Goal: Task Accomplishment & Management: Manage account settings

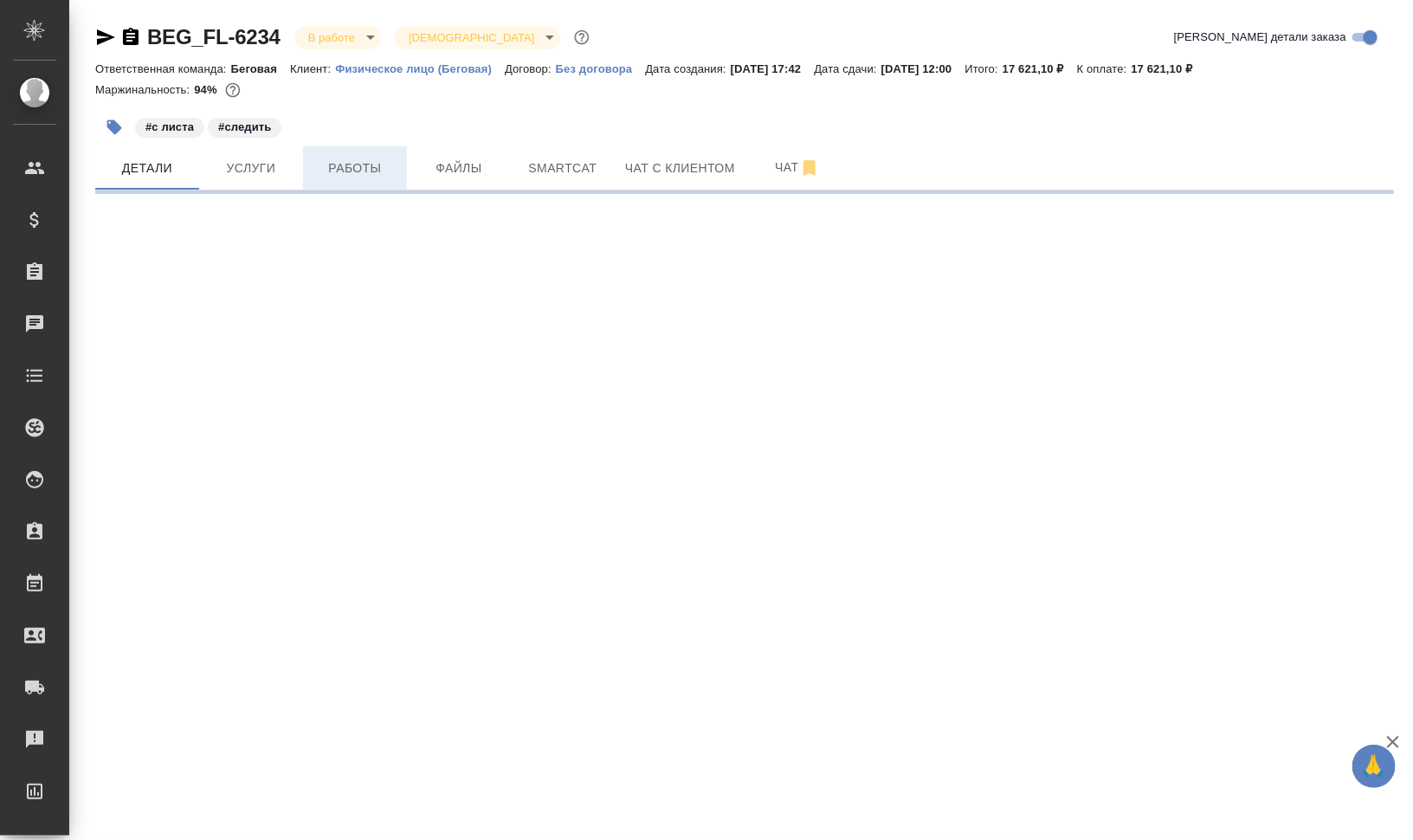
select select "RU"
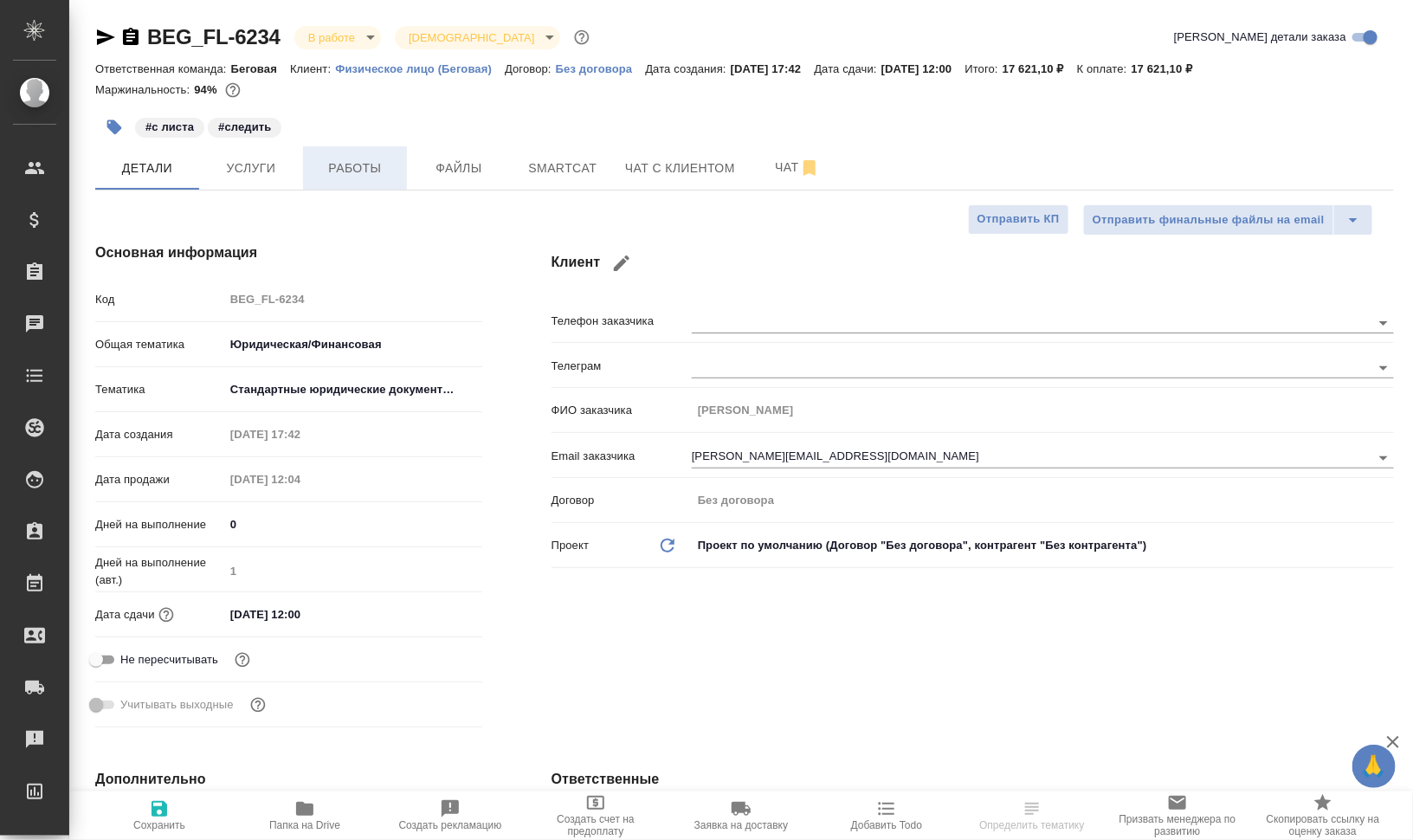
type textarea "x"
click at [338, 186] on button "Работы" at bounding box center [355, 167] width 104 height 44
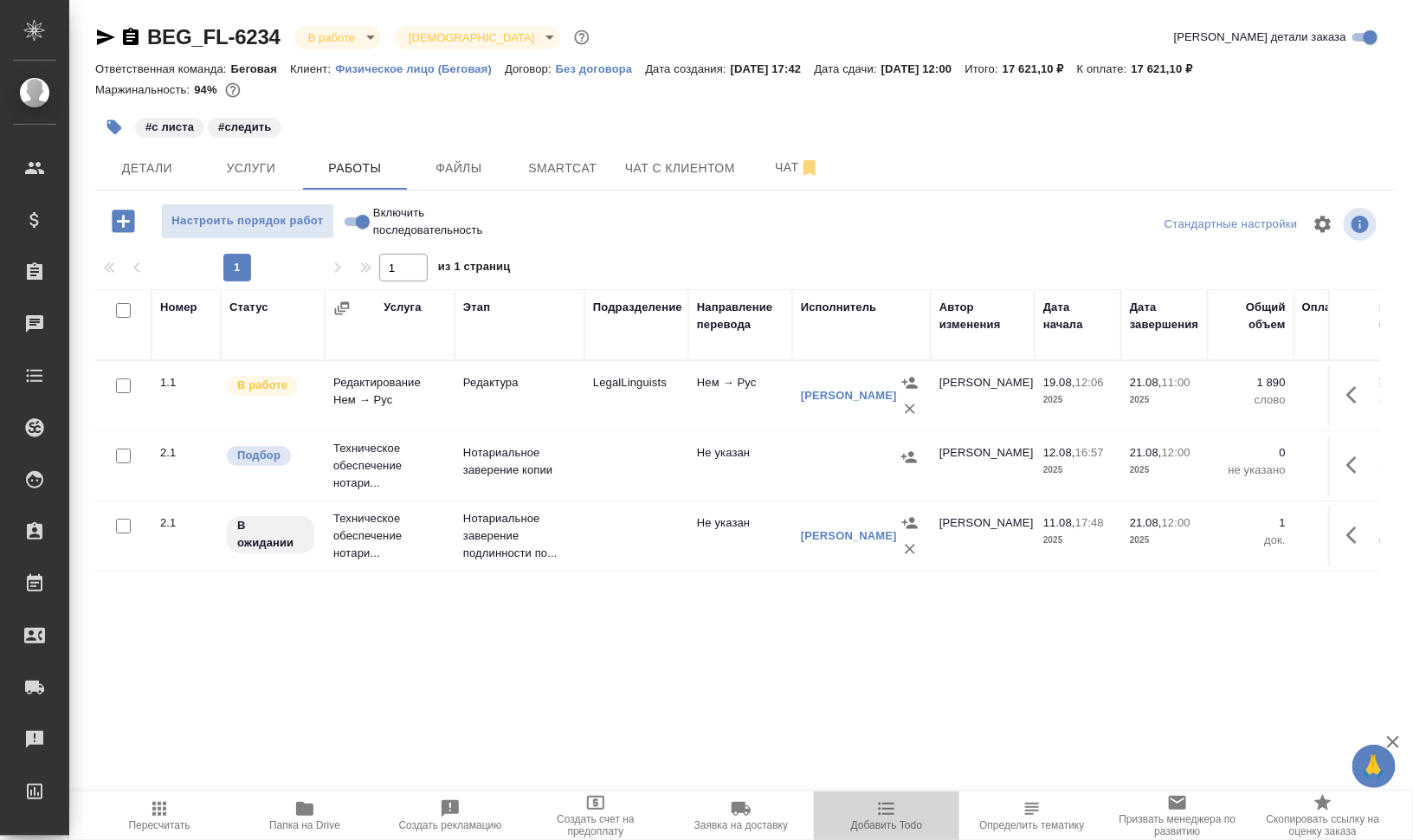
click at [887, 833] on button "Добавить Todo" at bounding box center [886, 816] width 145 height 48
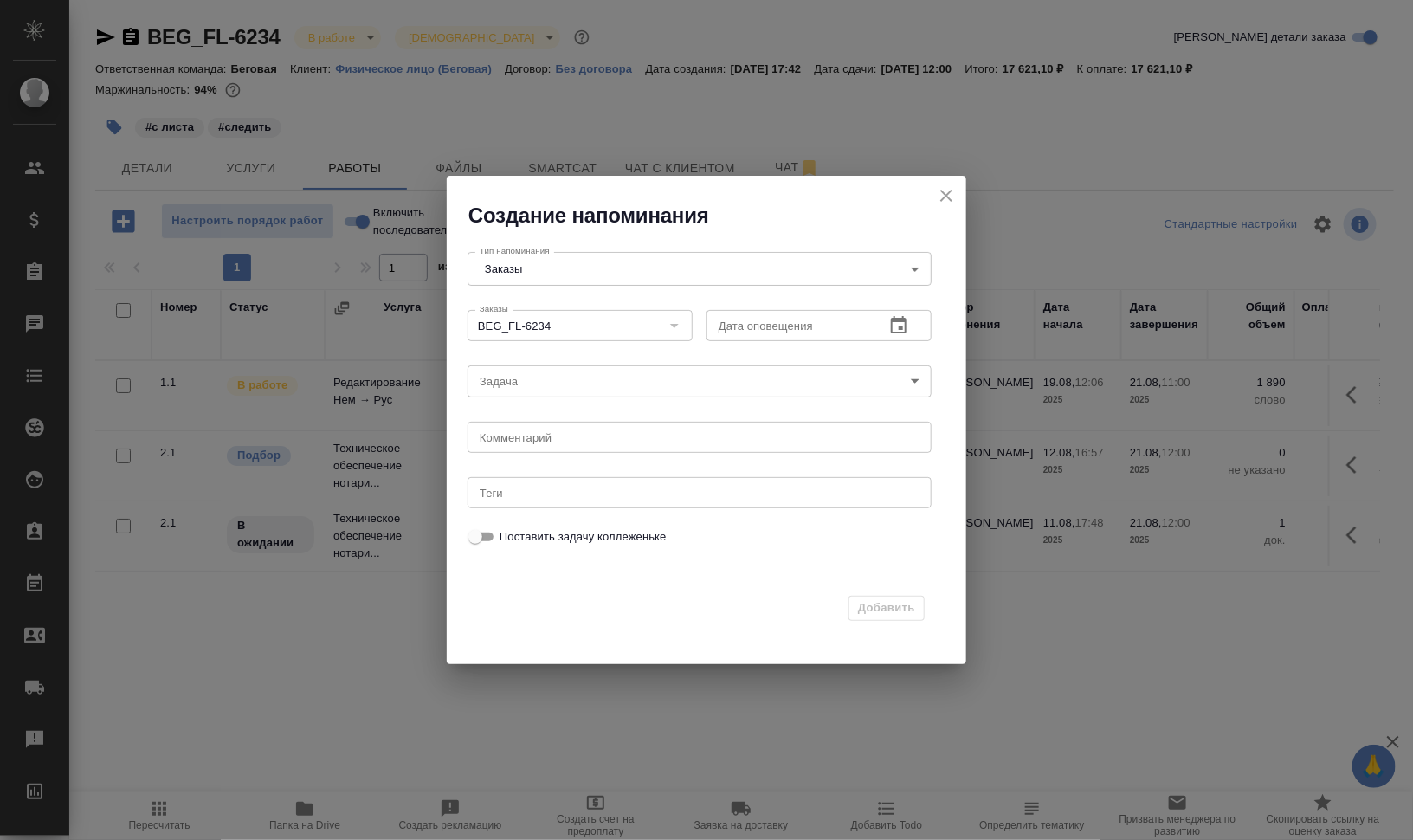
click at [902, 329] on icon "button" at bounding box center [899, 325] width 16 height 18
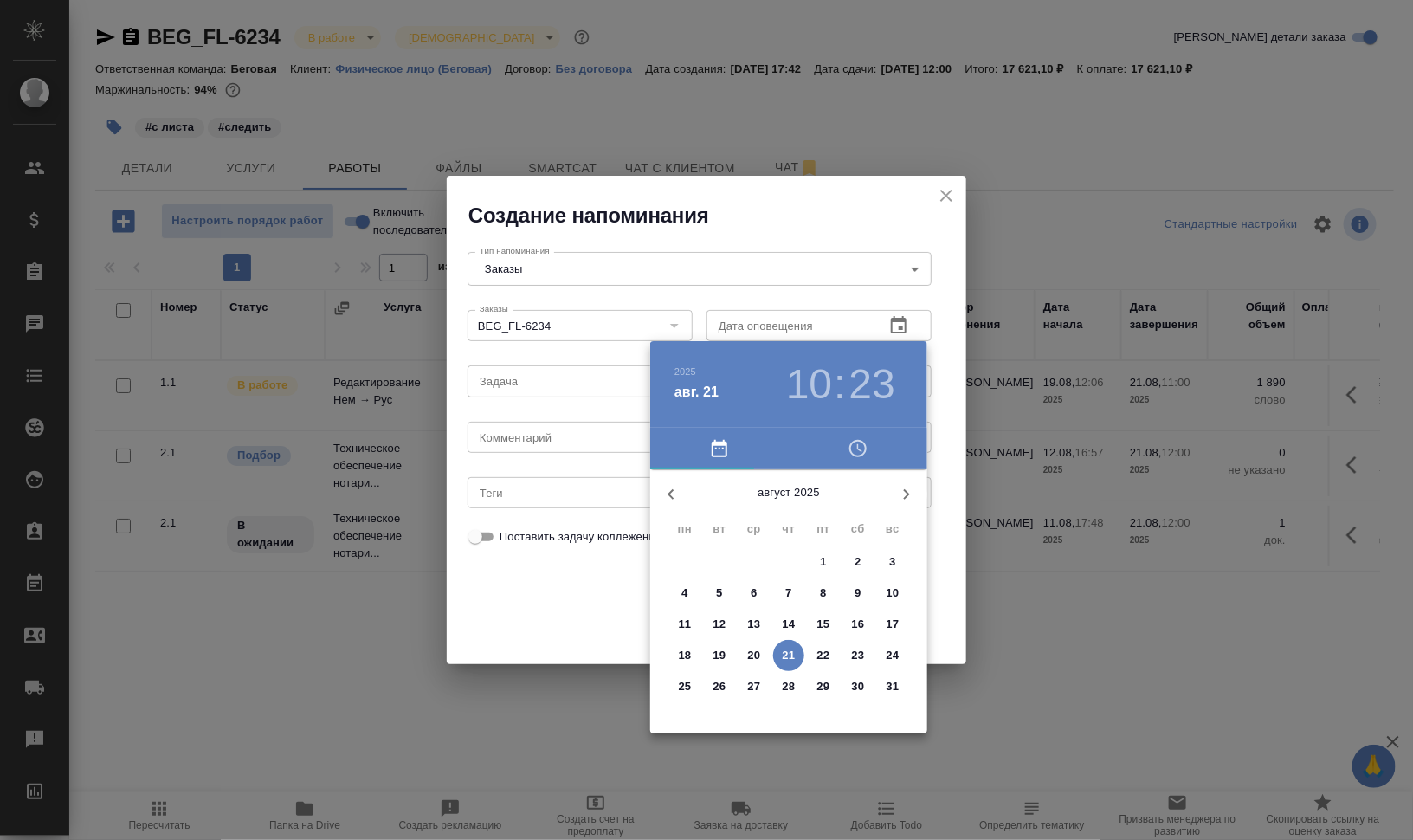
click at [813, 388] on h3 "10" at bounding box center [808, 384] width 46 height 48
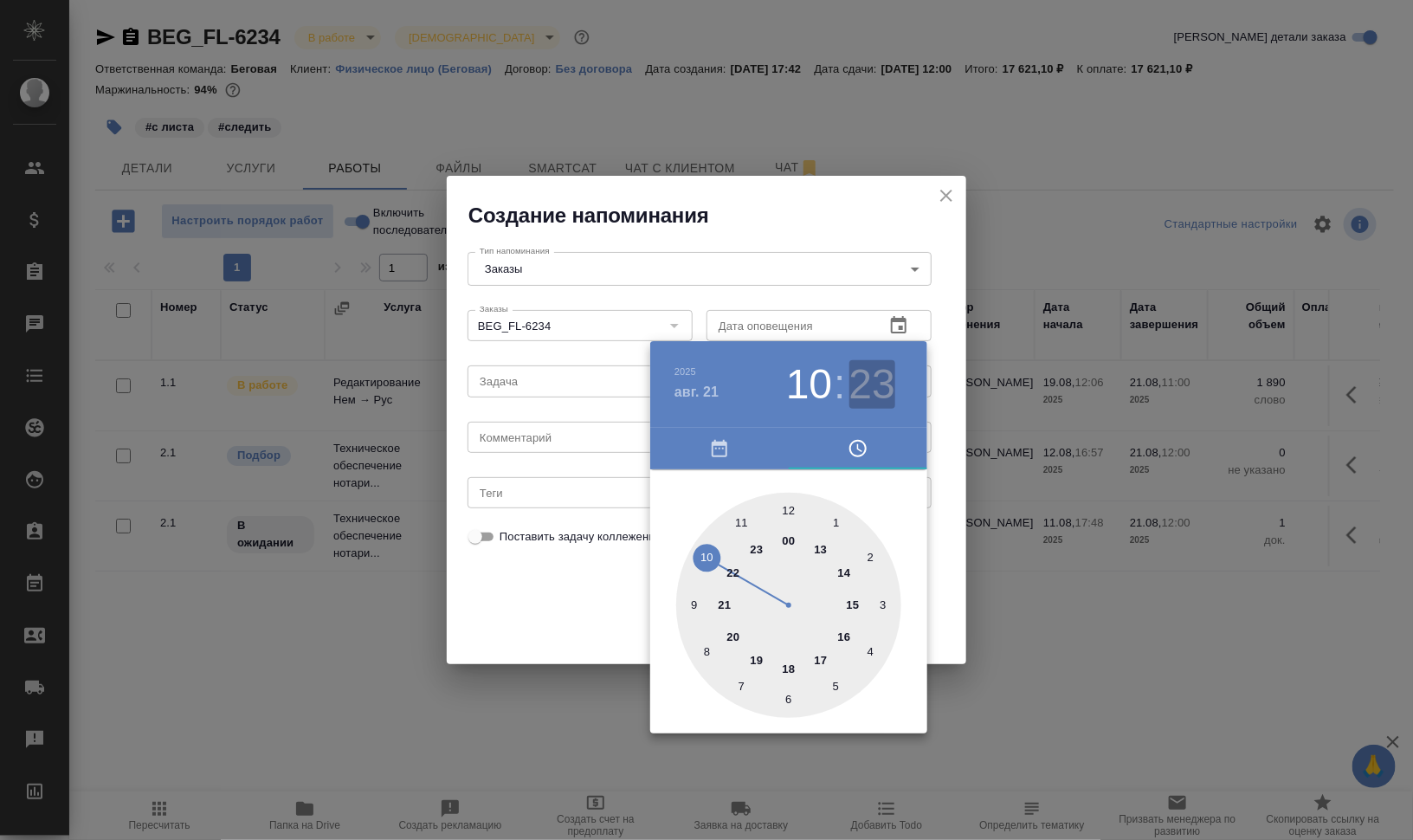
click at [864, 393] on h3 "23" at bounding box center [872, 384] width 46 height 48
type input "21.08.2025 10:55"
click at [738, 521] on div at bounding box center [789, 606] width 225 height 225
click at [954, 471] on div at bounding box center [706, 420] width 1413 height 840
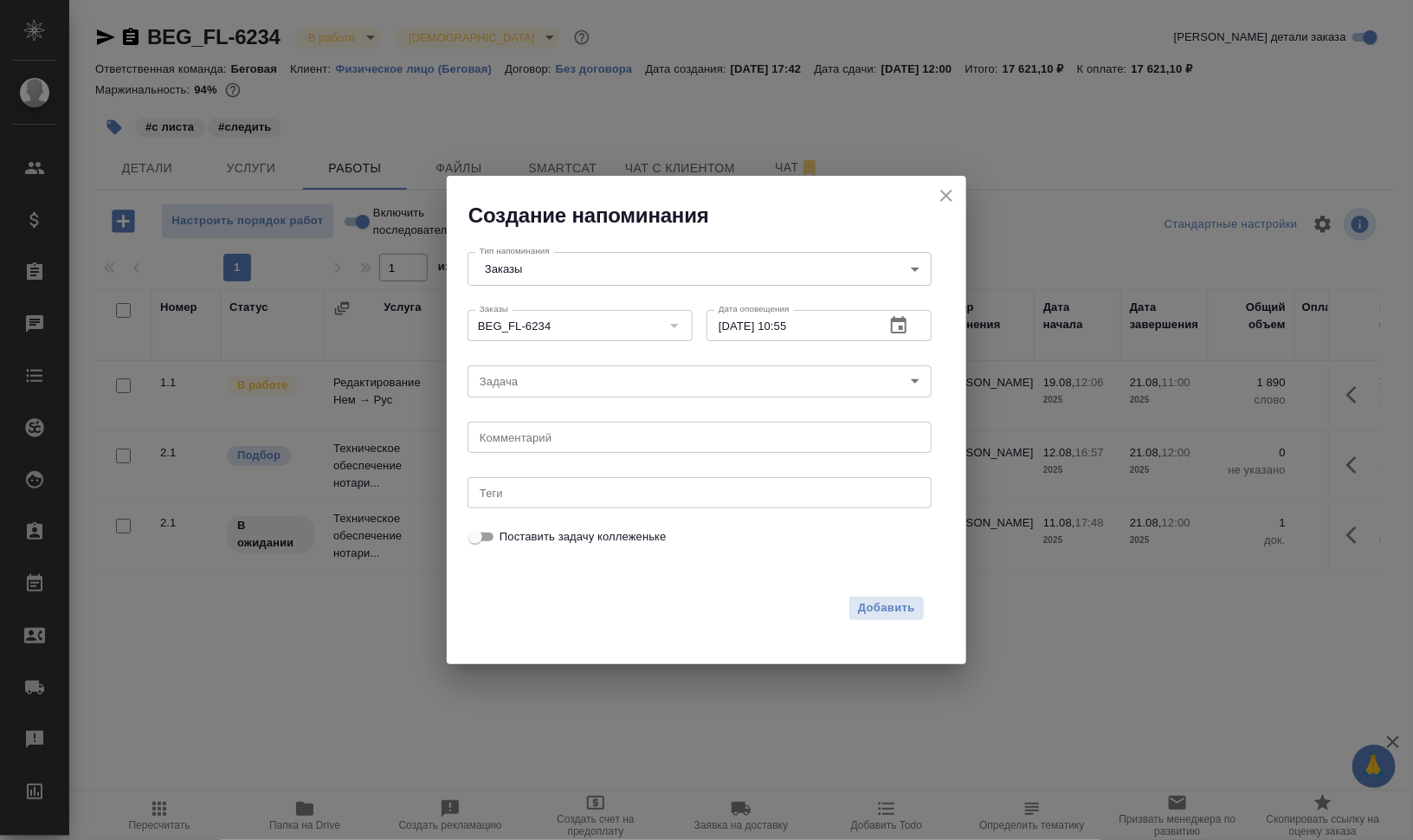
click at [556, 375] on body "🙏 .cls-1 fill:#fff; AWATERA Валеев Динар Клиенты Спецификации Заказы 0 Чаты Tod…" at bounding box center [706, 420] width 1413 height 840
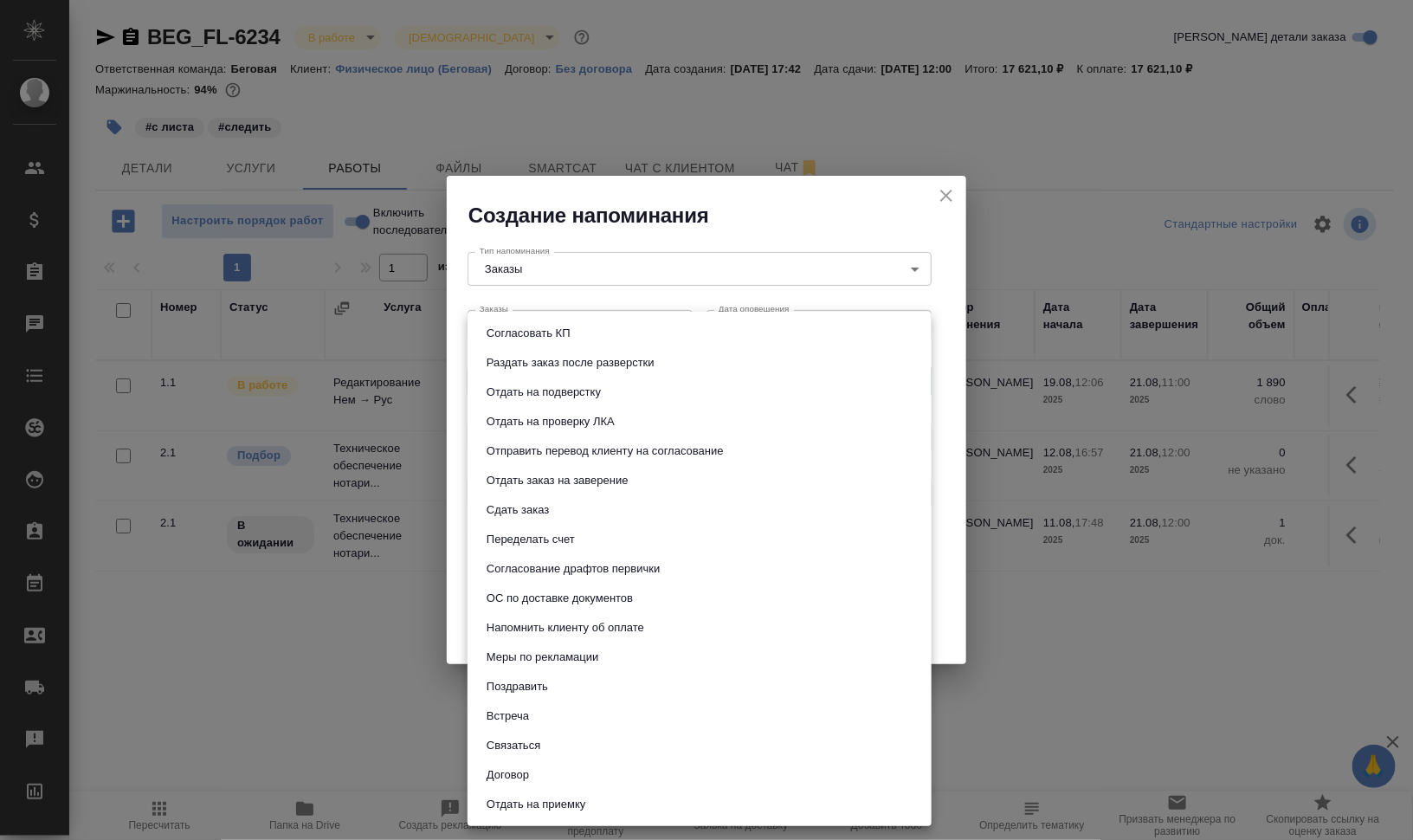
click at [575, 505] on li "Сдать заказ" at bounding box center [700, 511] width 464 height 30
type input "Сдать заказ"
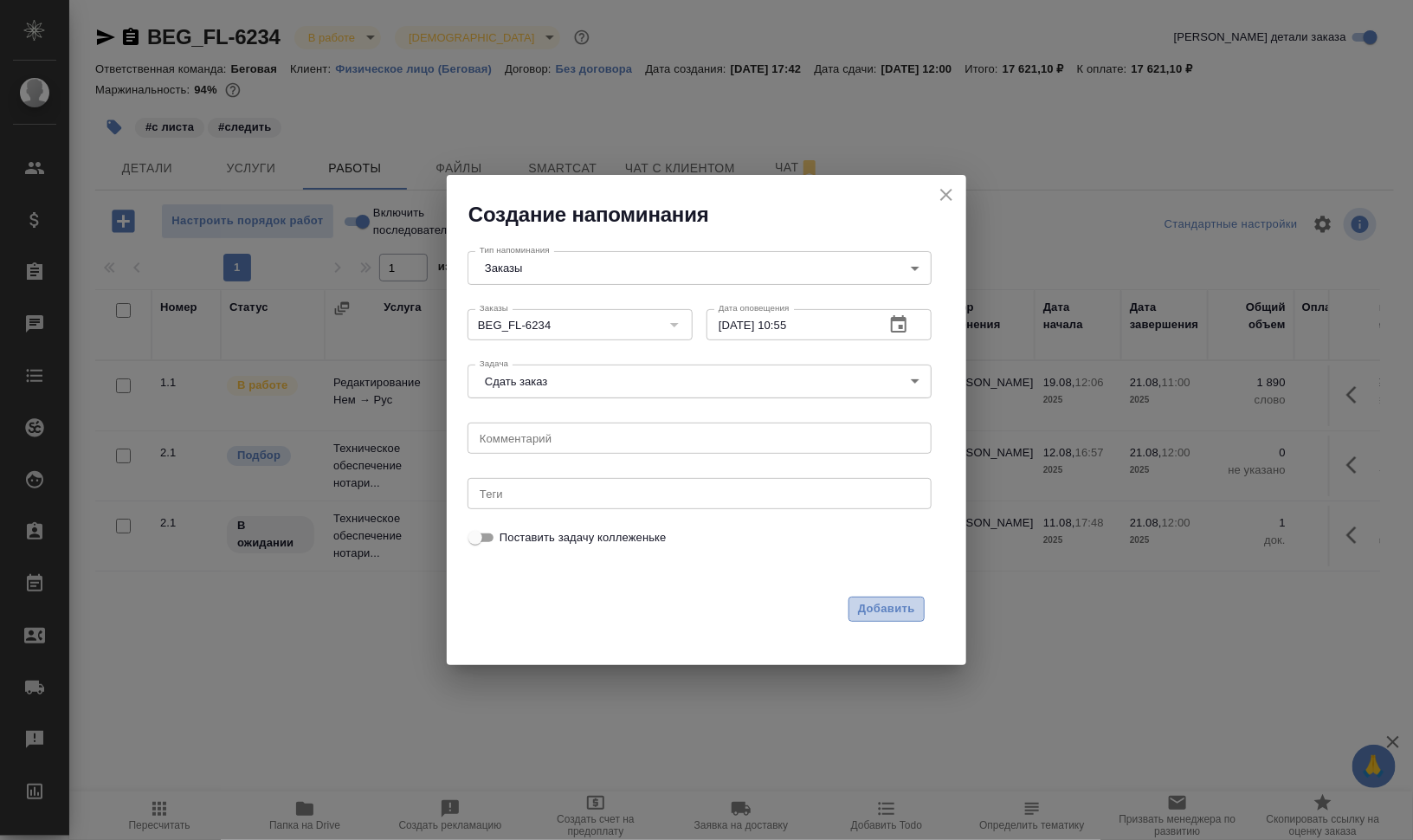
click at [873, 617] on span "Добавить" at bounding box center [886, 608] width 57 height 20
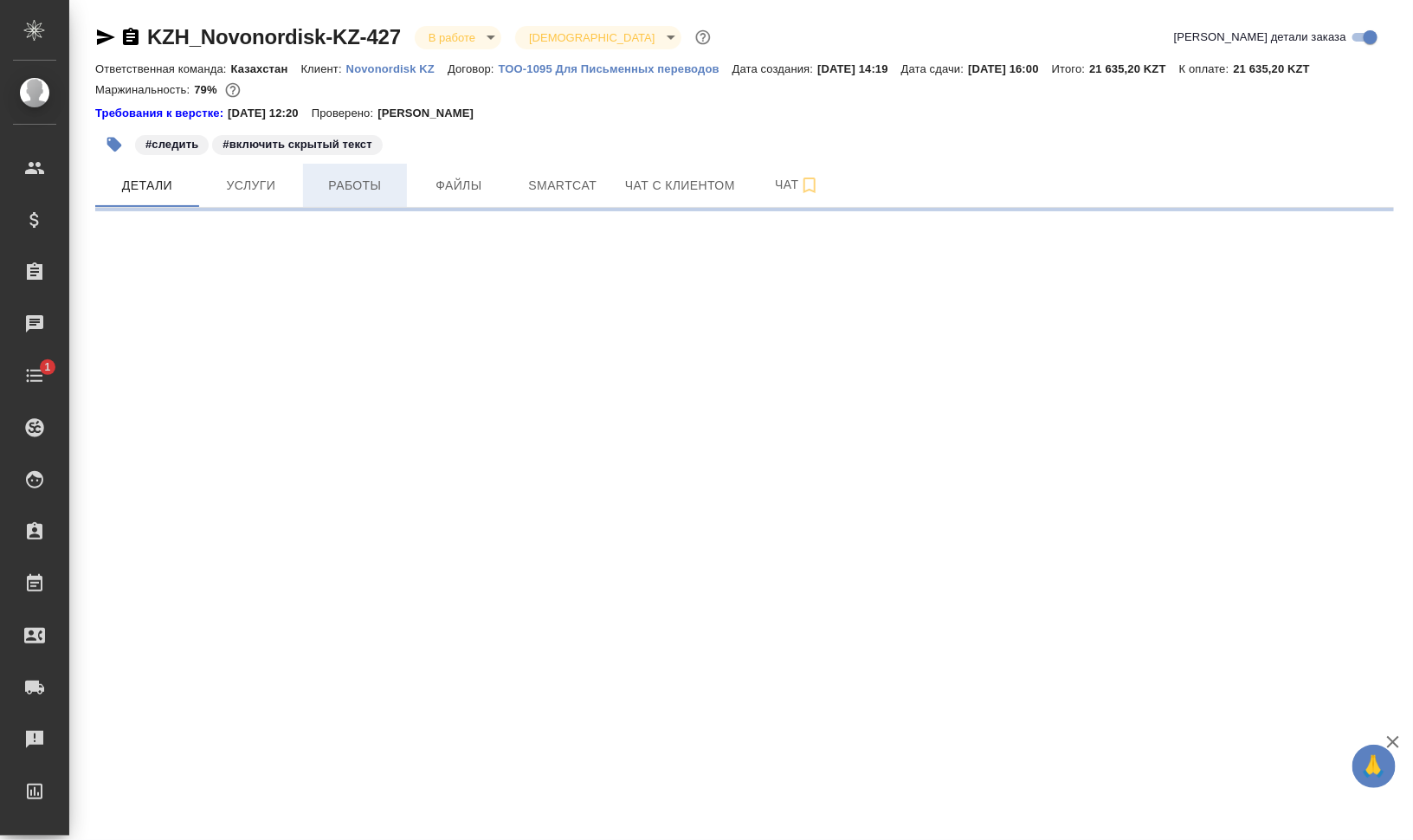
click at [393, 187] on span "Работы" at bounding box center [354, 185] width 83 height 21
select select "RU"
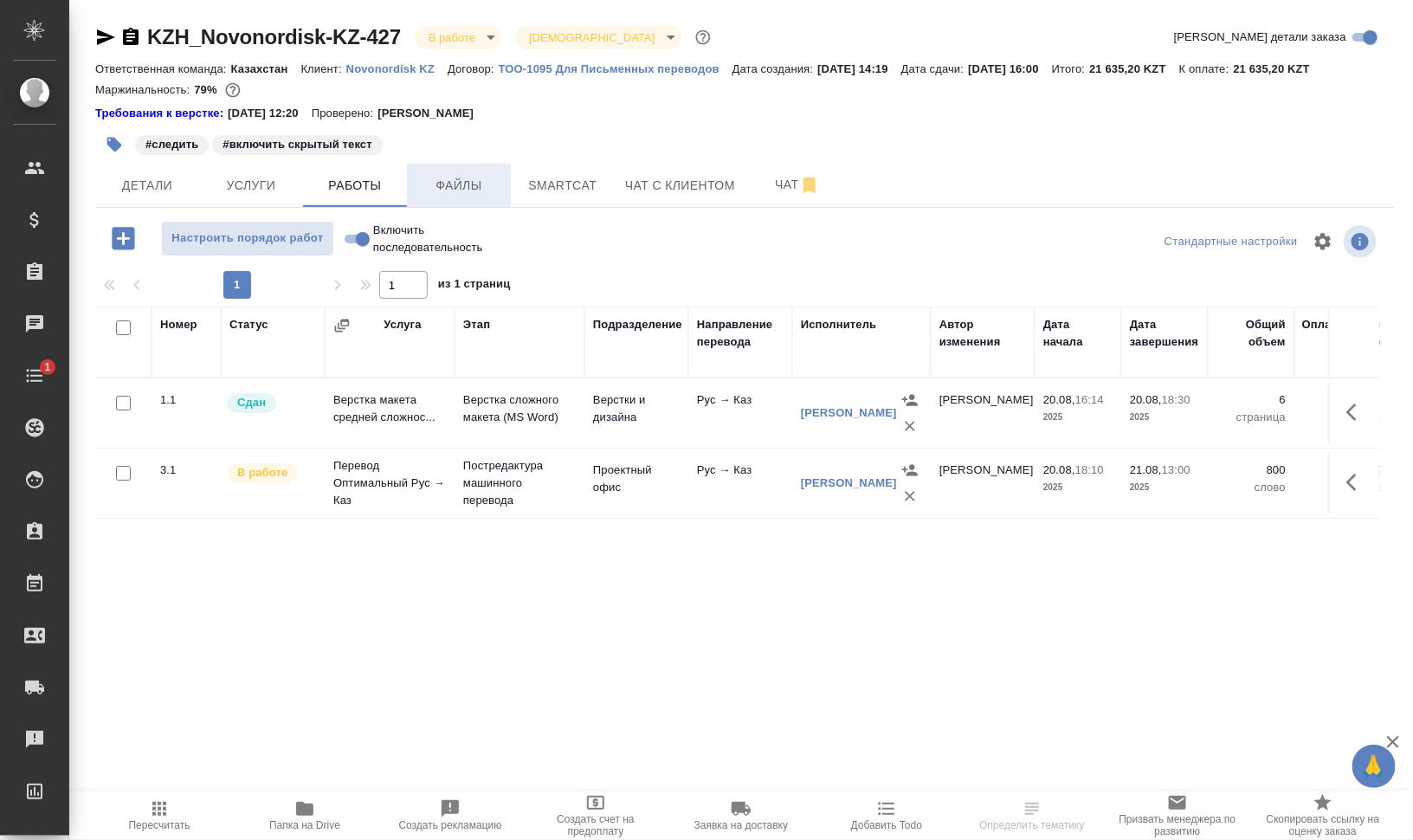
click at [469, 182] on span "Файлы" at bounding box center [459, 185] width 83 height 21
click at [559, 191] on span "Smartcat" at bounding box center [562, 185] width 83 height 21
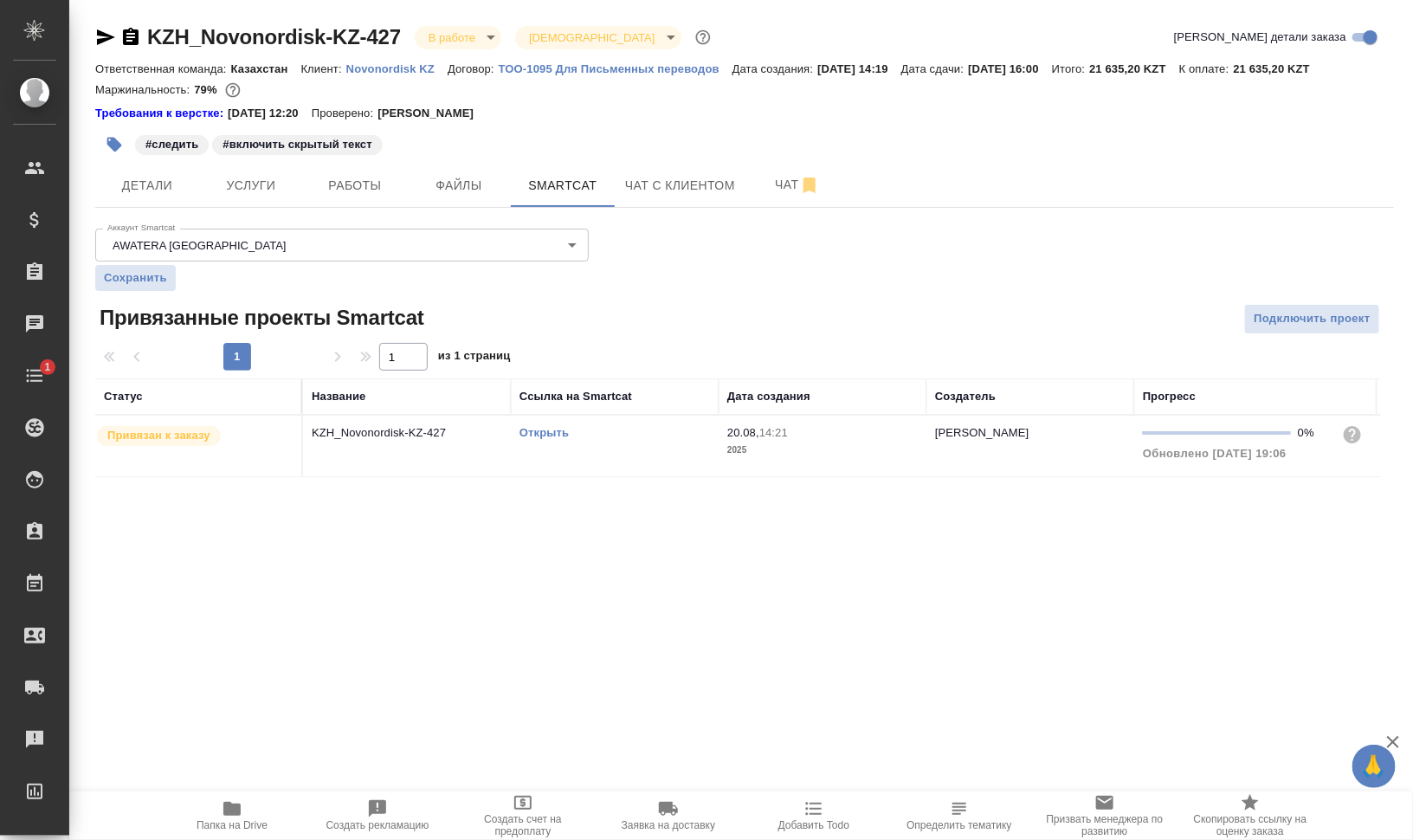
click at [553, 433] on link "Открыть" at bounding box center [544, 433] width 49 height 13
click at [806, 804] on icon "button" at bounding box center [815, 809] width 17 height 13
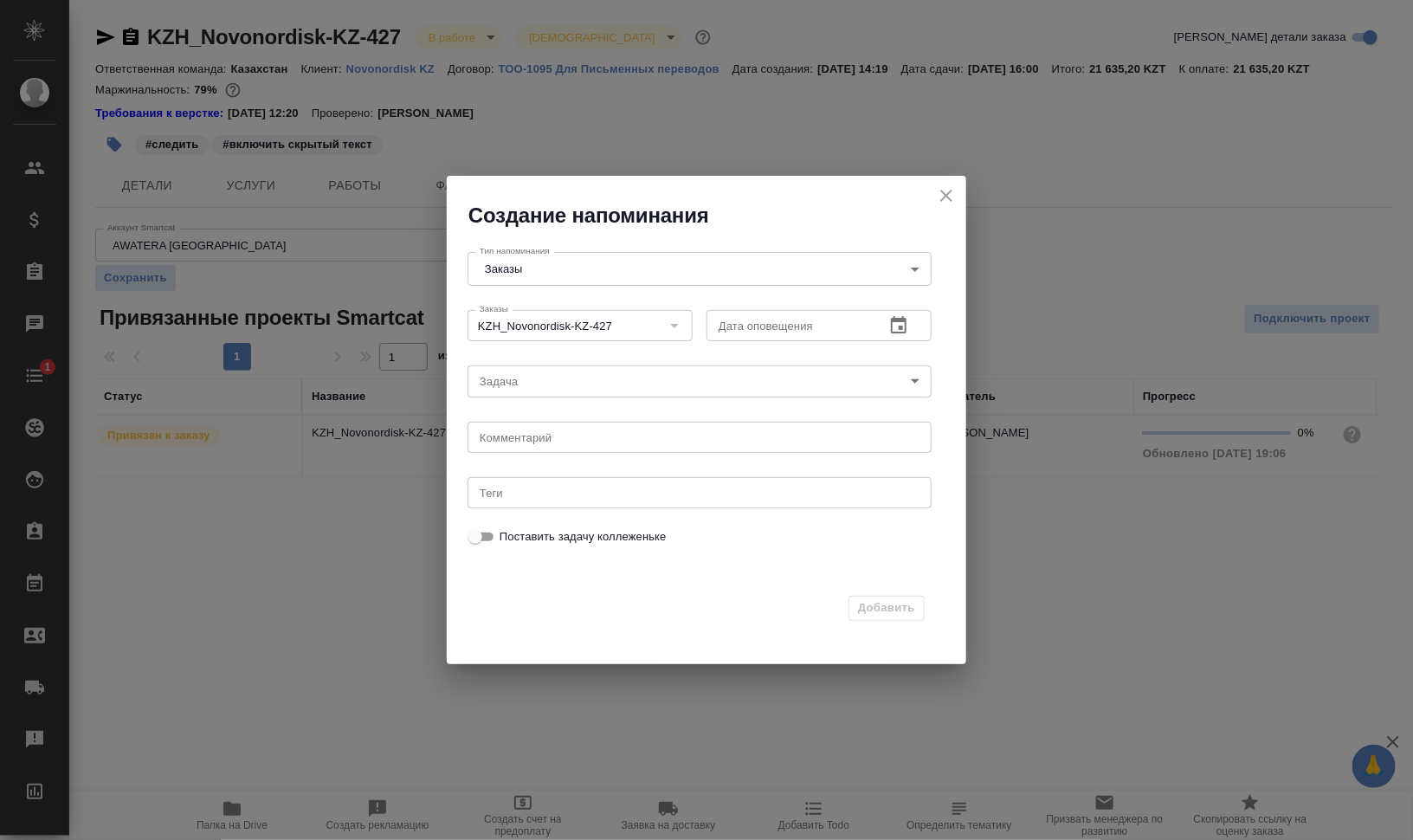
click at [888, 325] on icon "button" at bounding box center [899, 326] width 20 height 20
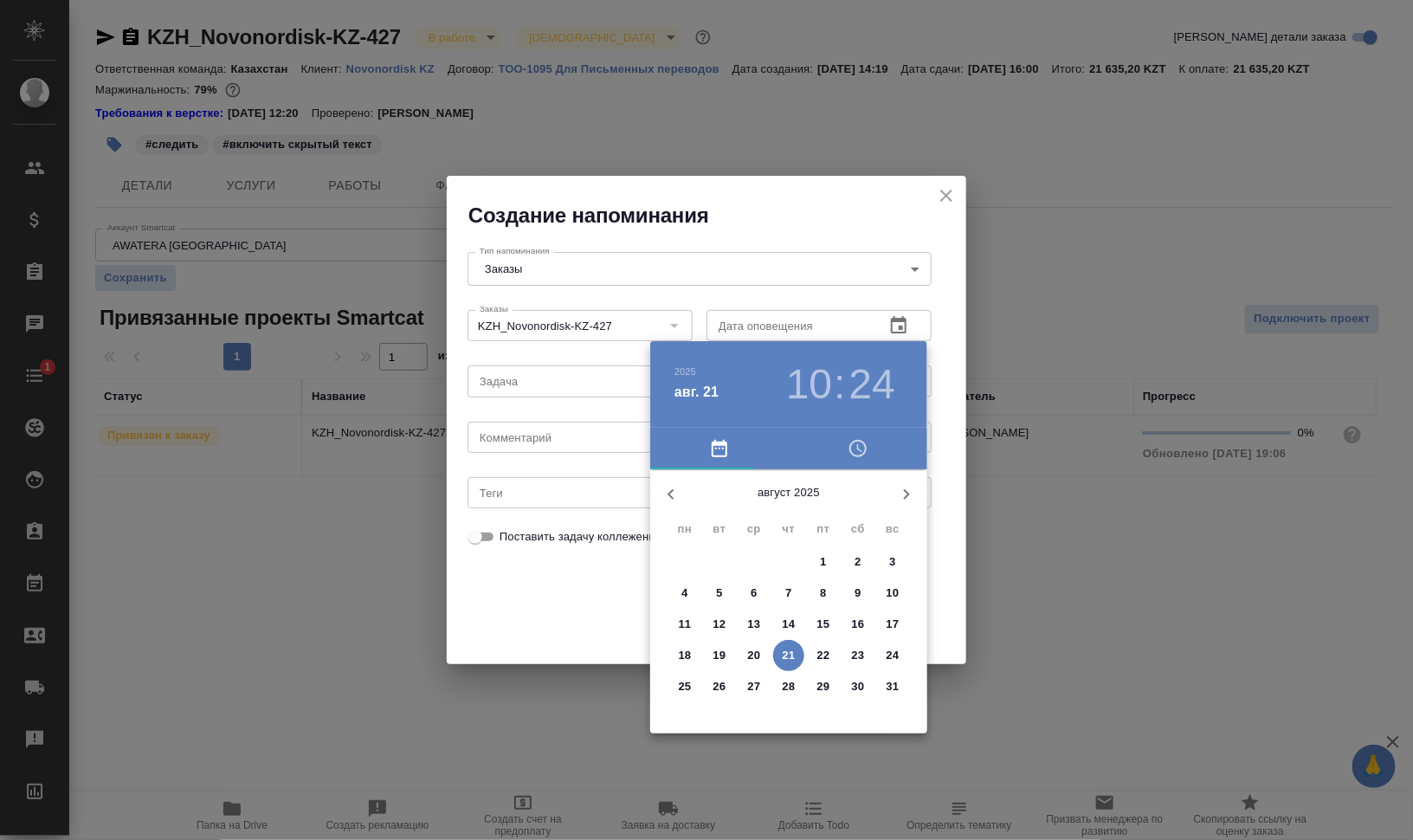
click at [805, 386] on h3 "10" at bounding box center [808, 384] width 46 height 48
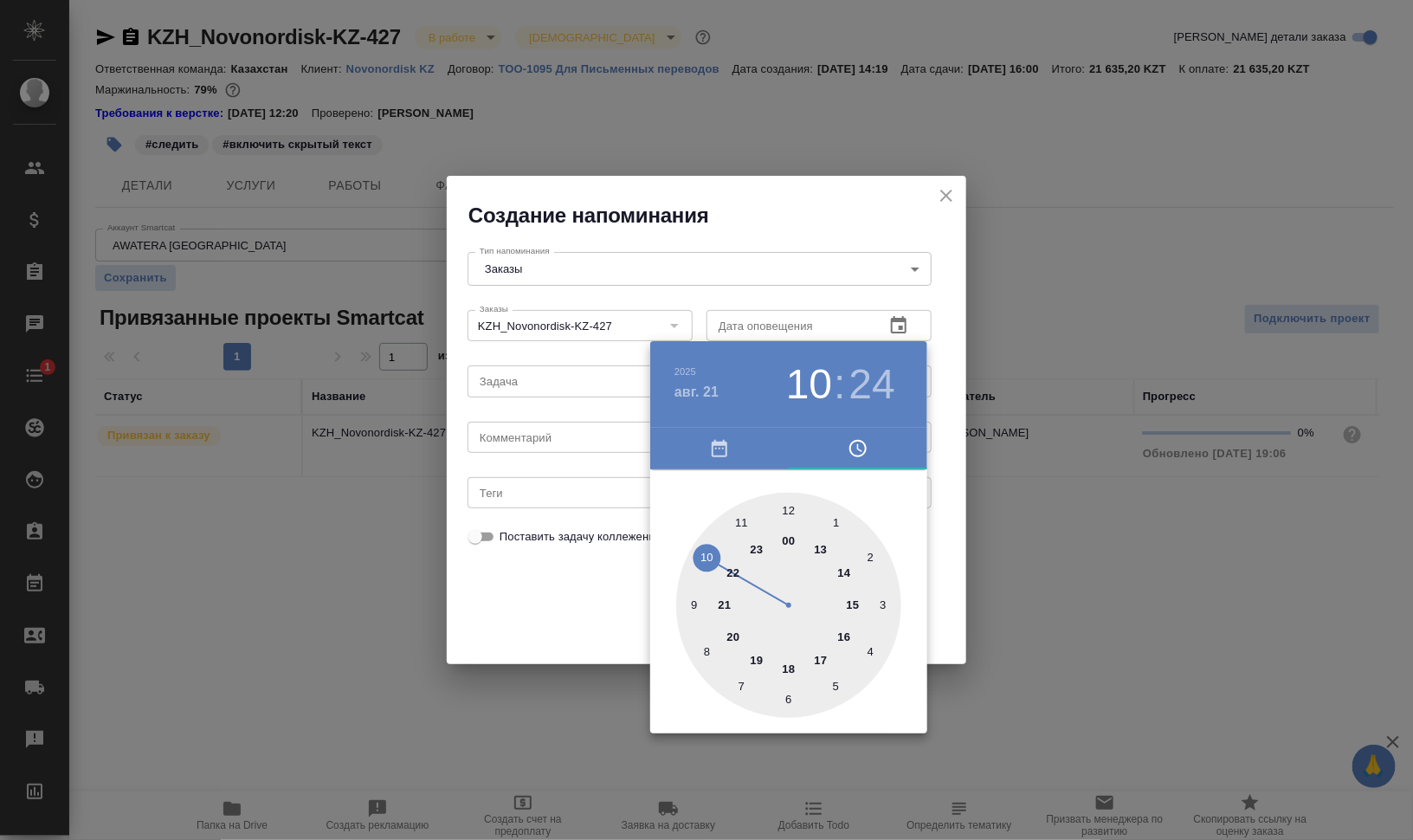
click at [745, 526] on div at bounding box center [789, 606] width 225 height 225
click at [786, 700] on div at bounding box center [789, 606] width 225 height 225
type input "21.08.2025 11:30"
click at [1063, 613] on div at bounding box center [706, 420] width 1413 height 840
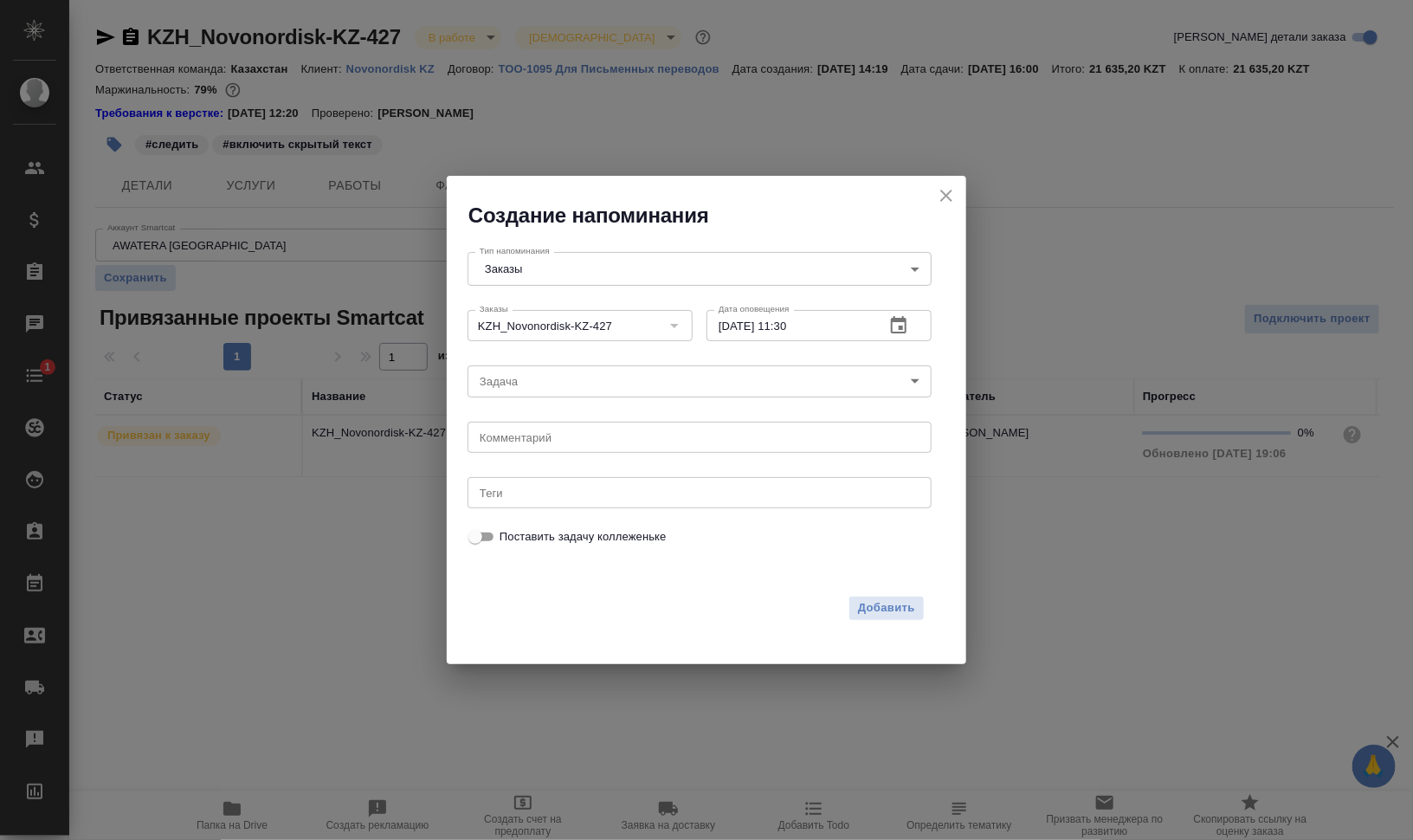
click at [610, 382] on body "🙏 .cls-1 fill:#fff; AWATERA Валеев Динар Клиенты Спецификации Заказы 0 Чаты 1 T…" at bounding box center [706, 420] width 1413 height 840
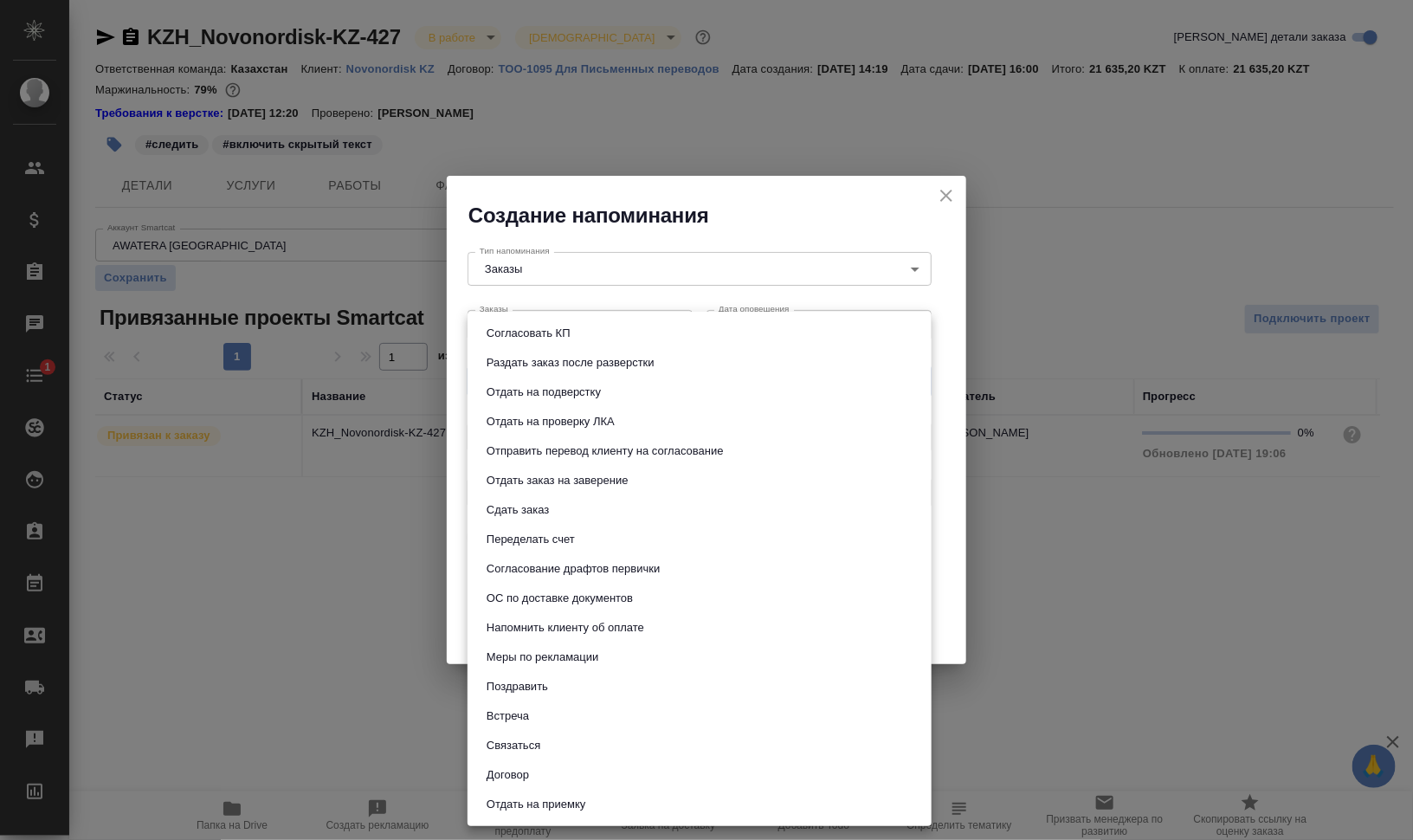
drag, startPoint x: 1015, startPoint y: 583, endPoint x: 899, endPoint y: 529, distance: 128.0
click at [1016, 583] on div at bounding box center [706, 420] width 1413 height 840
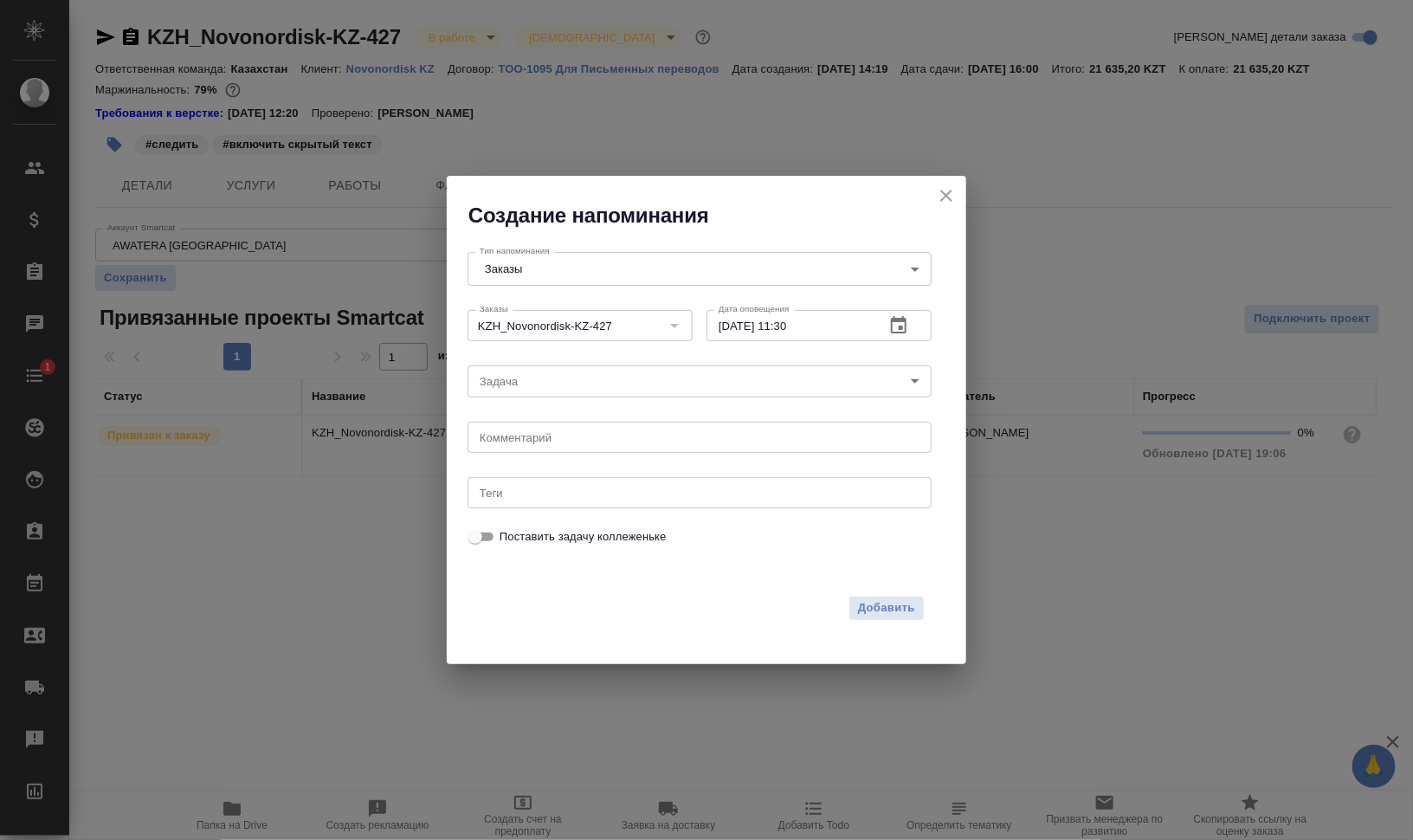
click at [602, 454] on div "Комментарий x Комментарий" at bounding box center [700, 436] width 478 height 56
click at [614, 437] on textarea at bounding box center [700, 437] width 440 height 13
type textarea "прогресс"
click at [915, 610] on span "Добавить" at bounding box center [886, 607] width 57 height 20
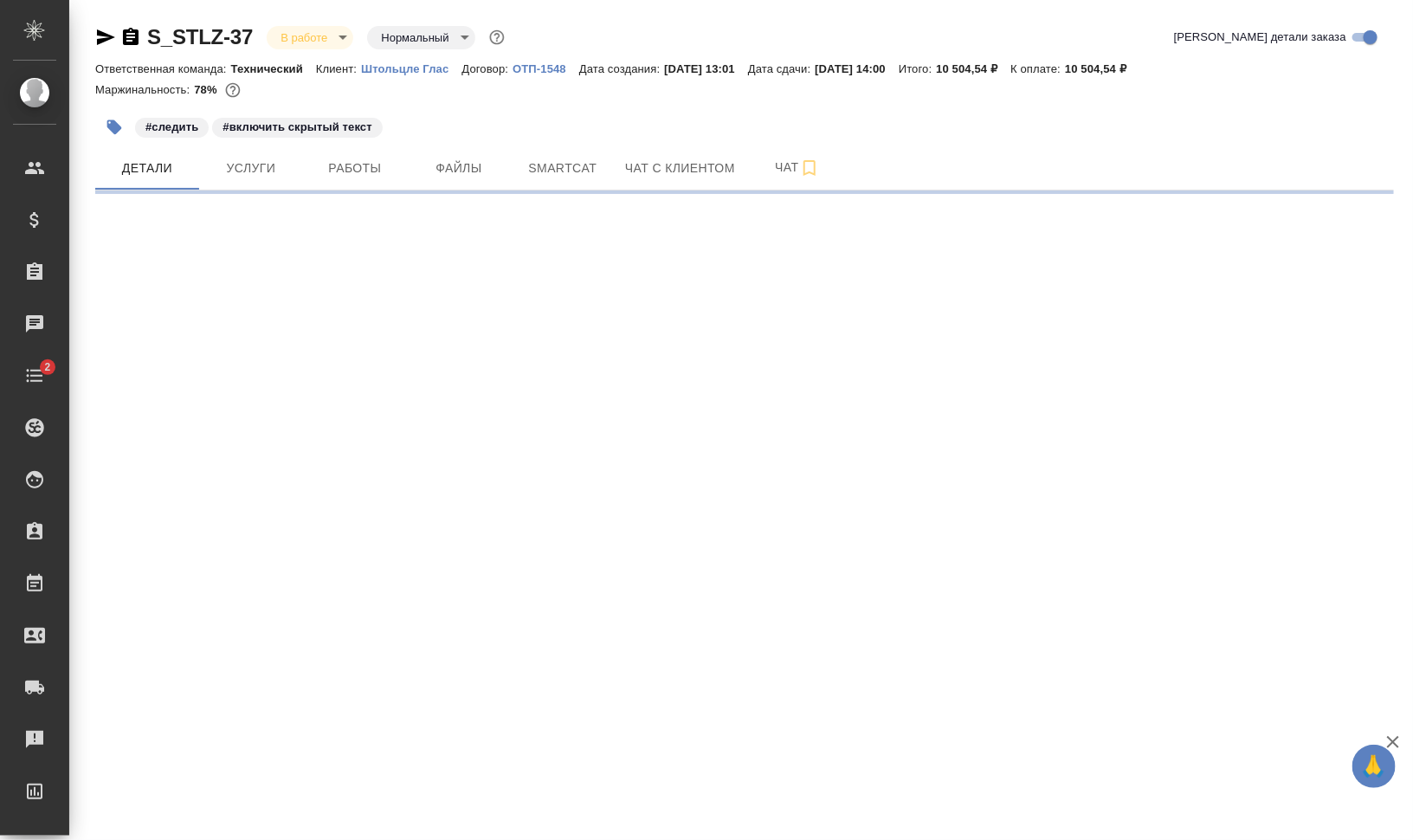
select select "RU"
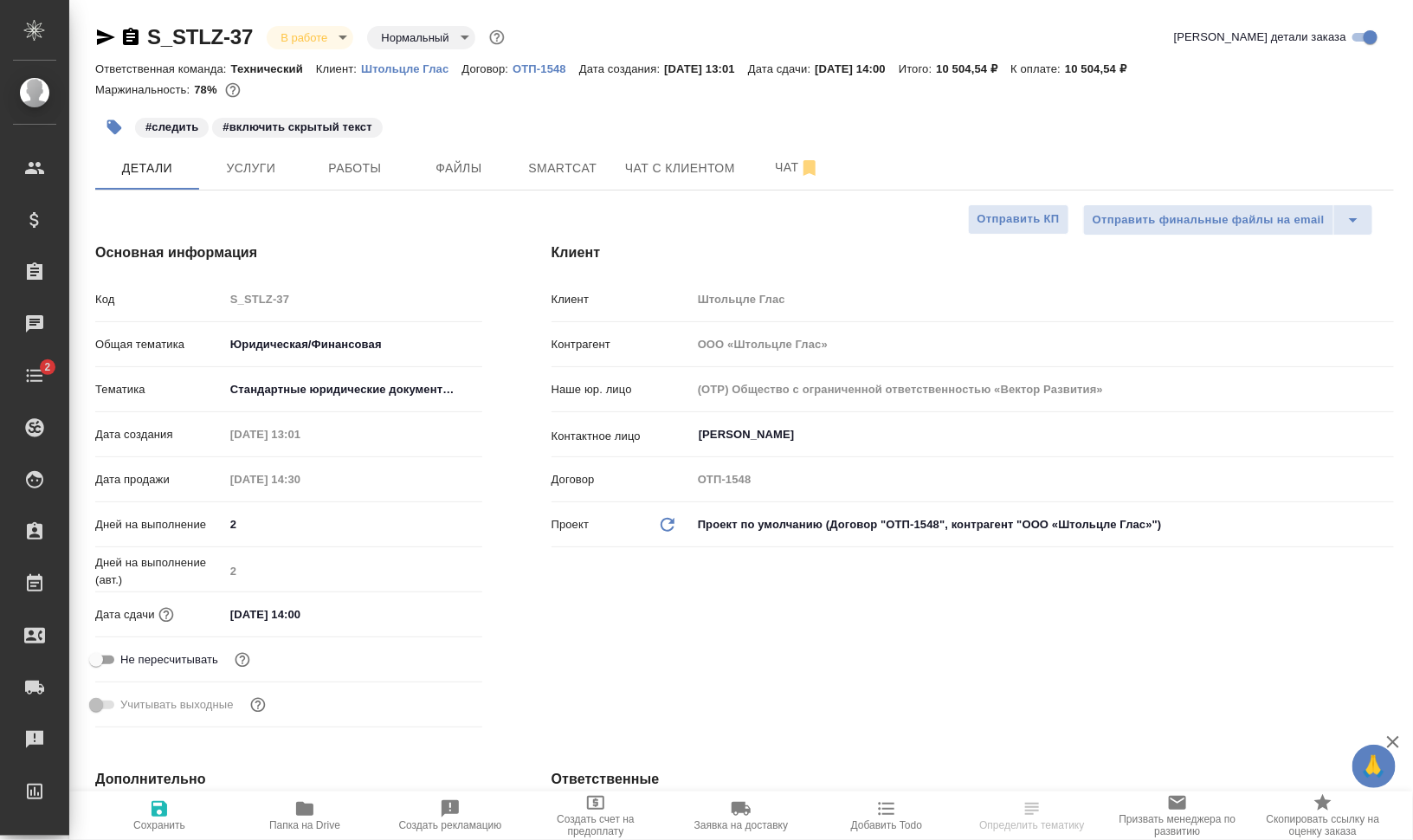
type textarea "x"
click at [396, 176] on button "Работы" at bounding box center [355, 167] width 104 height 44
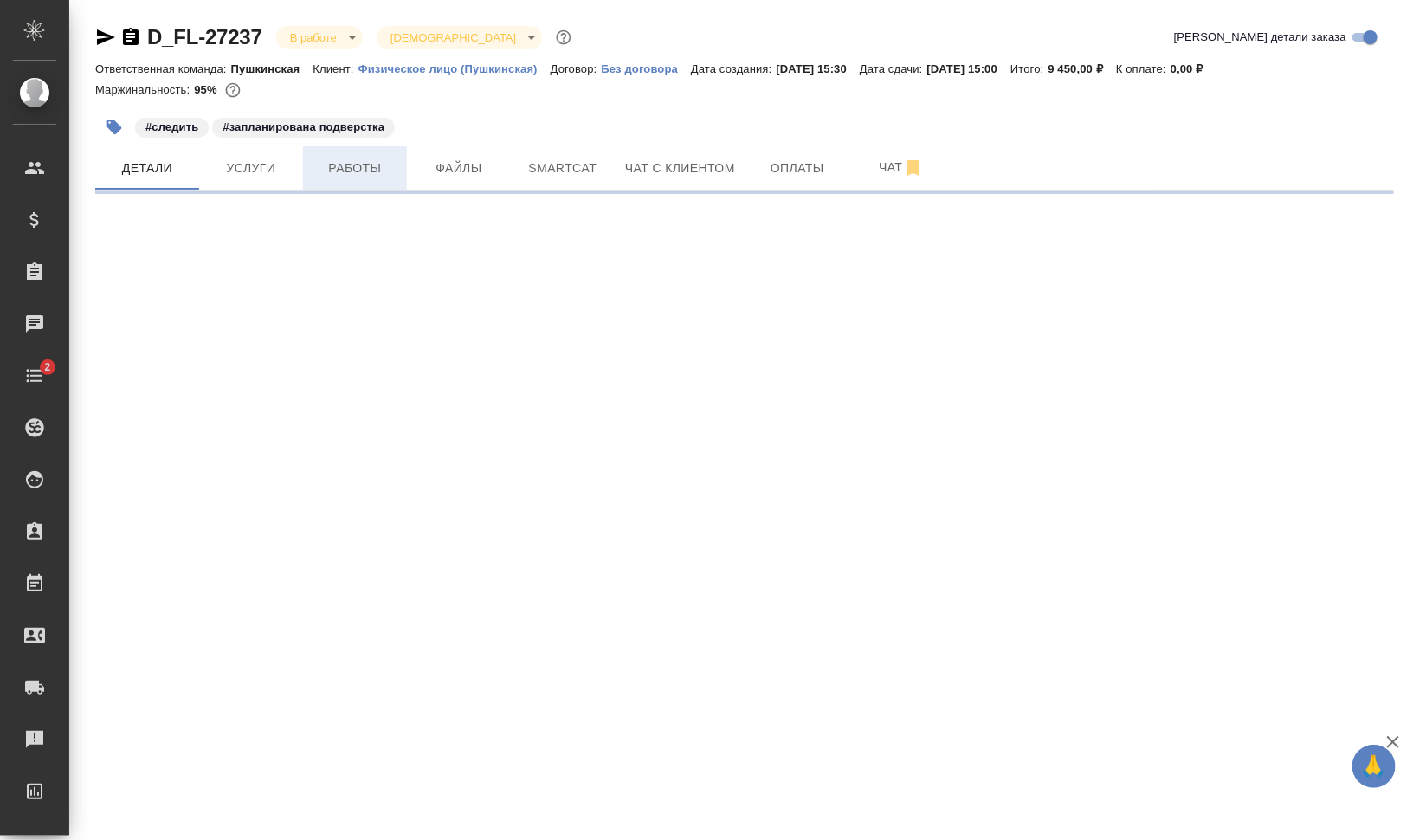
click at [353, 169] on span "Работы" at bounding box center [354, 167] width 83 height 21
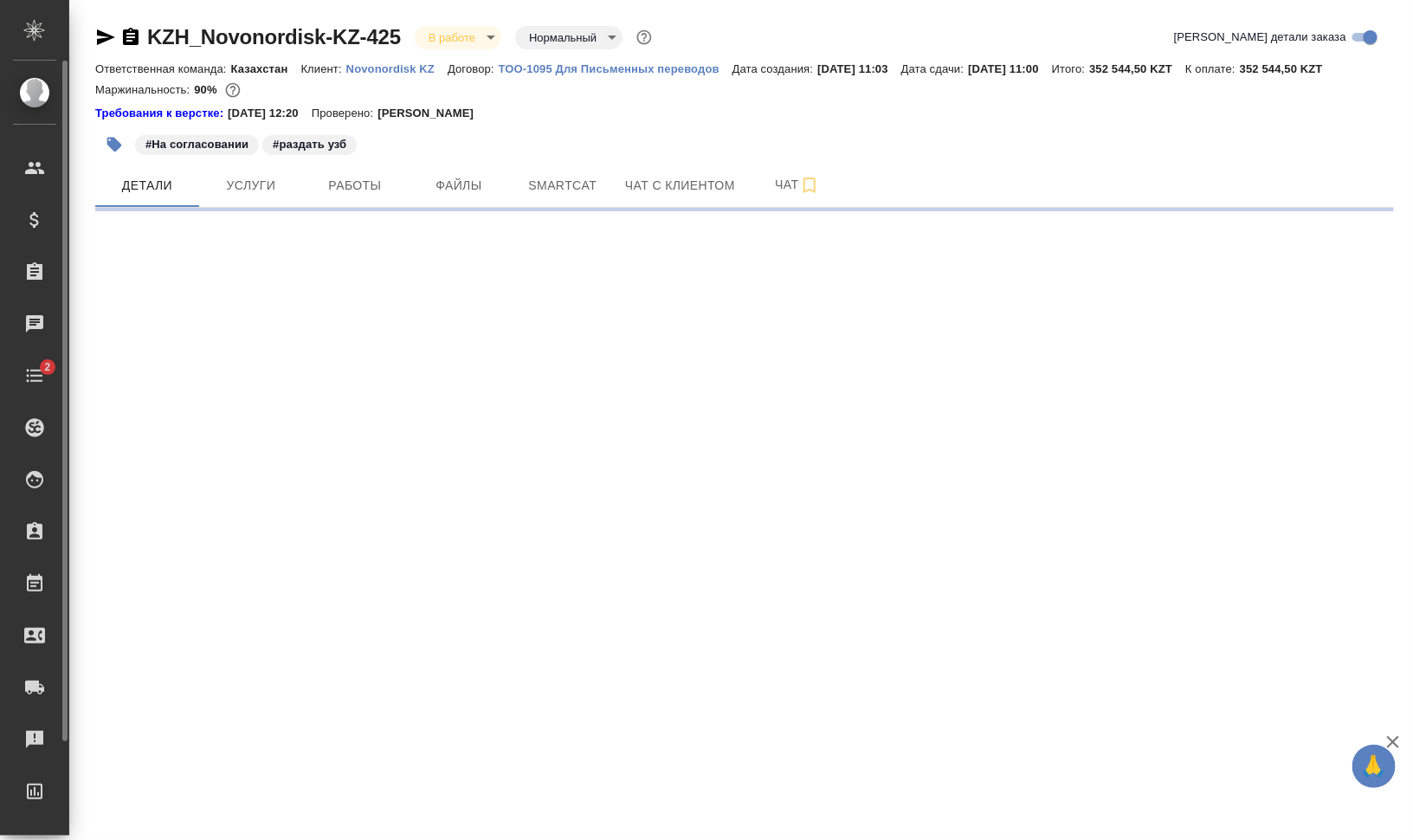
click at [129, 33] on icon "button" at bounding box center [130, 37] width 20 height 20
select select "RU"
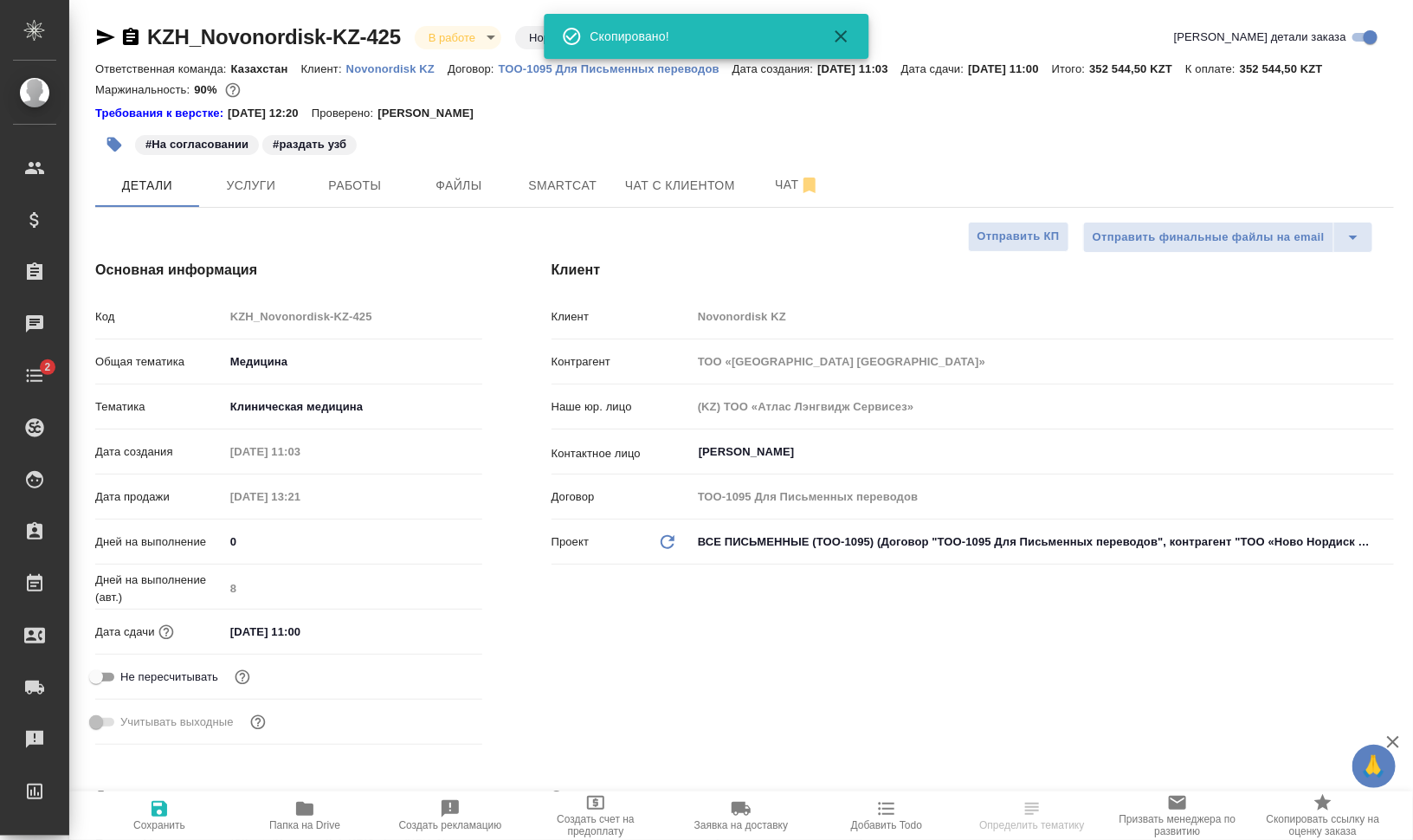
type textarea "x"
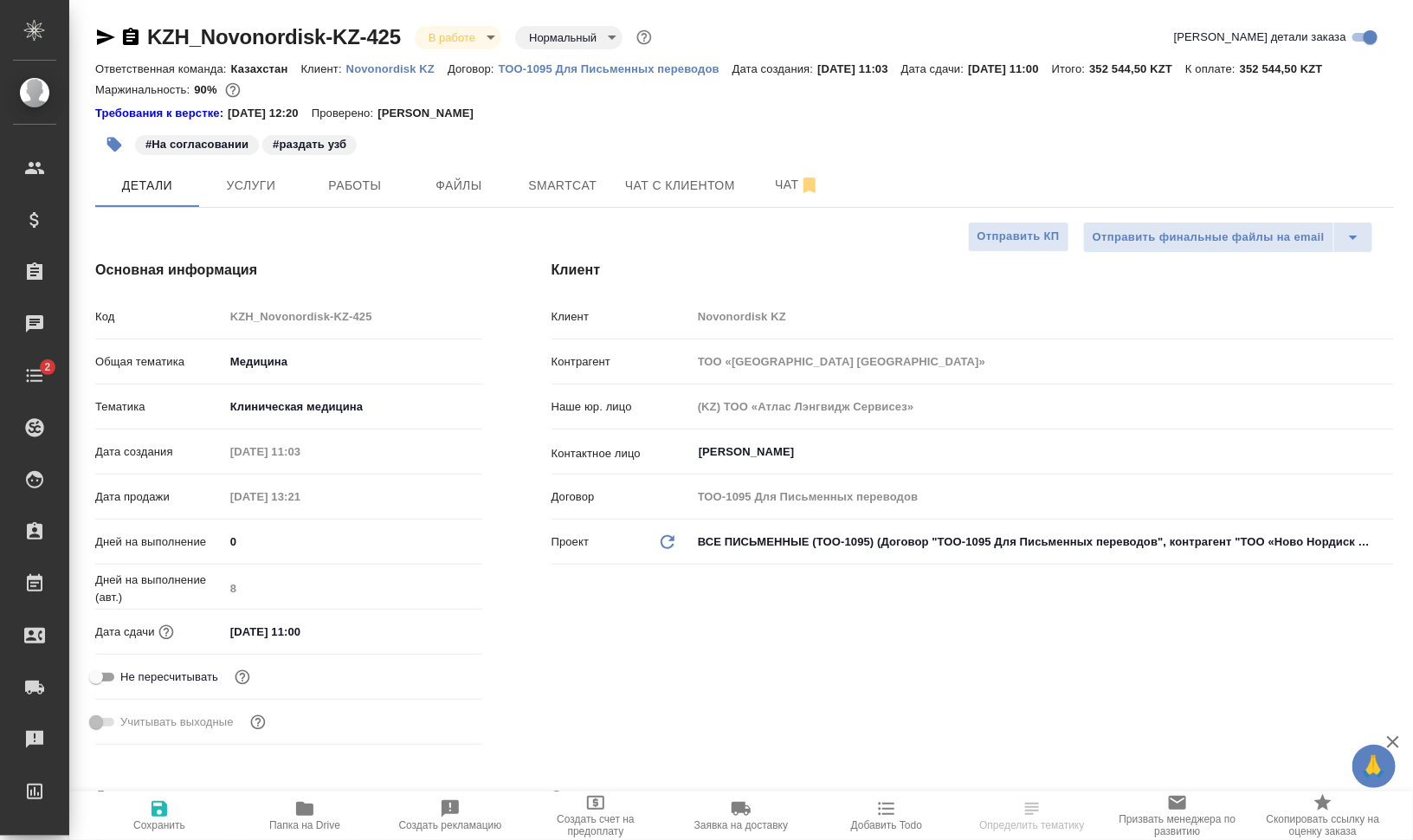
type textarea "x"
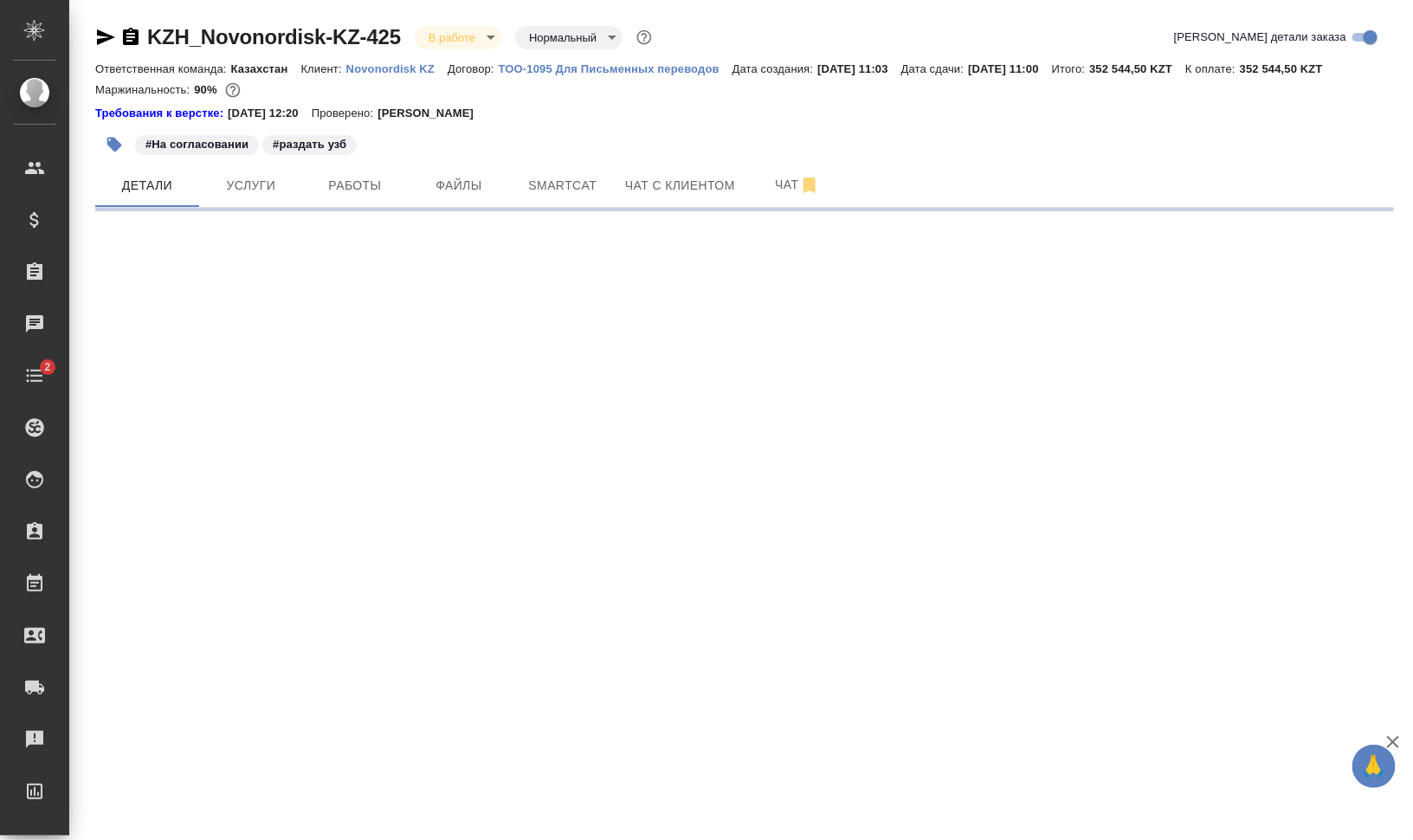
select select "RU"
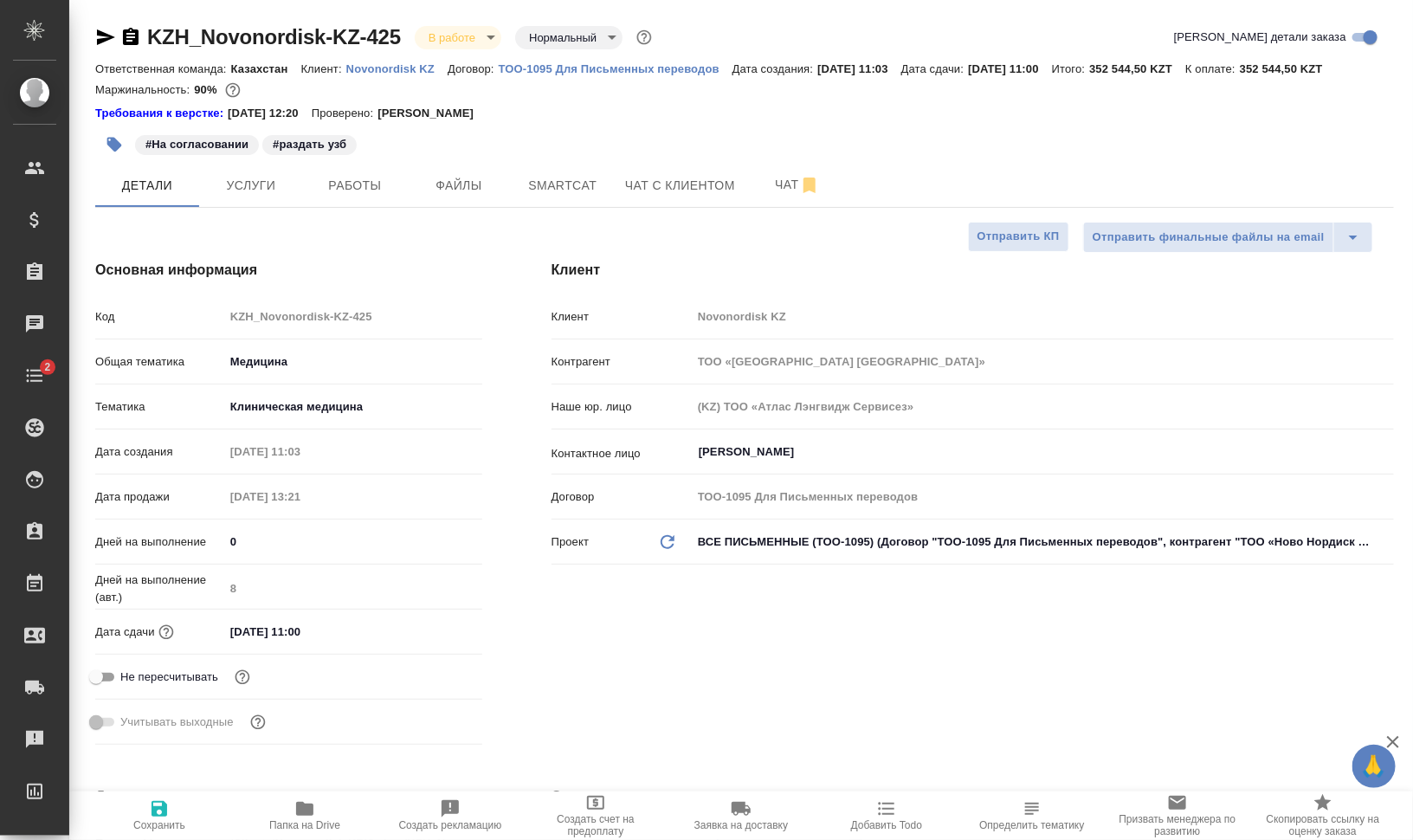
type textarea "x"
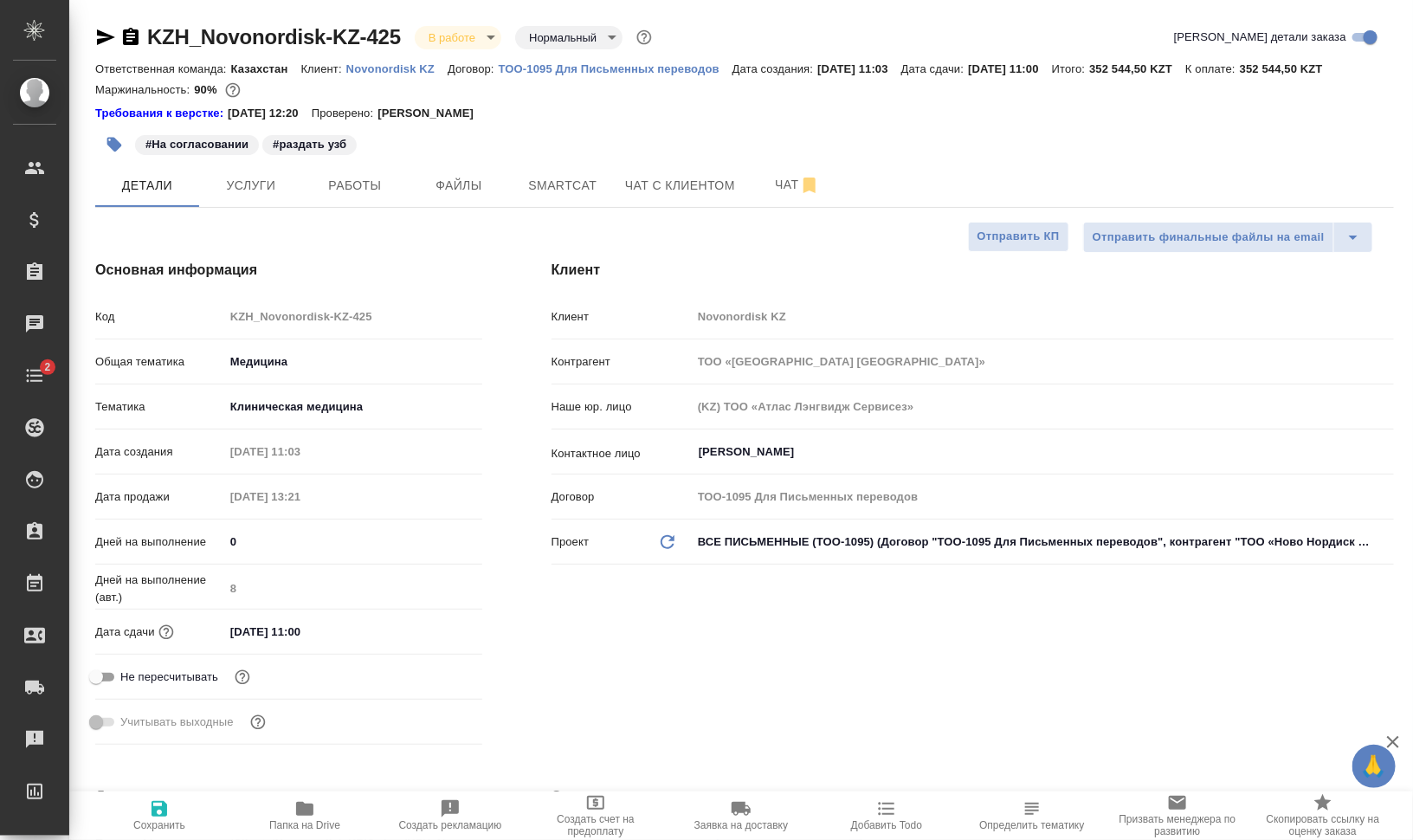
type textarea "x"
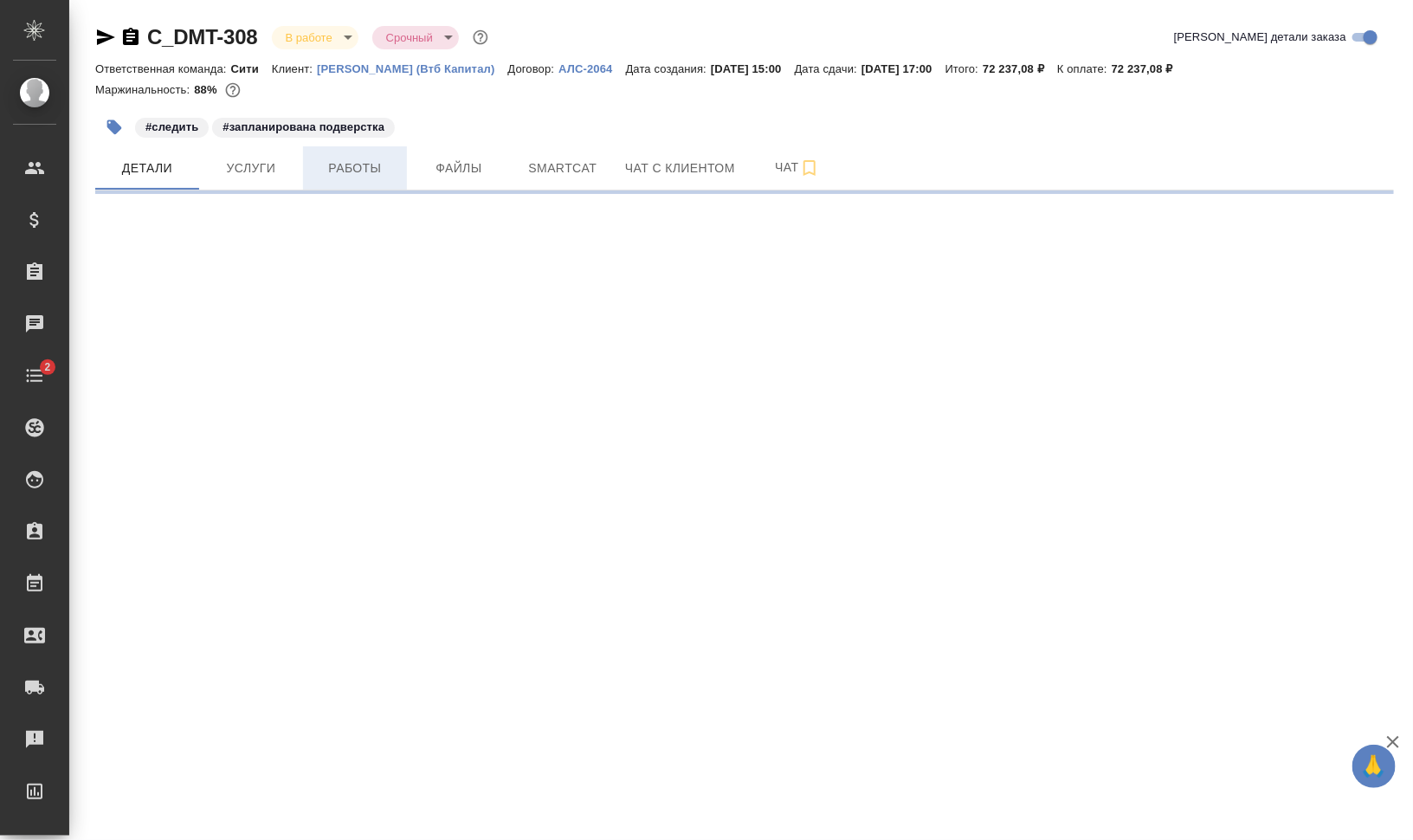
click at [359, 167] on span "Работы" at bounding box center [354, 167] width 83 height 21
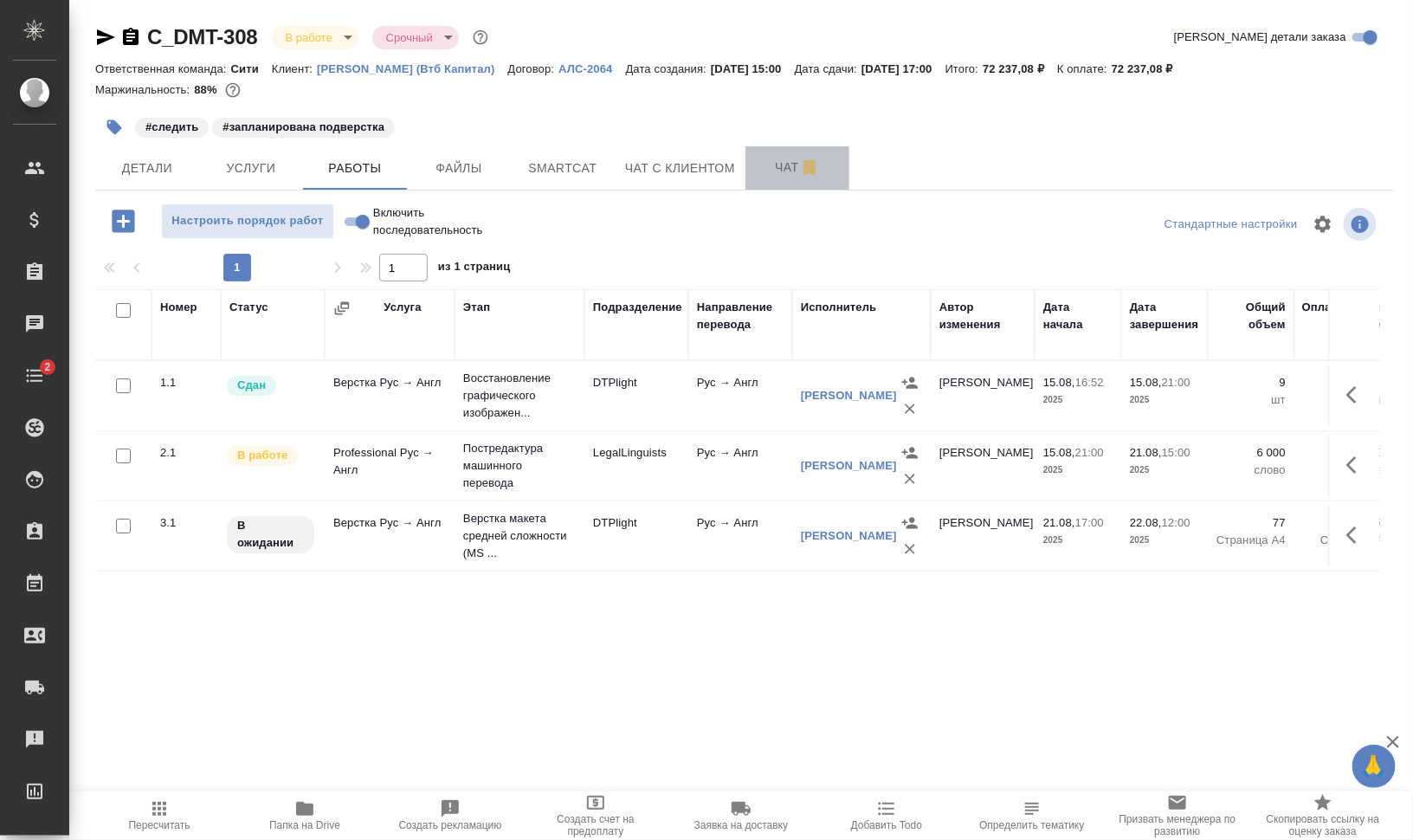
click at [769, 169] on span "Чат" at bounding box center [797, 167] width 83 height 21
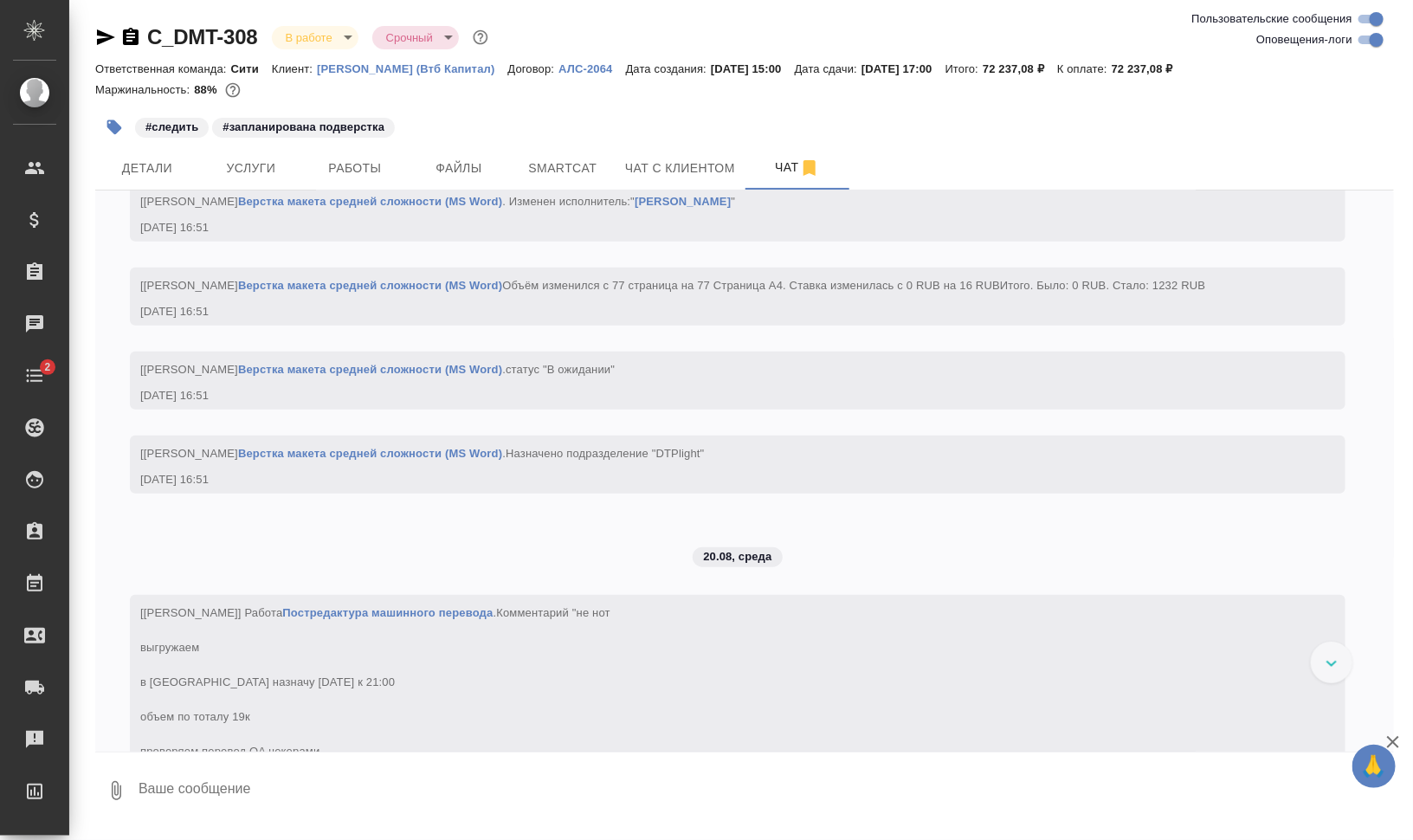
scroll to position [6125, 0]
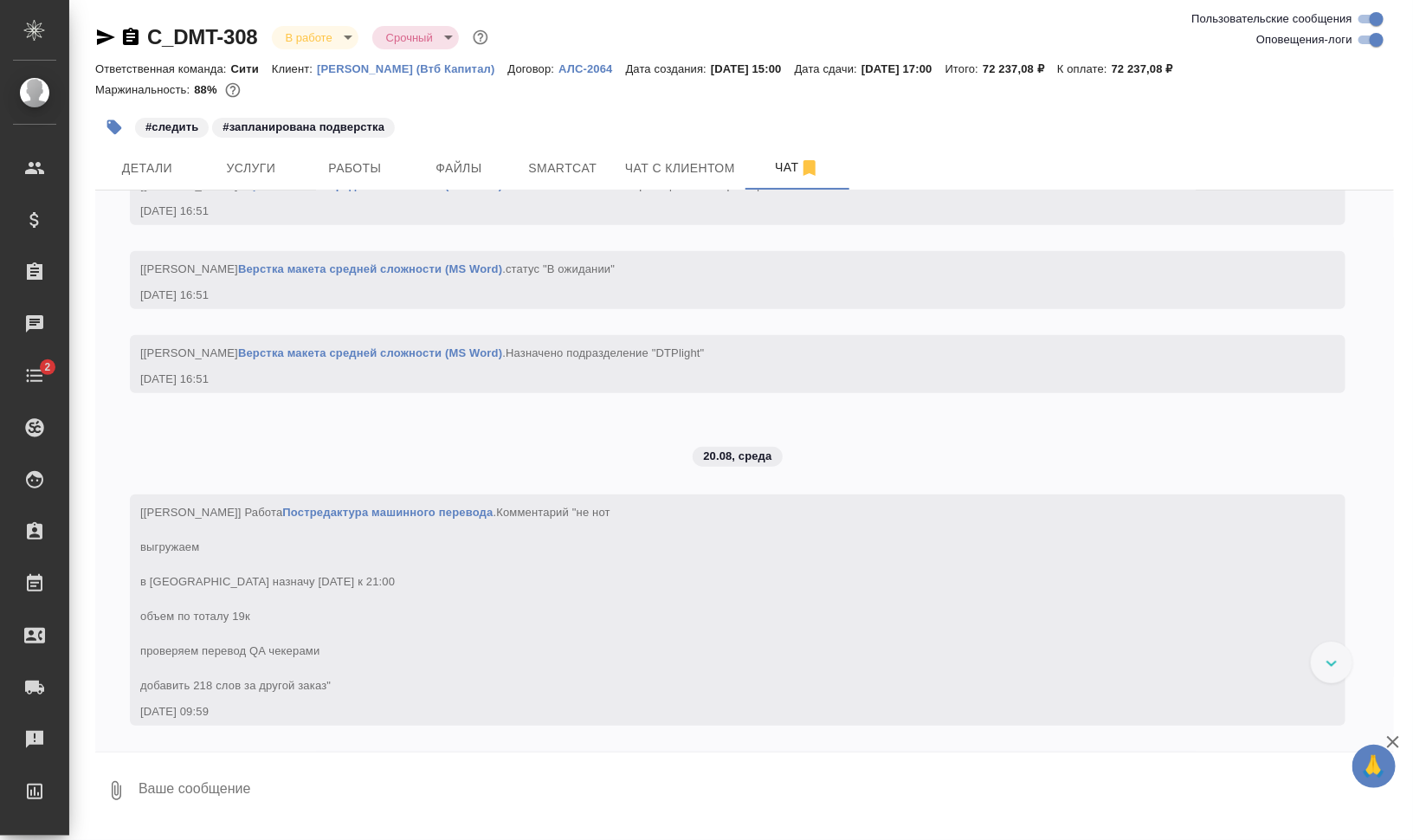
click at [1368, 40] on input "Оповещения-логи" at bounding box center [1377, 40] width 62 height 20
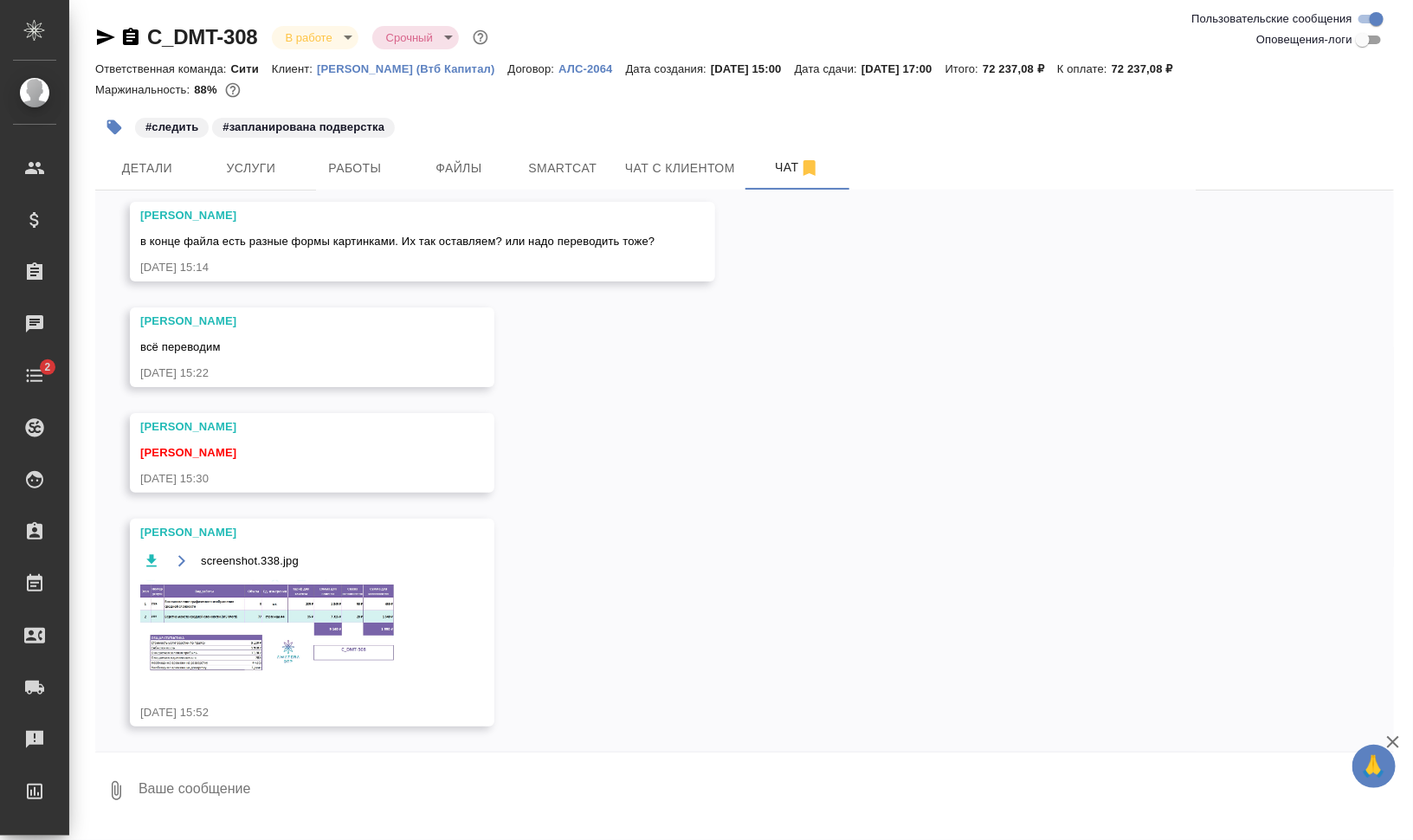
scroll to position [65, 0]
click at [1363, 46] on input "Оповещения-логи" at bounding box center [1363, 40] width 62 height 20
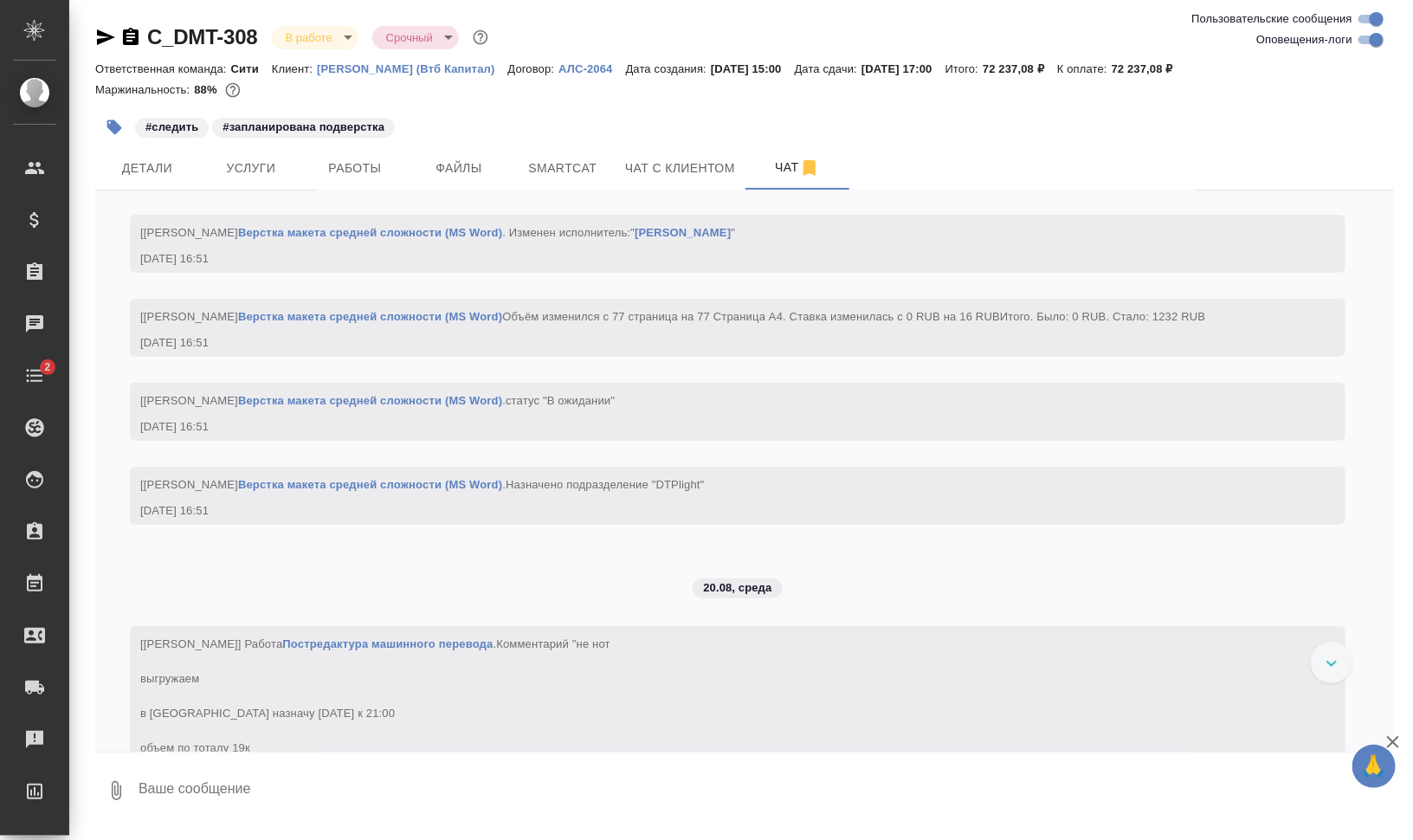
scroll to position [6219, 0]
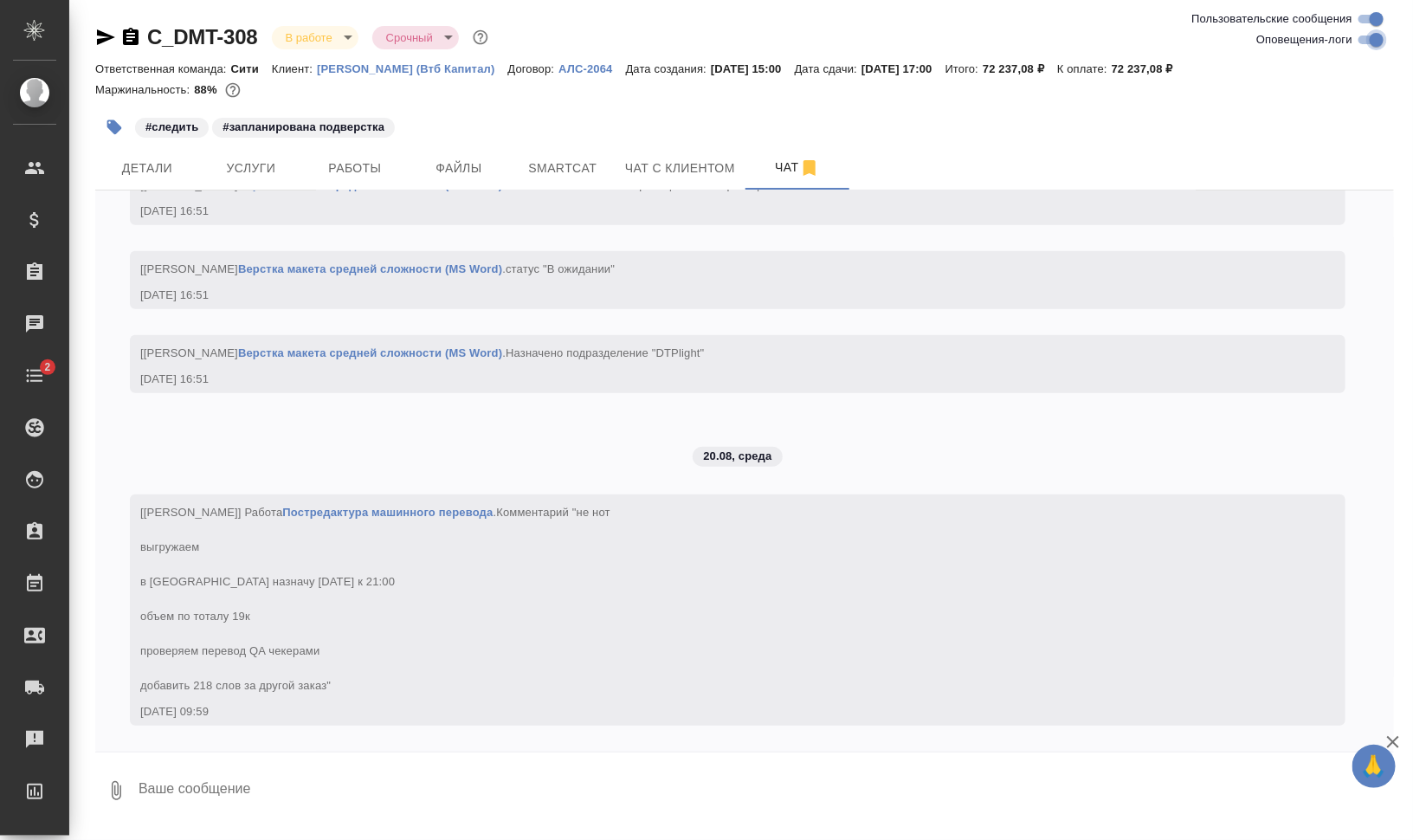
click at [1372, 39] on input "Оповещения-логи" at bounding box center [1377, 40] width 62 height 20
checkbox input "false"
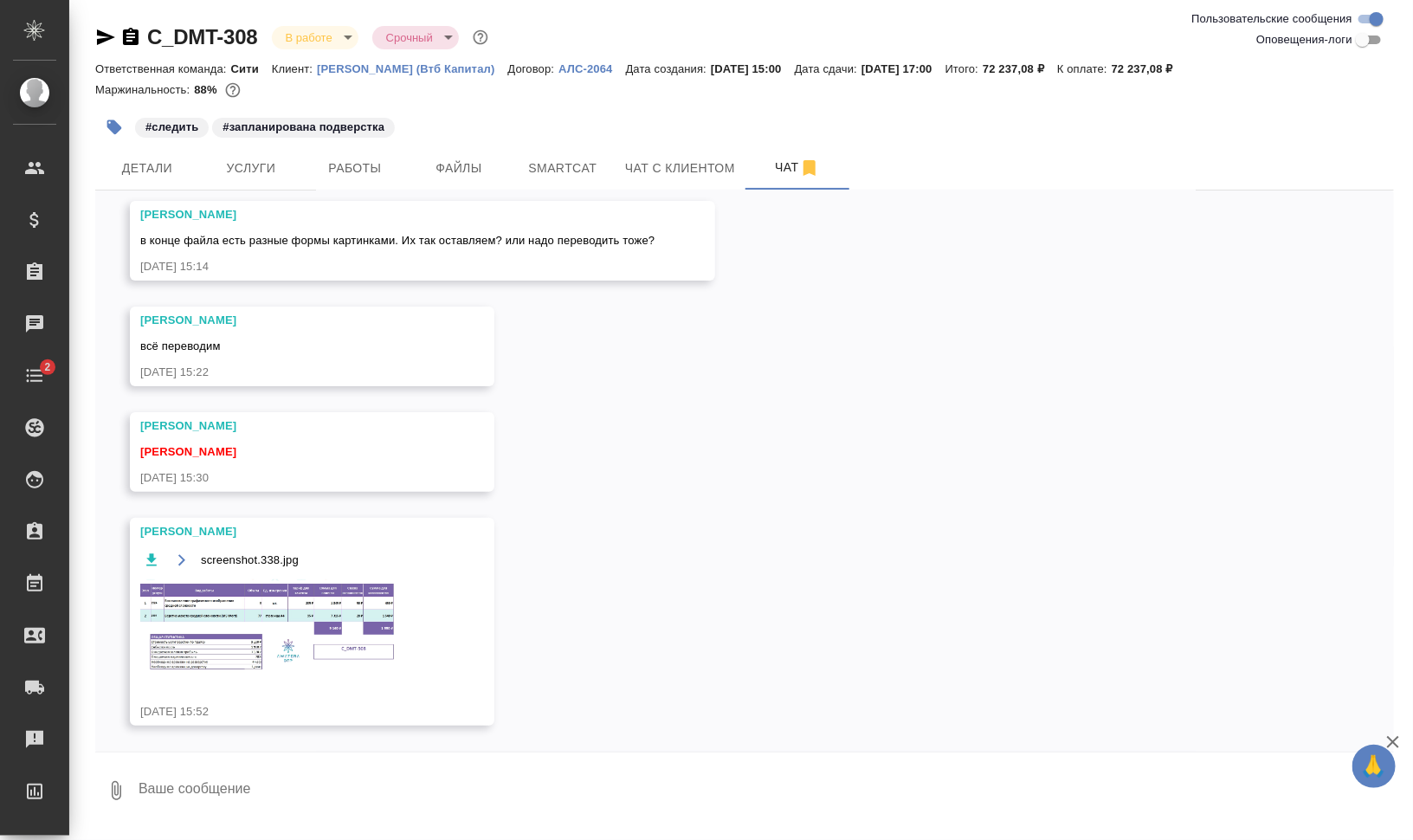
scroll to position [65, 0]
click at [329, 655] on img at bounding box center [270, 626] width 260 height 94
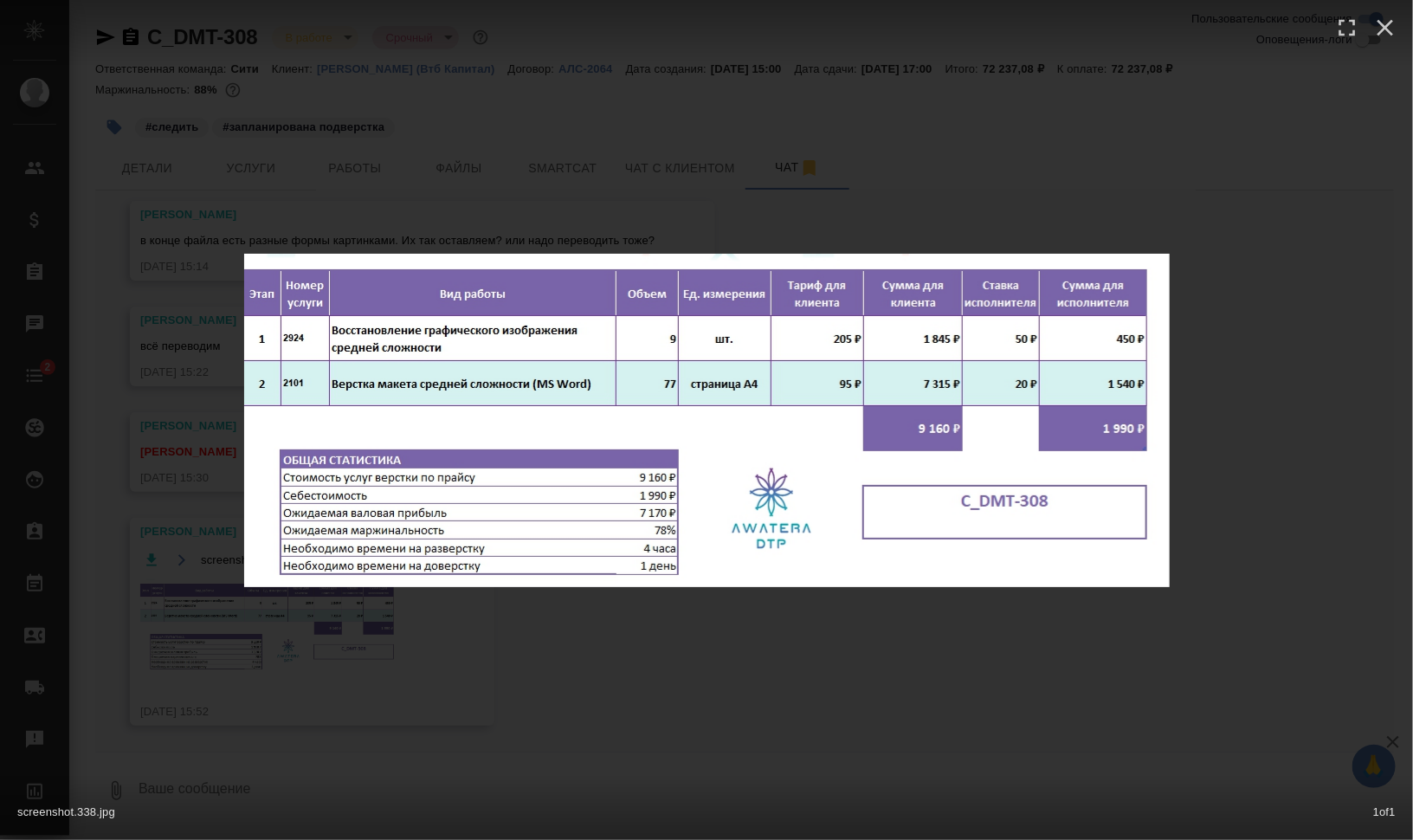
click at [1033, 659] on div "screenshot.338.jpg 1 of 1" at bounding box center [706, 420] width 1413 height 840
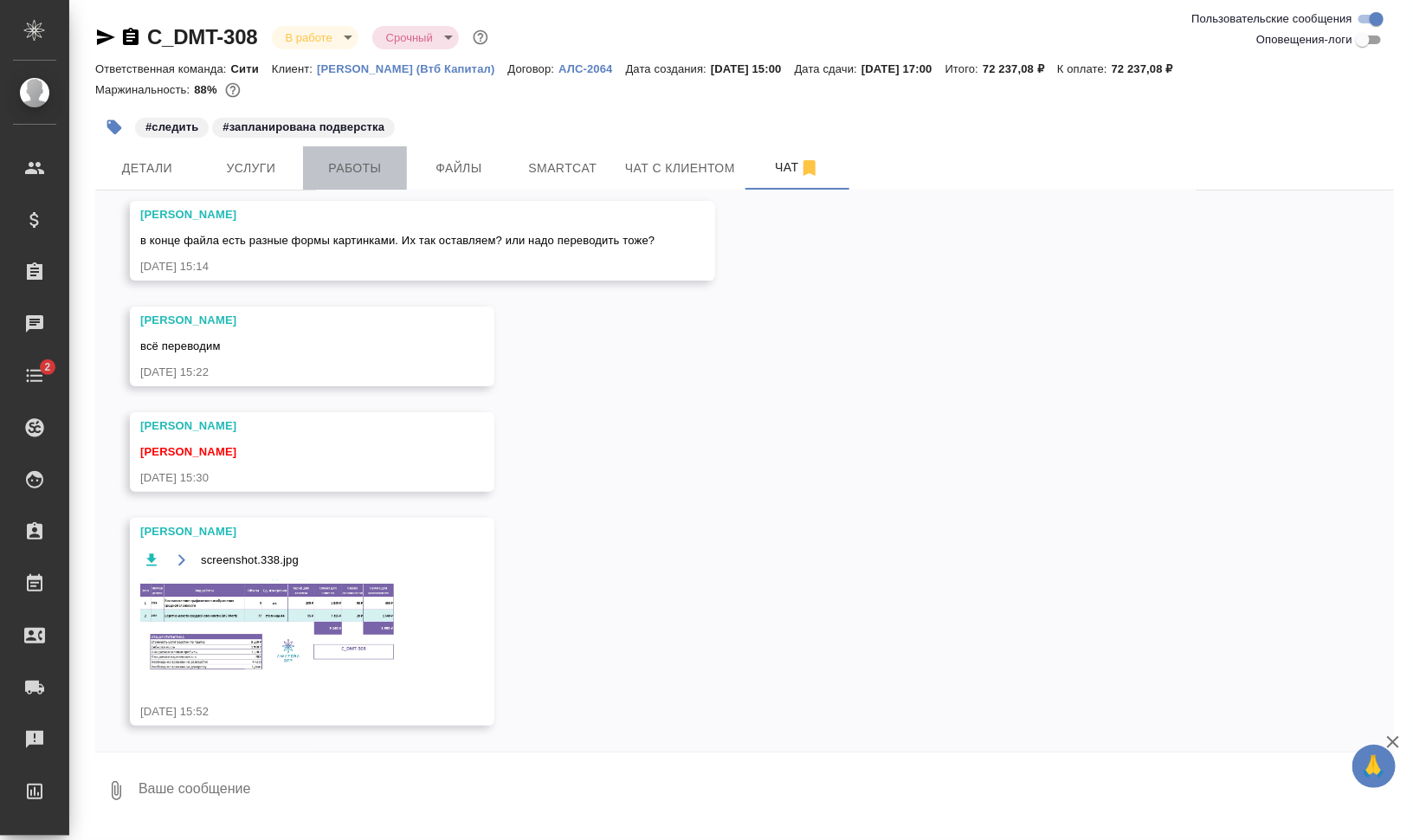
click at [308, 163] on button "Работы" at bounding box center [355, 167] width 104 height 44
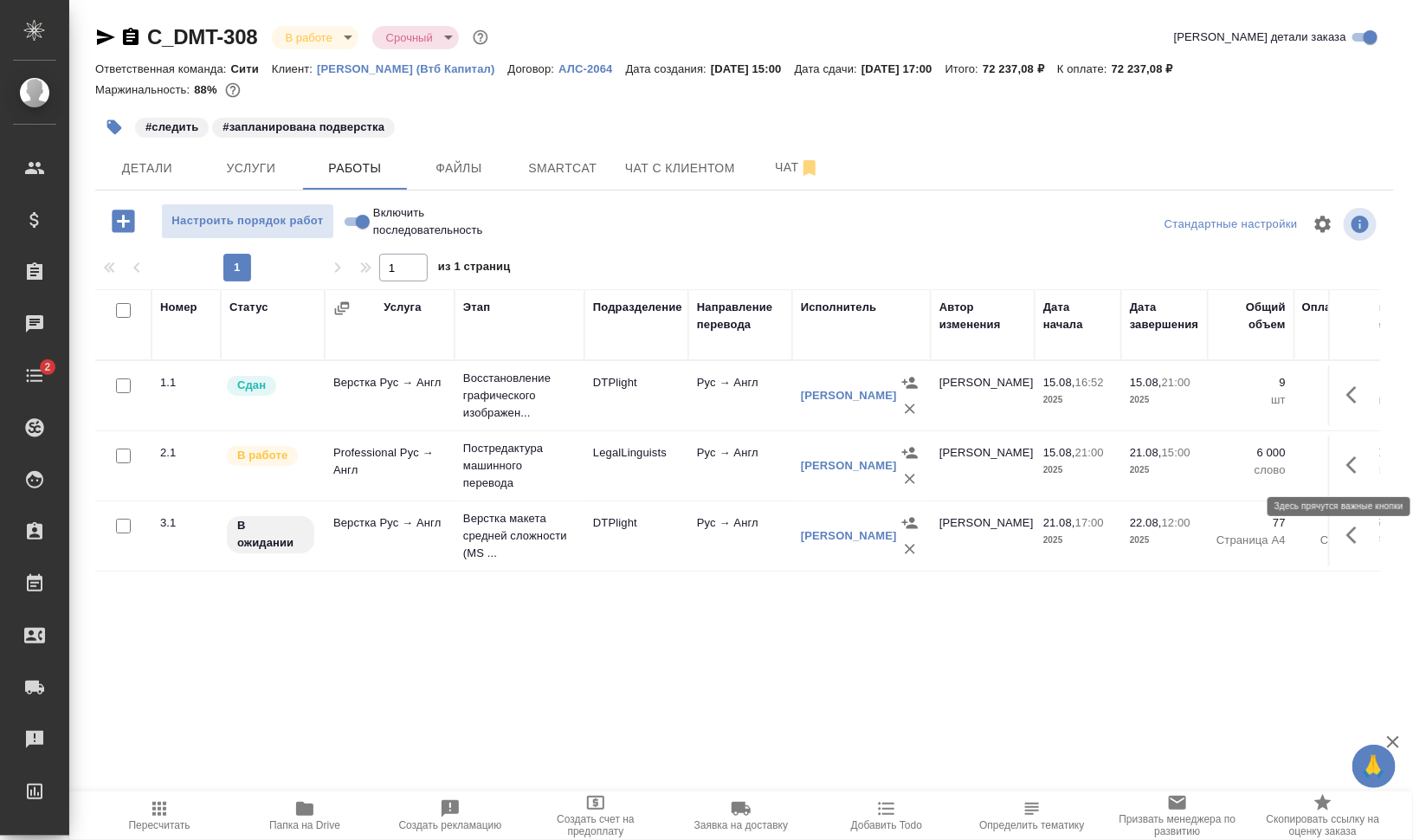
click at [1358, 474] on button "button" at bounding box center [1357, 465] width 42 height 42
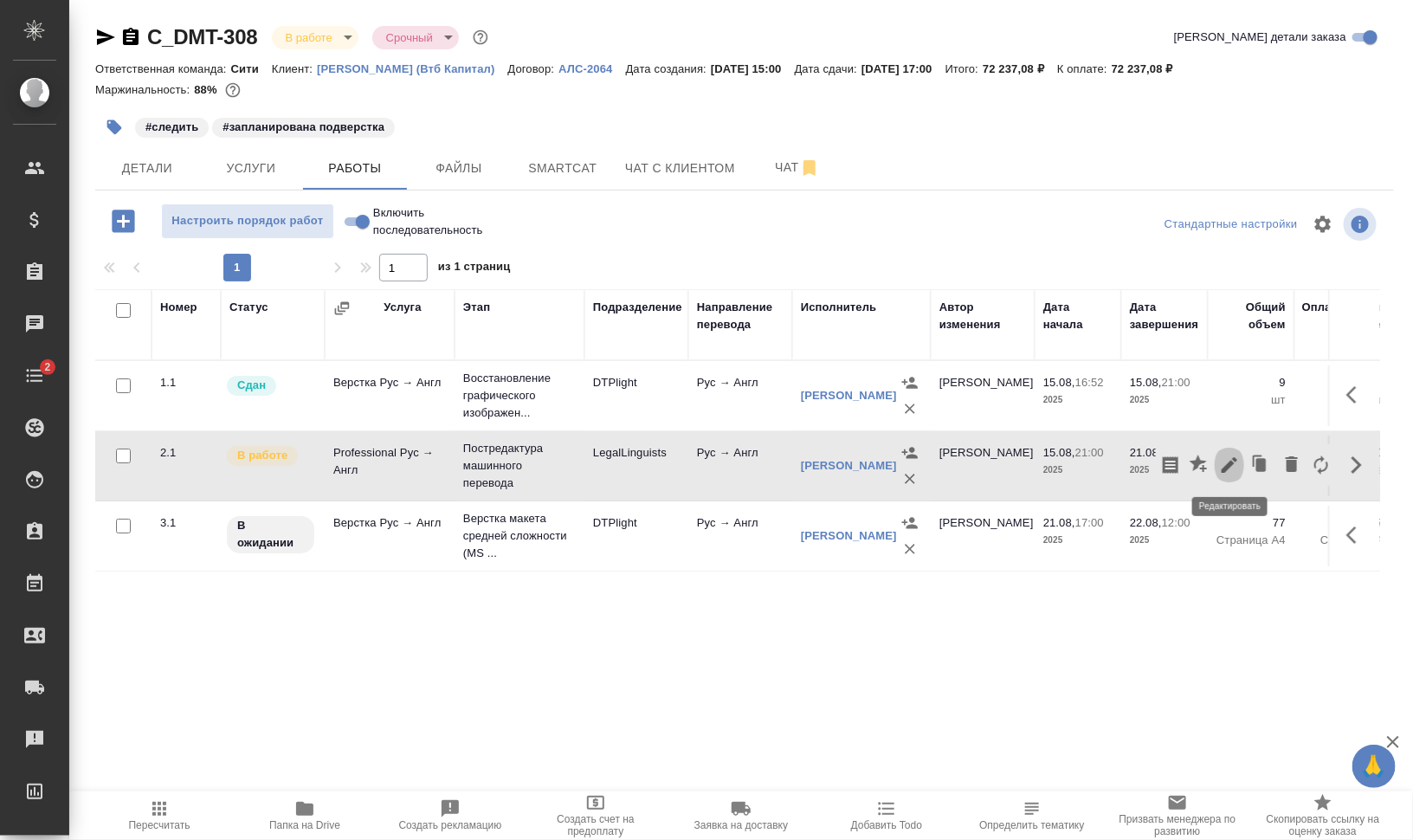
click at [1224, 468] on icon "button" at bounding box center [1230, 465] width 16 height 16
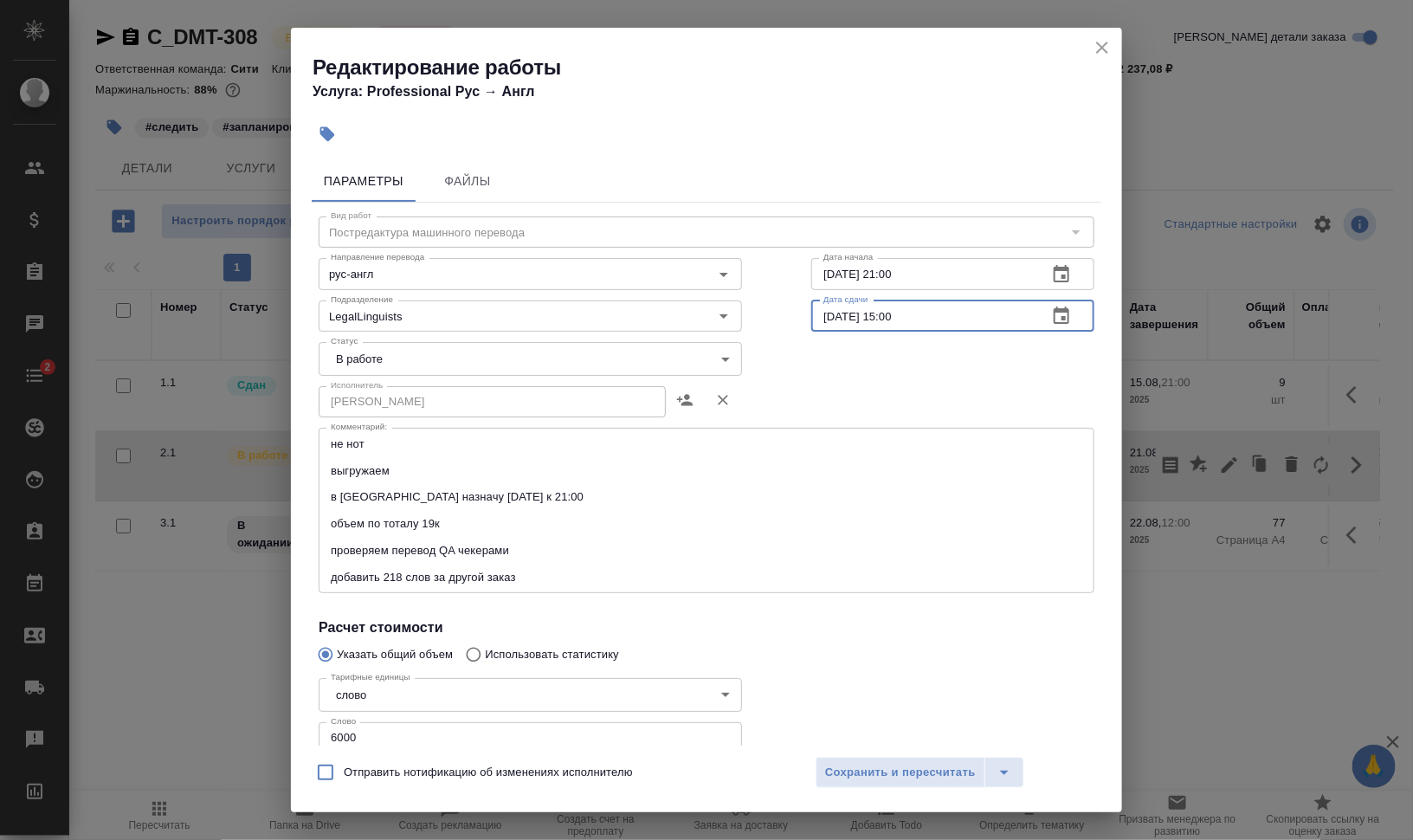
click at [822, 320] on input "21.08.2025 15:00" at bounding box center [922, 316] width 222 height 32
drag, startPoint x: 885, startPoint y: 312, endPoint x: 1016, endPoint y: 306, distance: 131.1
click at [1016, 306] on input "22.08.2025 15:00" at bounding box center [922, 316] width 222 height 32
type input "22.08.2025 10:00"
click at [925, 780] on span "Сохранить и пересчитать" at bounding box center [900, 772] width 151 height 20
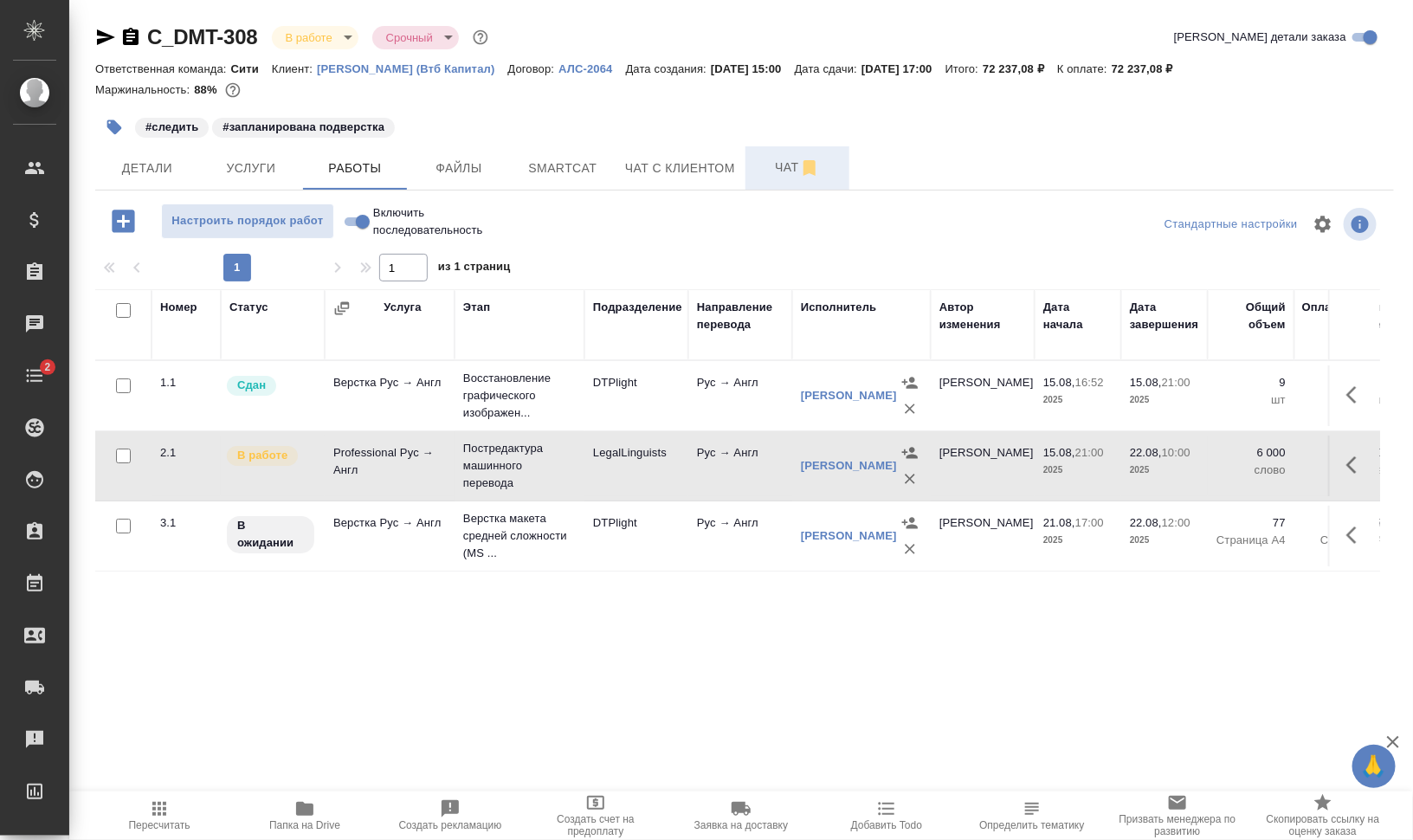
click at [765, 165] on span "Чат" at bounding box center [797, 167] width 83 height 21
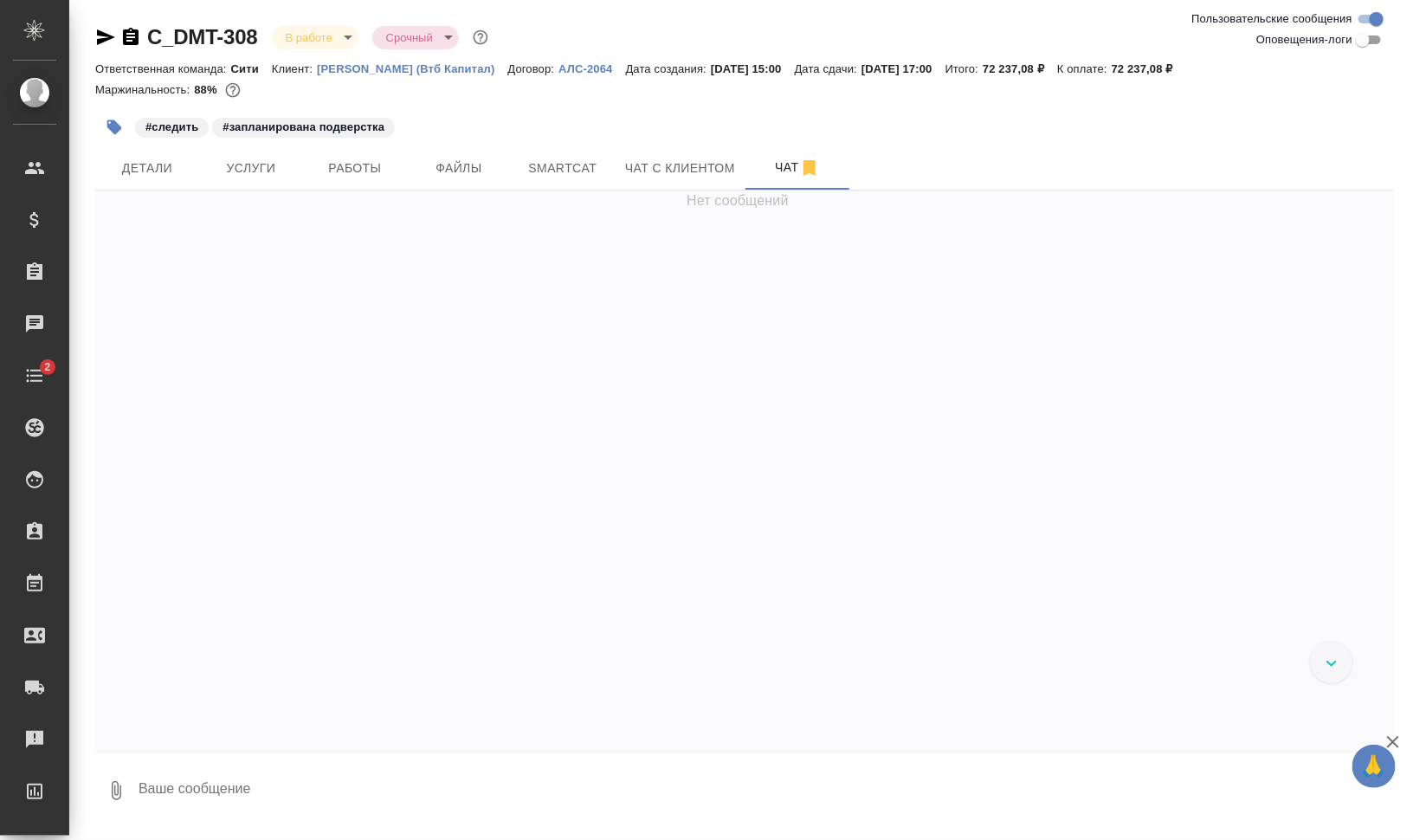
scroll to position [65, 0]
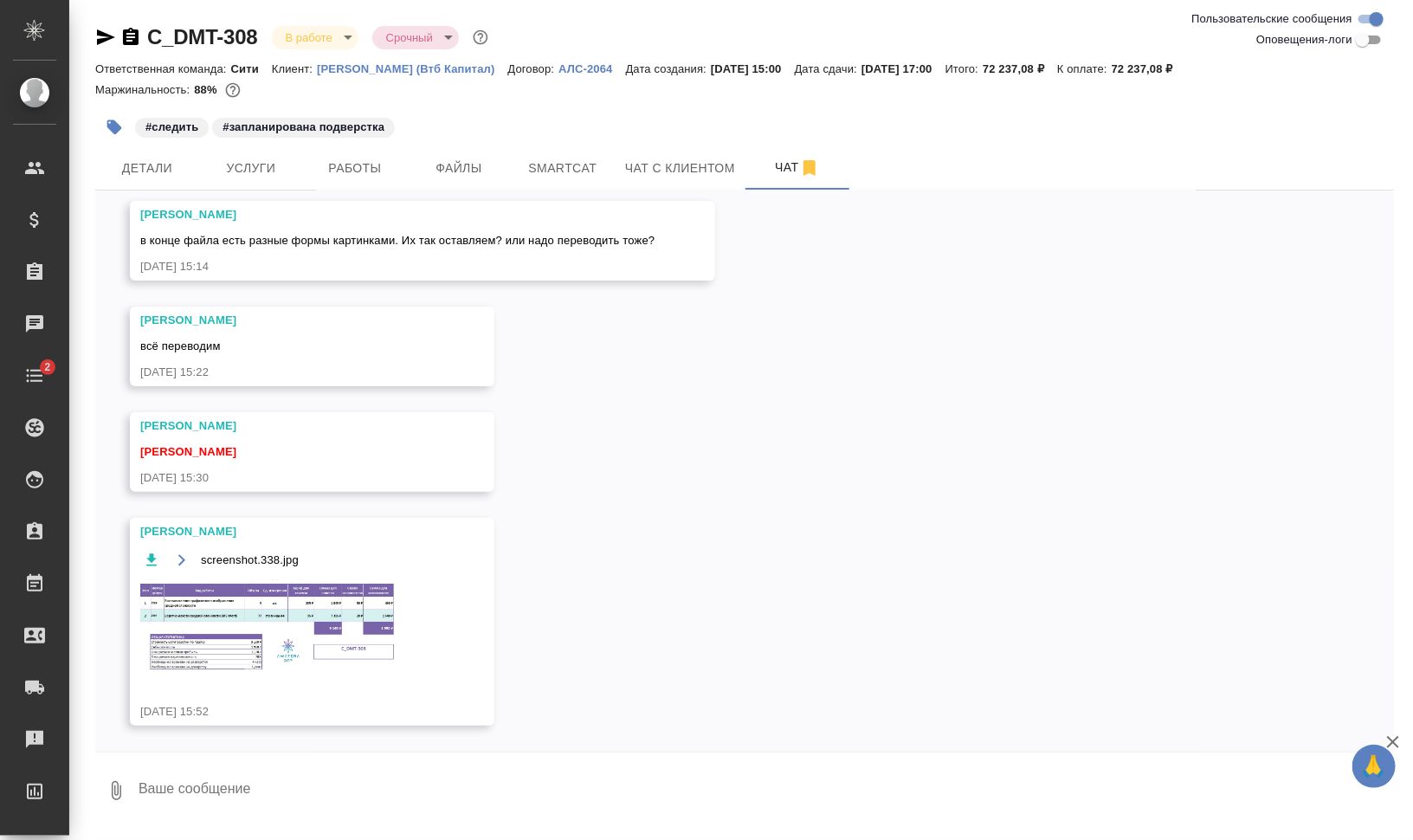
click at [237, 773] on textarea at bounding box center [766, 790] width 1258 height 59
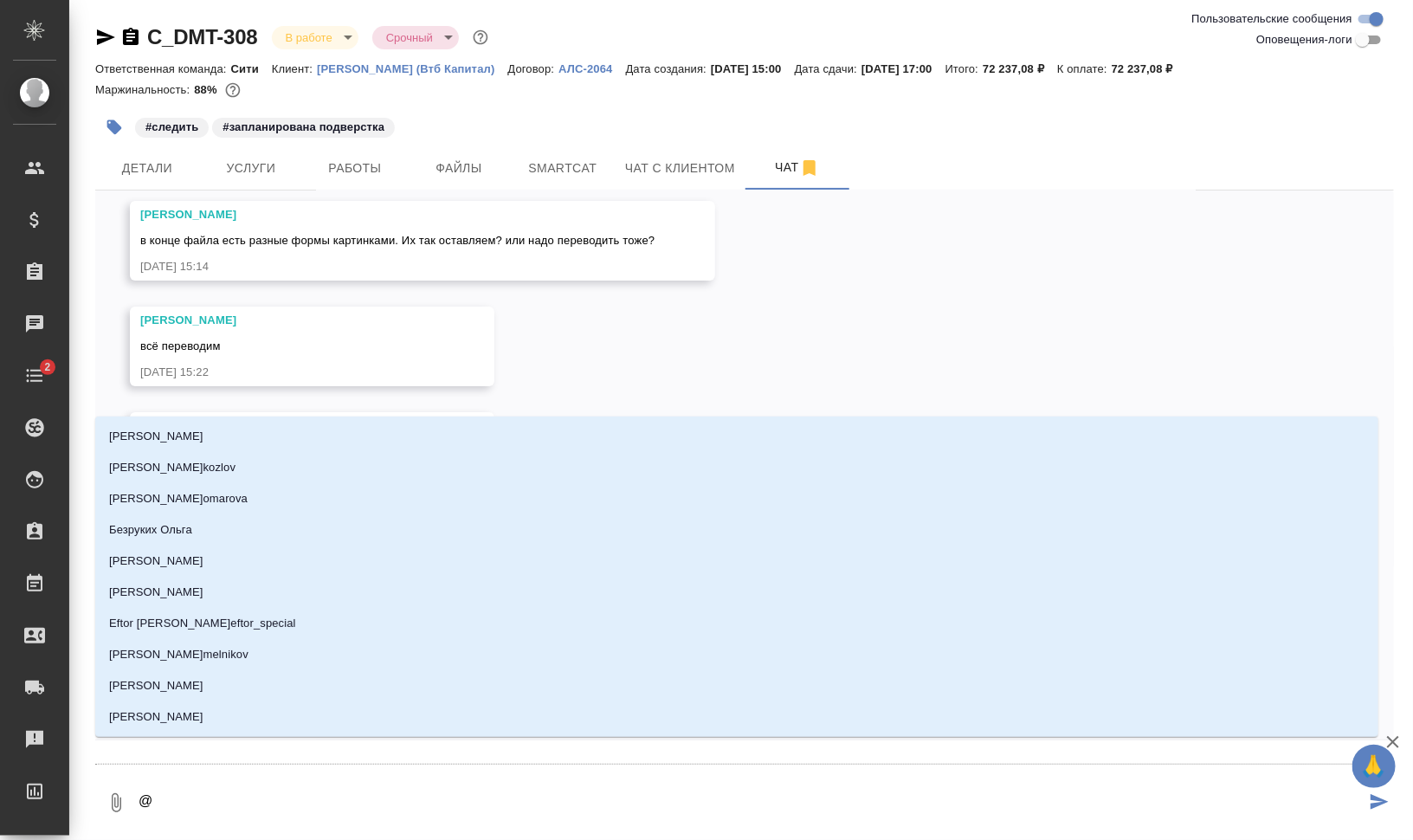
type textarea "@а"
type input "а"
type textarea "@ар"
type input "ар"
type textarea "@арс"
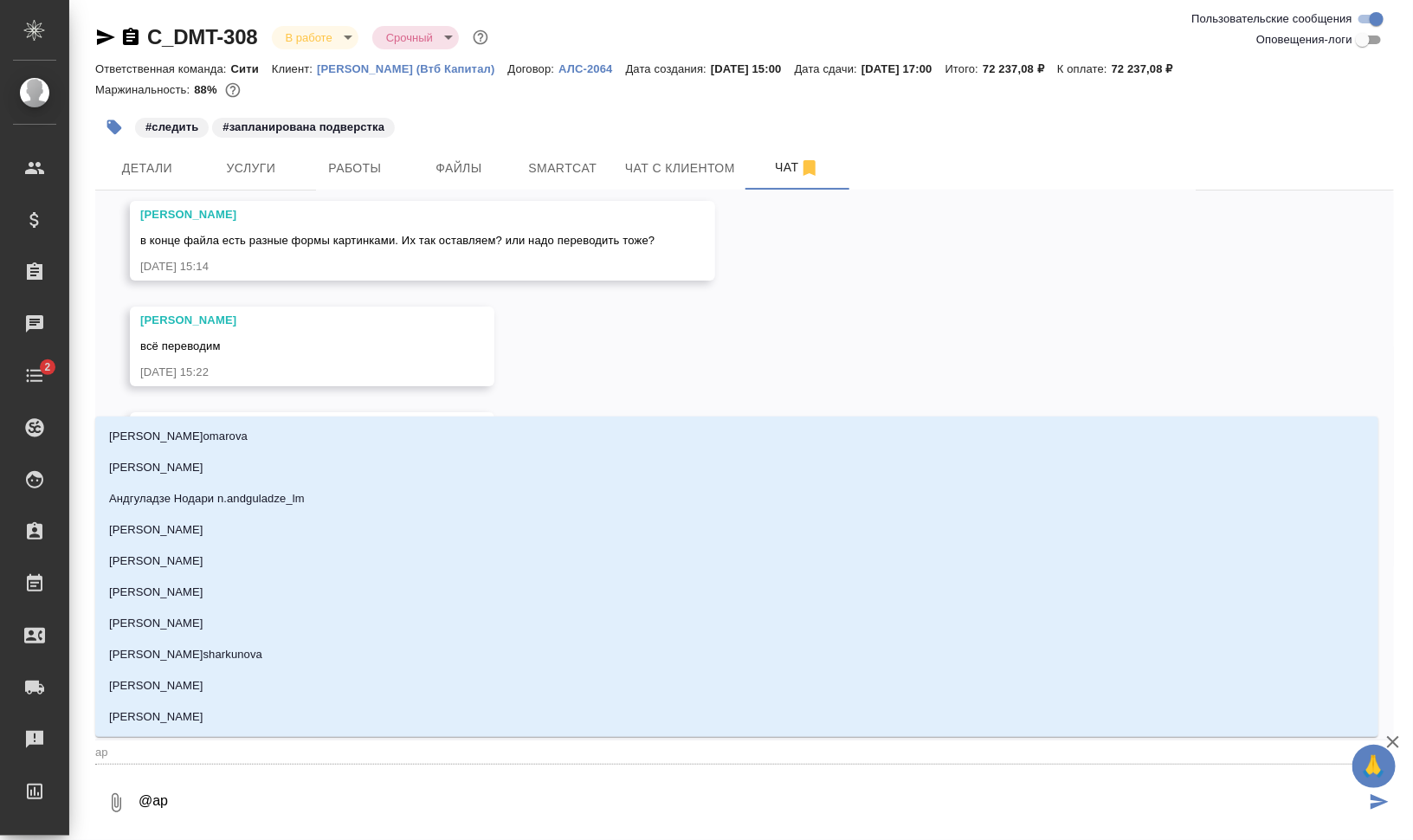
type input "арс"
type textarea "@арсе"
type input "арсе"
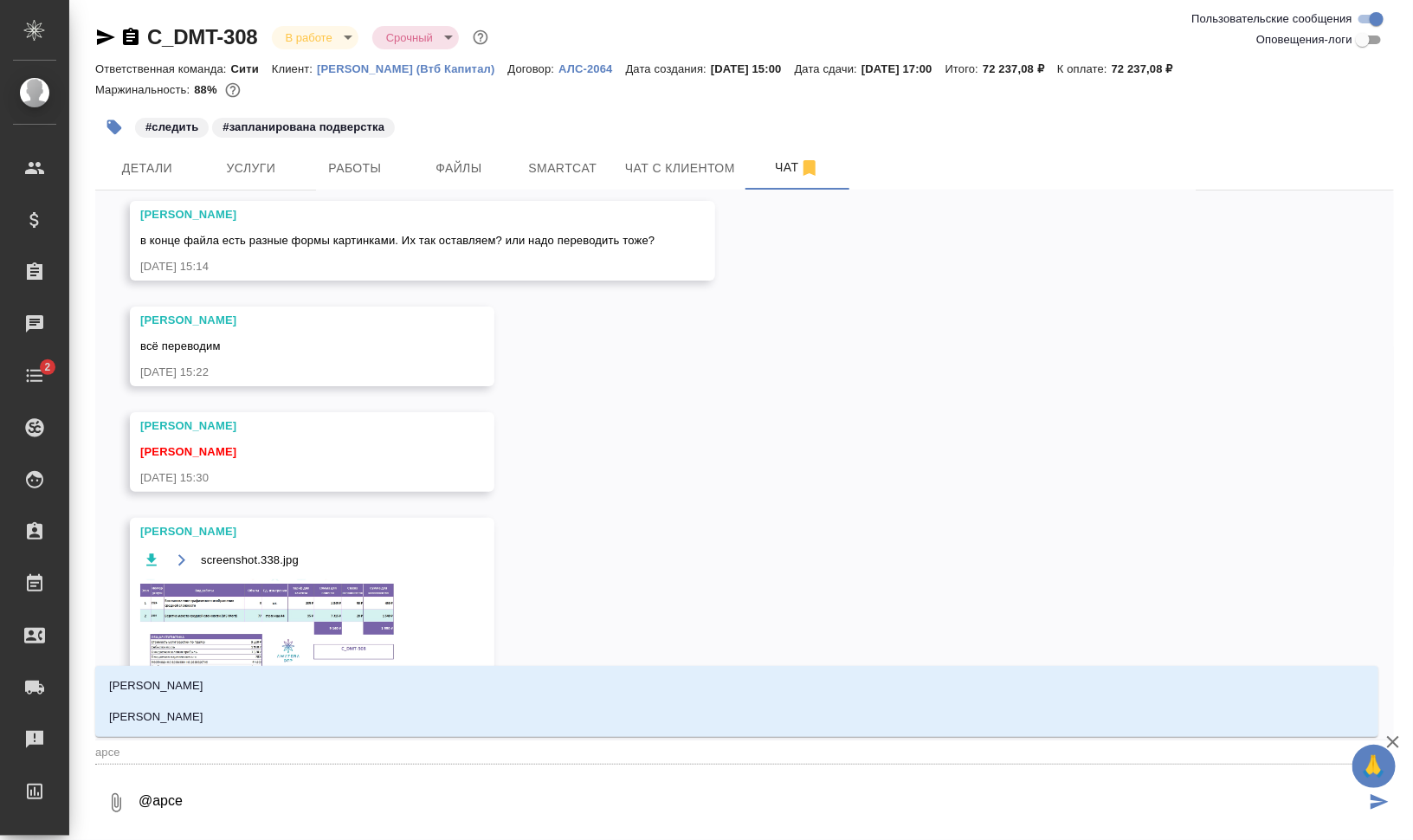
type textarea "@арсен"
type input "арсен"
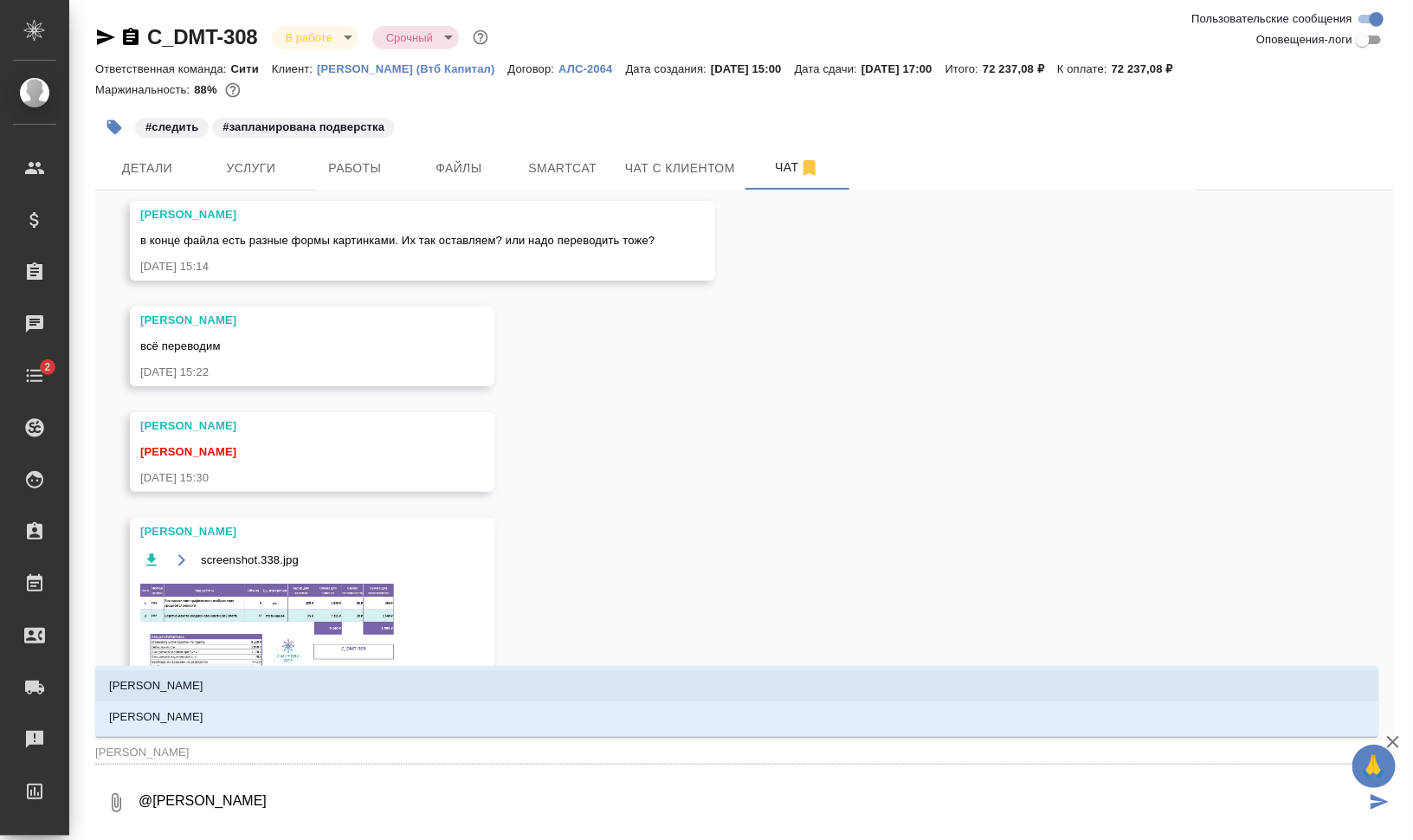
click at [327, 682] on li "Арсеньева Вера" at bounding box center [737, 687] width 1284 height 32
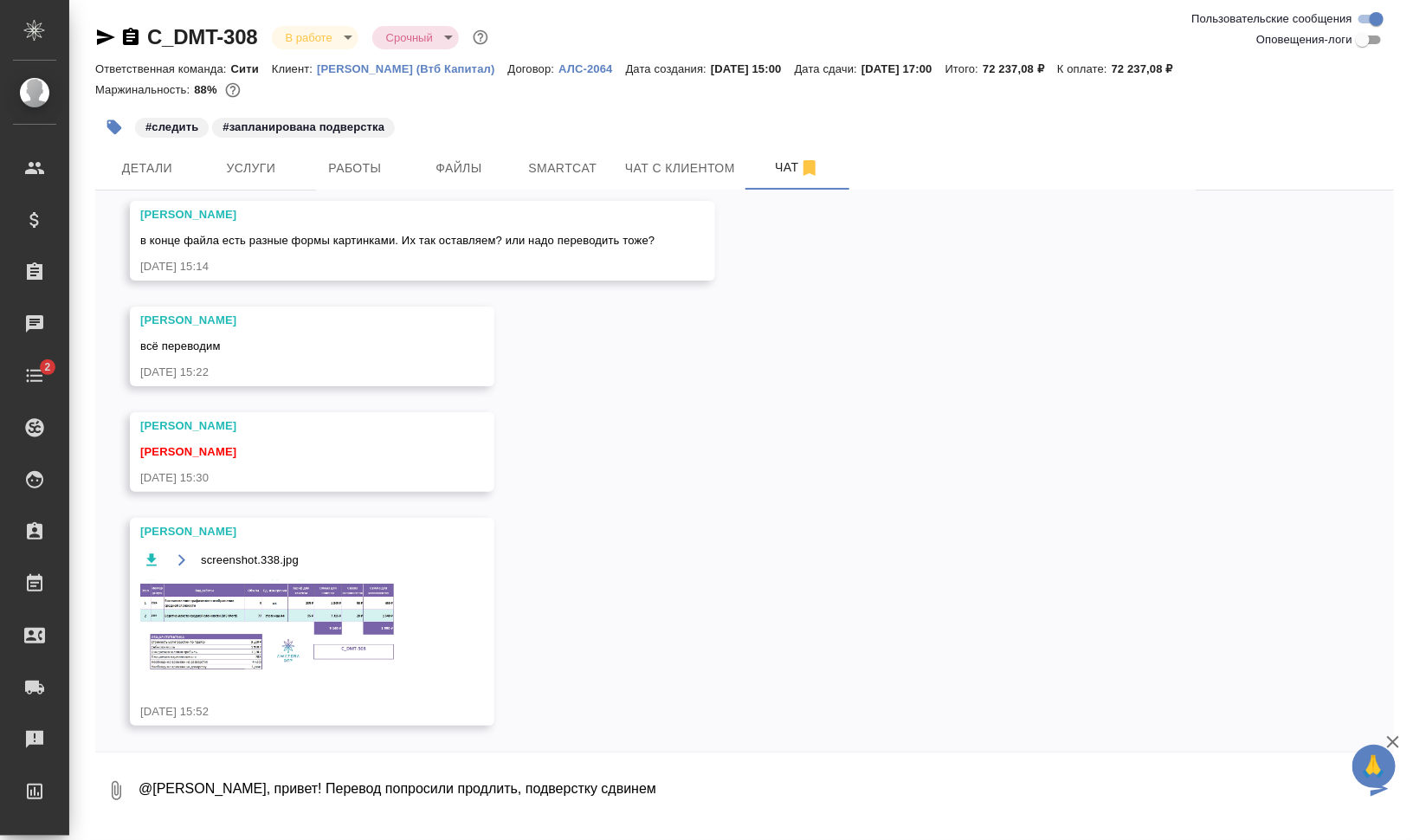
click at [626, 791] on textarea "@Арсеньева Вера Вера, привет! Перевод попросили продлить, подверстку сдвинем" at bounding box center [751, 790] width 1229 height 59
click at [728, 793] on textarea "@Арсеньева Вера Вера, привет! Перевод попросили продлить, подверстку тоже сдвин…" at bounding box center [751, 790] width 1229 height 59
type textarea "@Арсеньева Вера Вера, привет! Перевод попросили продлить, подверстку тоже сдвин…"
click at [1394, 744] on icon "button" at bounding box center [1393, 742] width 20 height 20
drag, startPoint x: 1382, startPoint y: 785, endPoint x: 1211, endPoint y: 683, distance: 199.1
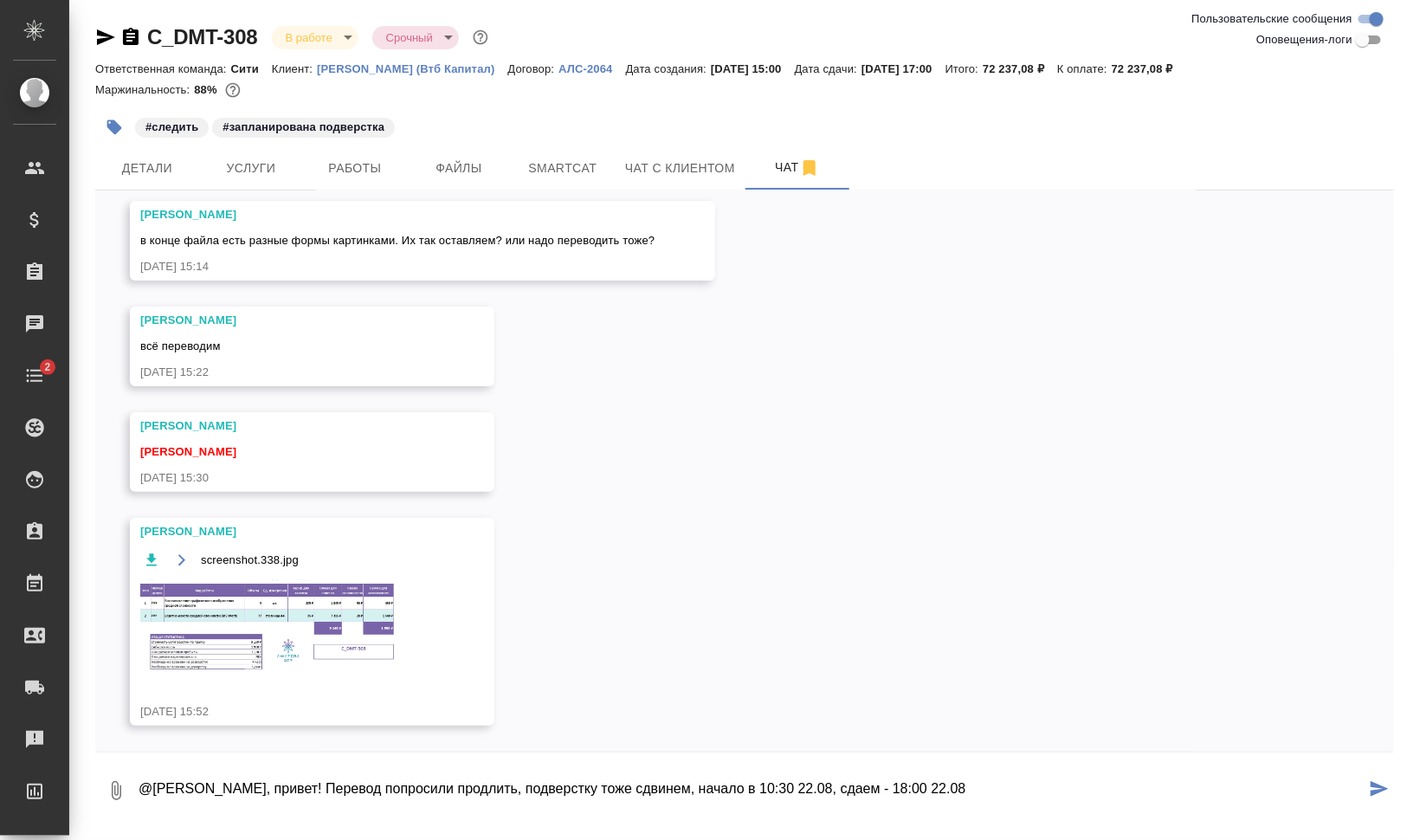
click at [1212, 684] on div "15.08, пятница Арсеньева Вера в конце файла есть разные формы картинками. Их та…" at bounding box center [744, 506] width 1300 height 631
click at [1391, 788] on button "submit" at bounding box center [1380, 790] width 29 height 59
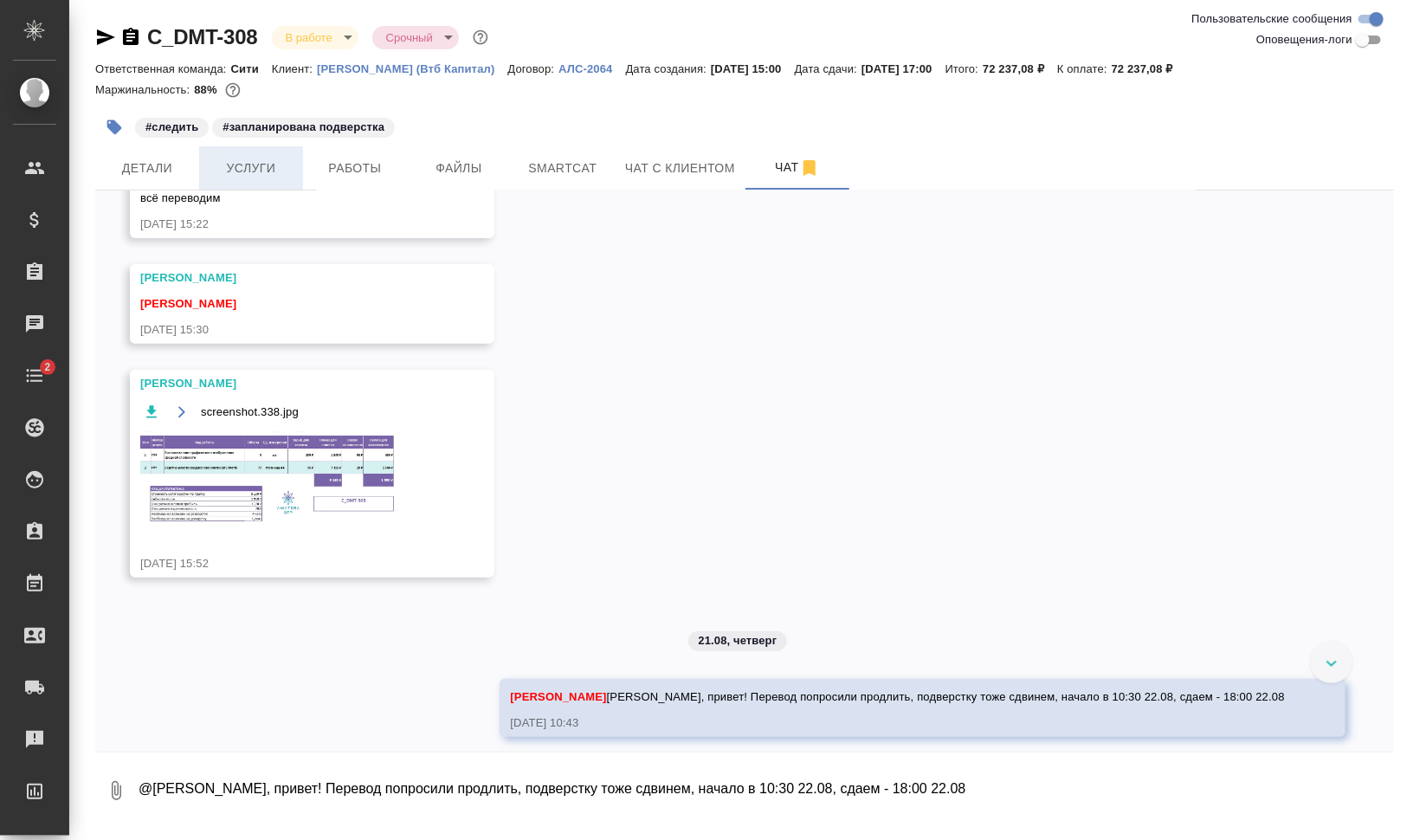
scroll to position [224, 0]
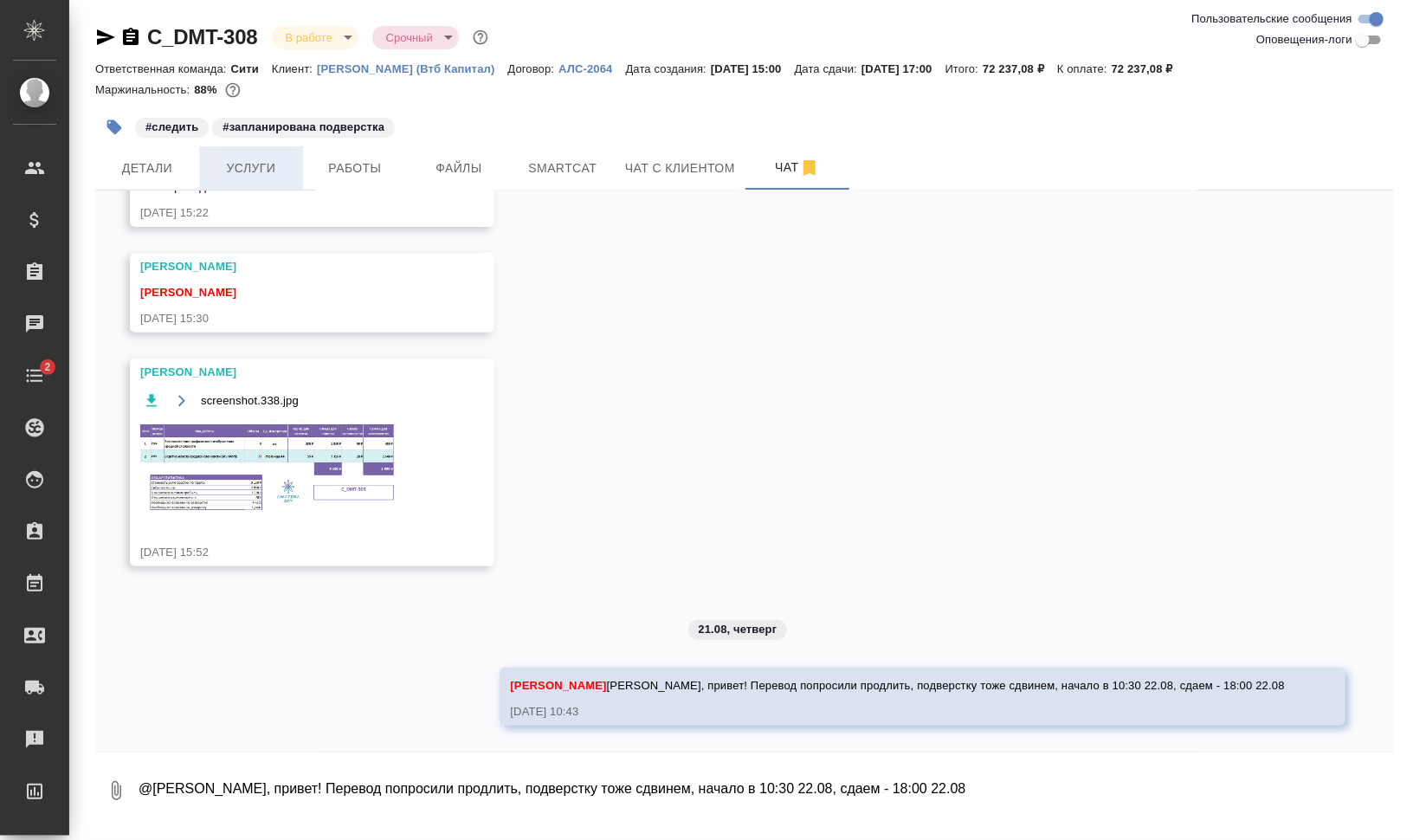
click at [262, 160] on span "Услуги" at bounding box center [250, 167] width 83 height 21
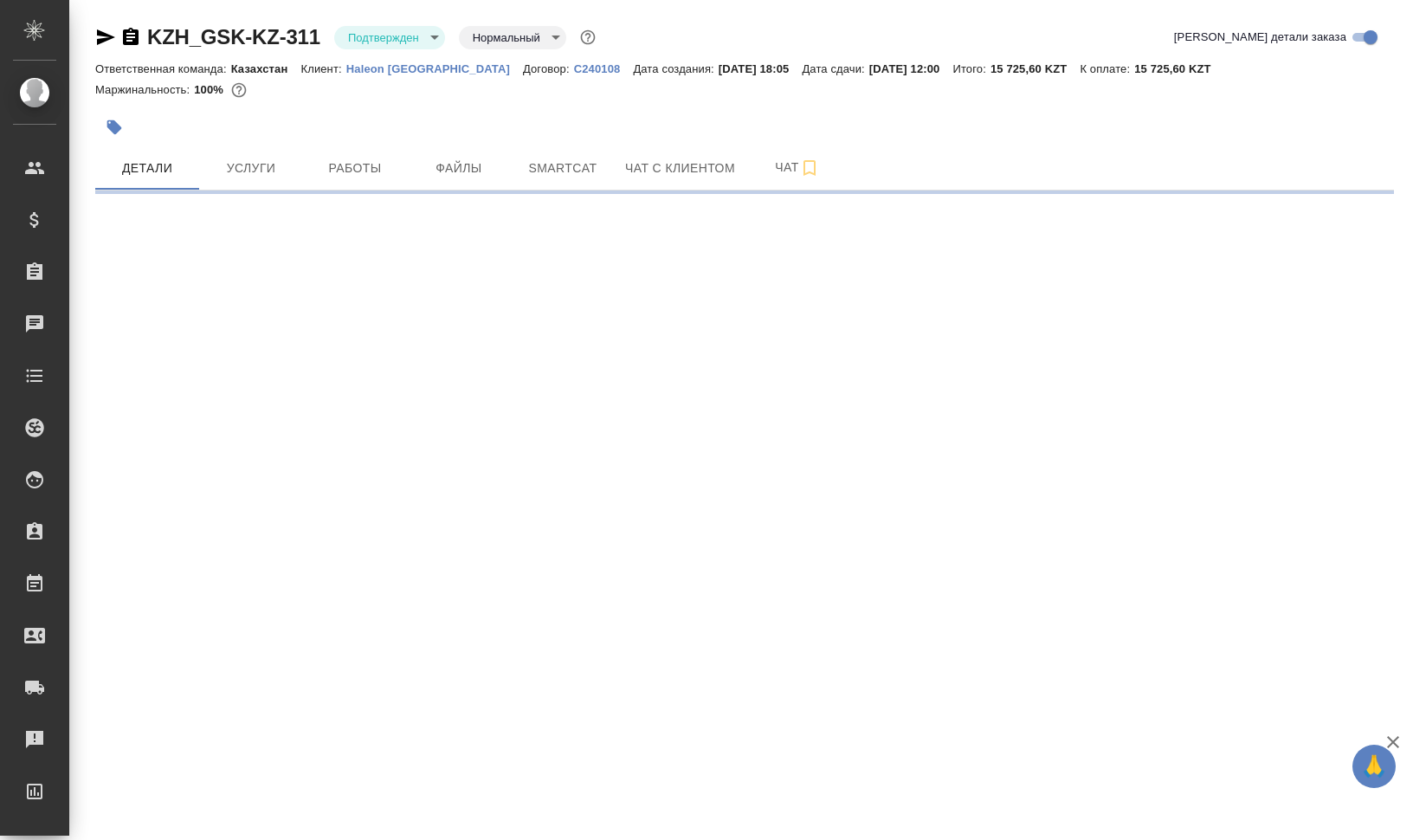
select select "RU"
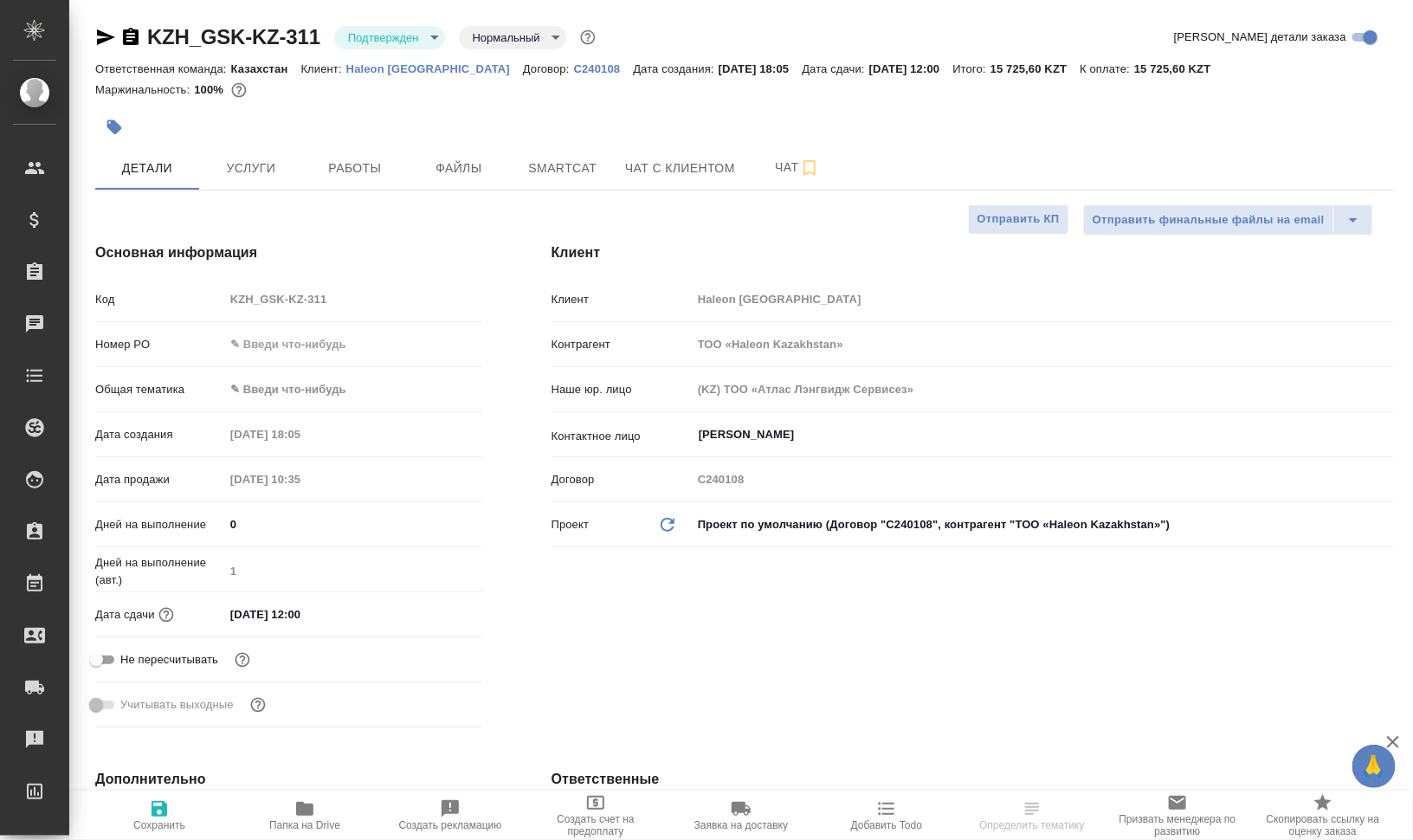
type textarea "x"
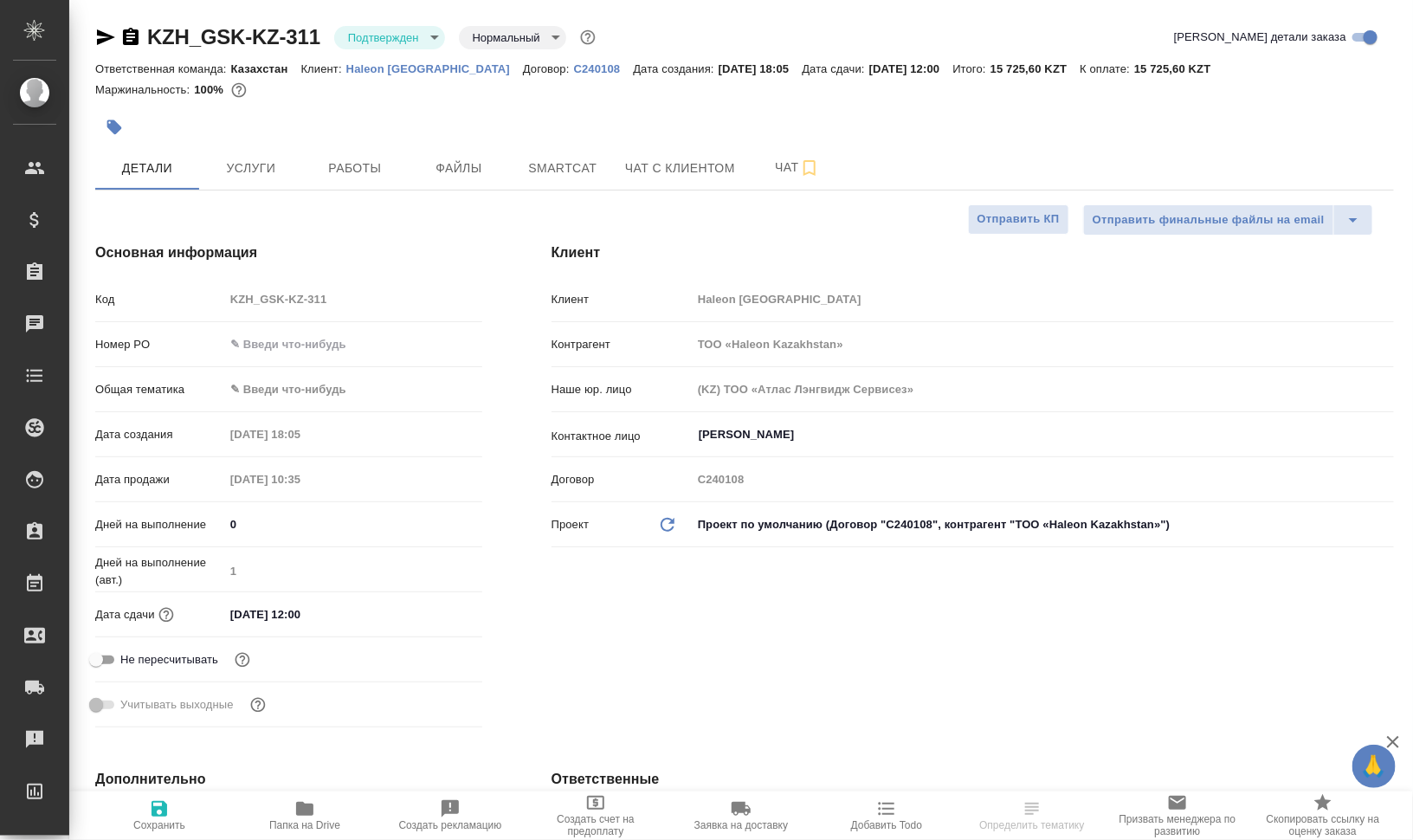
type textarea "x"
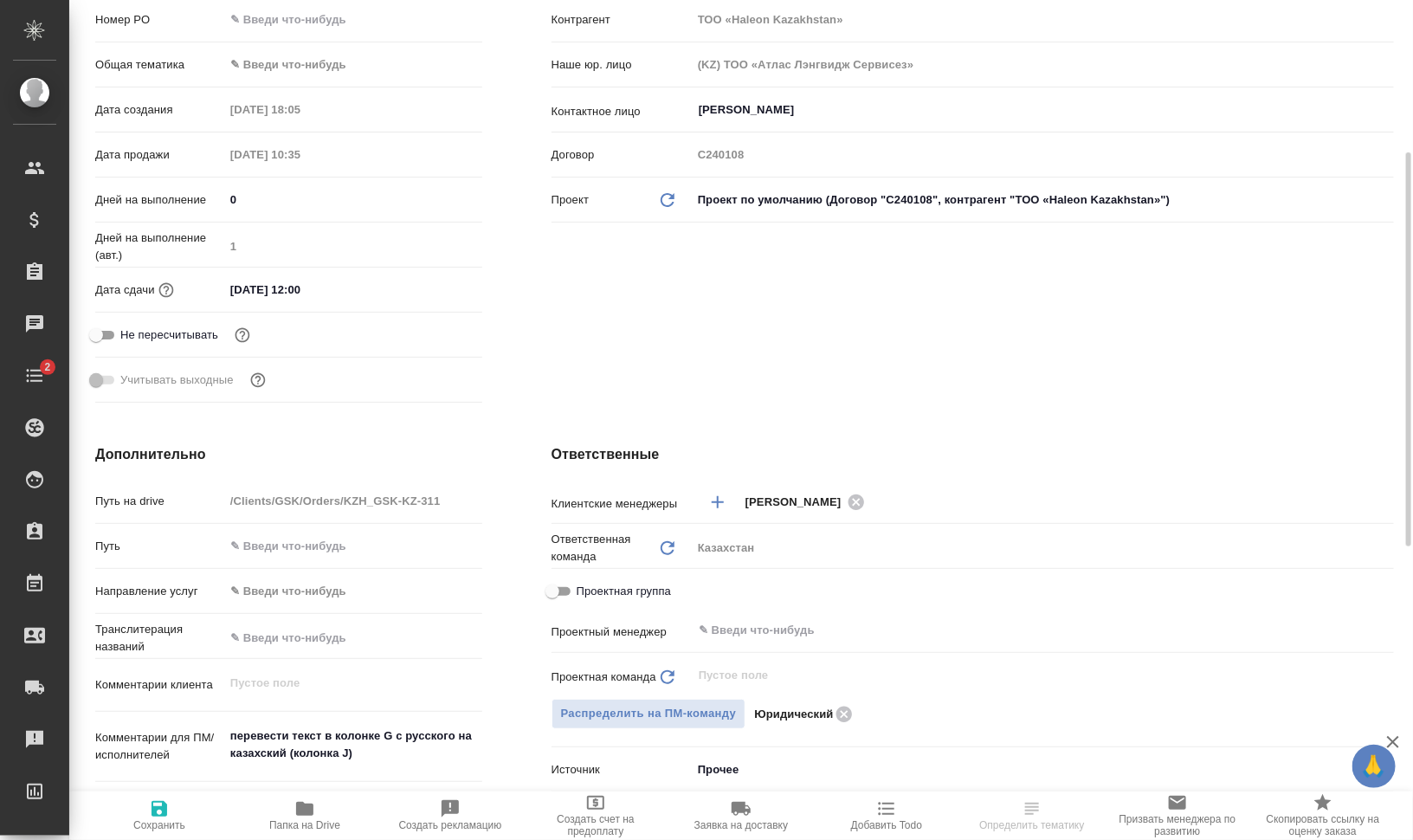
scroll to position [433, 0]
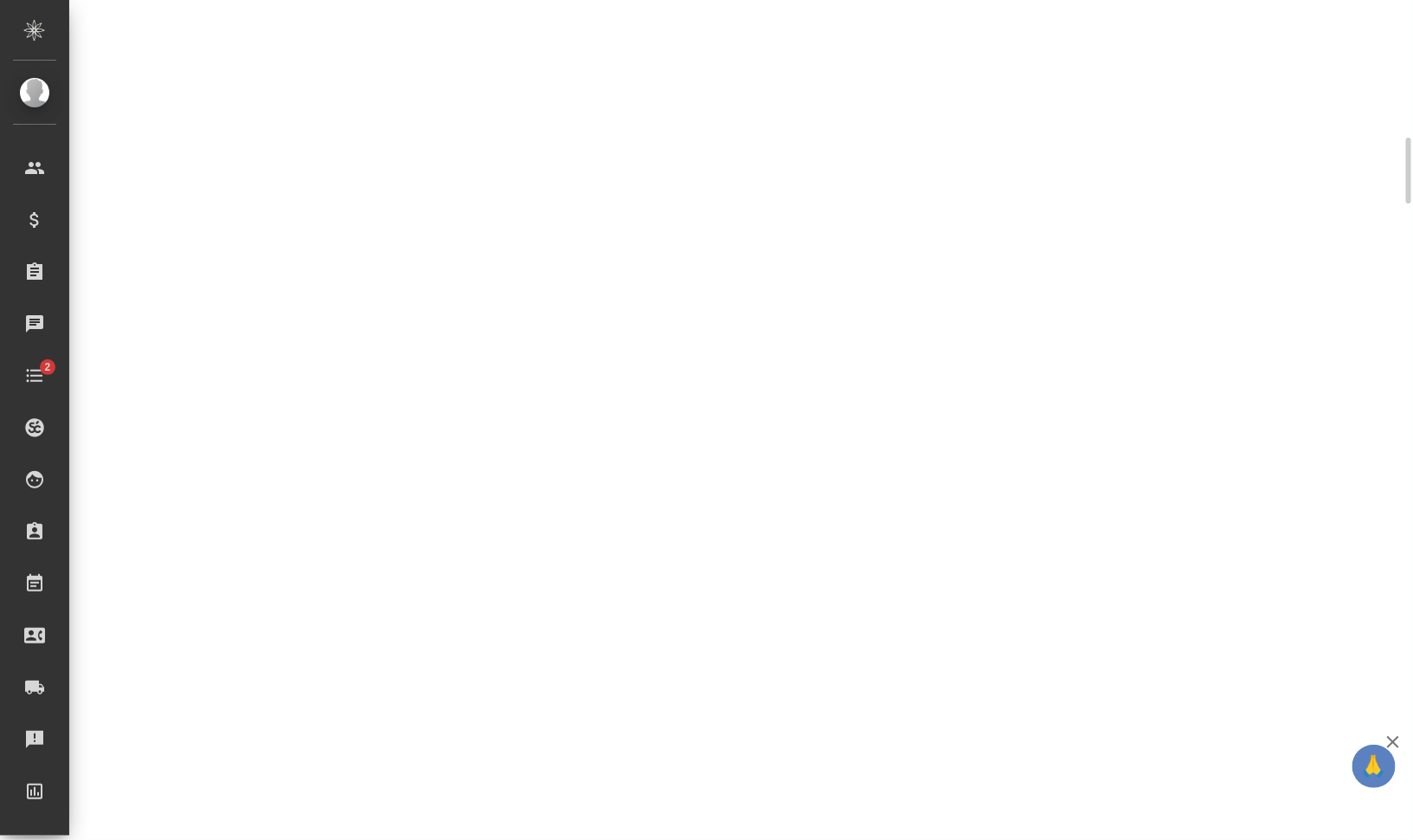
select select "RU"
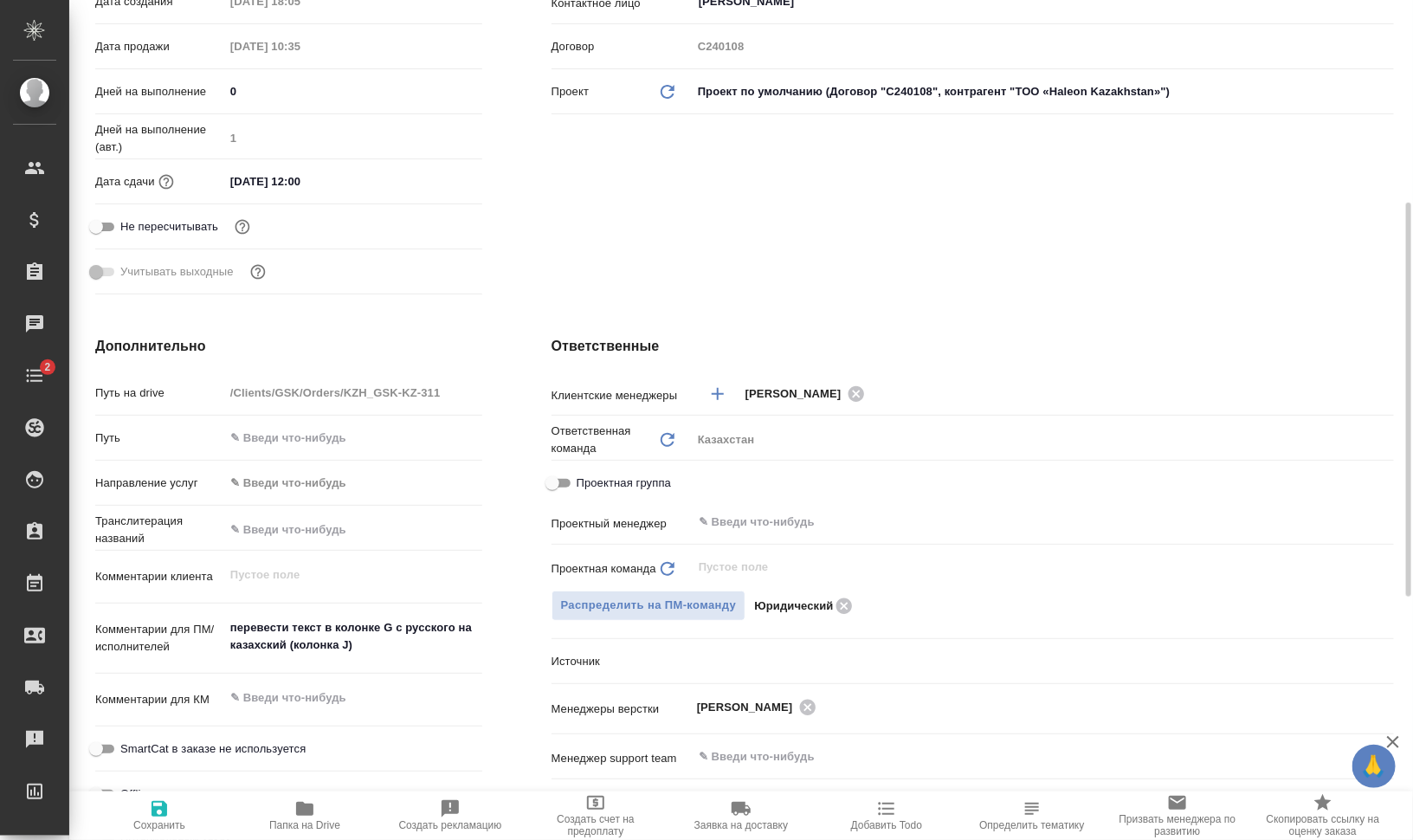
type textarea "x"
click at [327, 819] on span "Папка на Drive" at bounding box center [305, 814] width 125 height 33
type textarea "x"
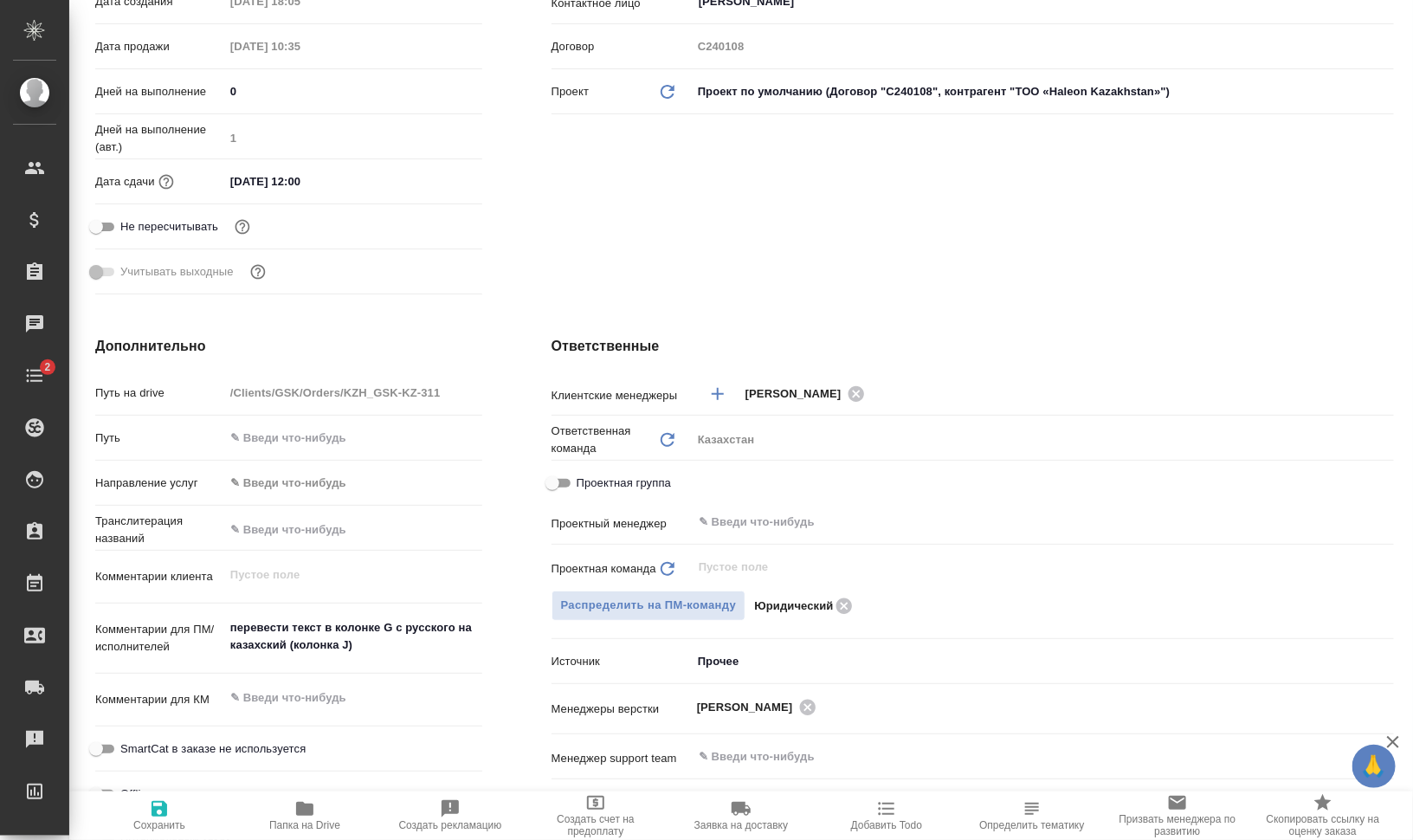
type textarea "x"
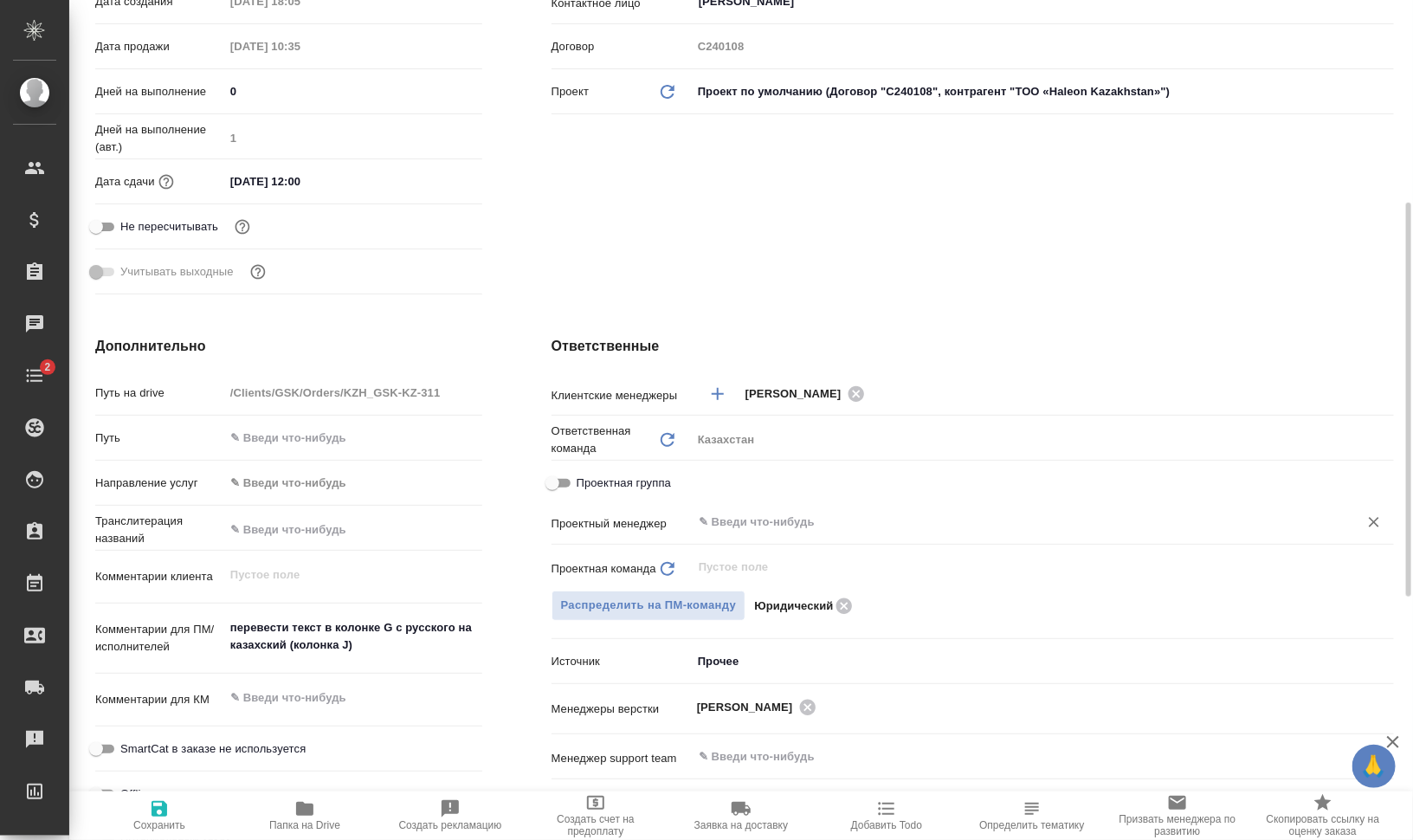
click at [822, 517] on input "text" at bounding box center [1014, 522] width 634 height 20
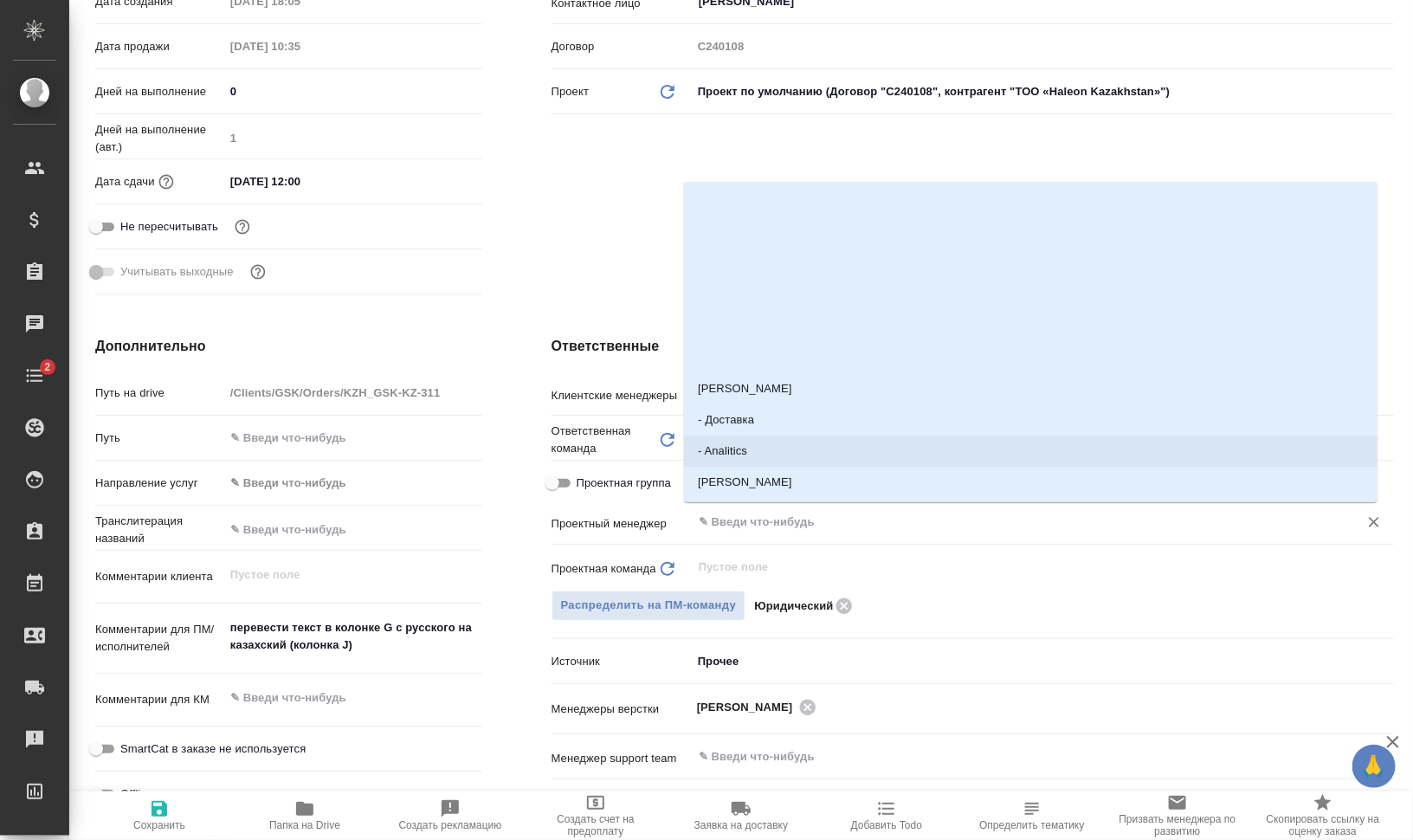
type textarea "x"
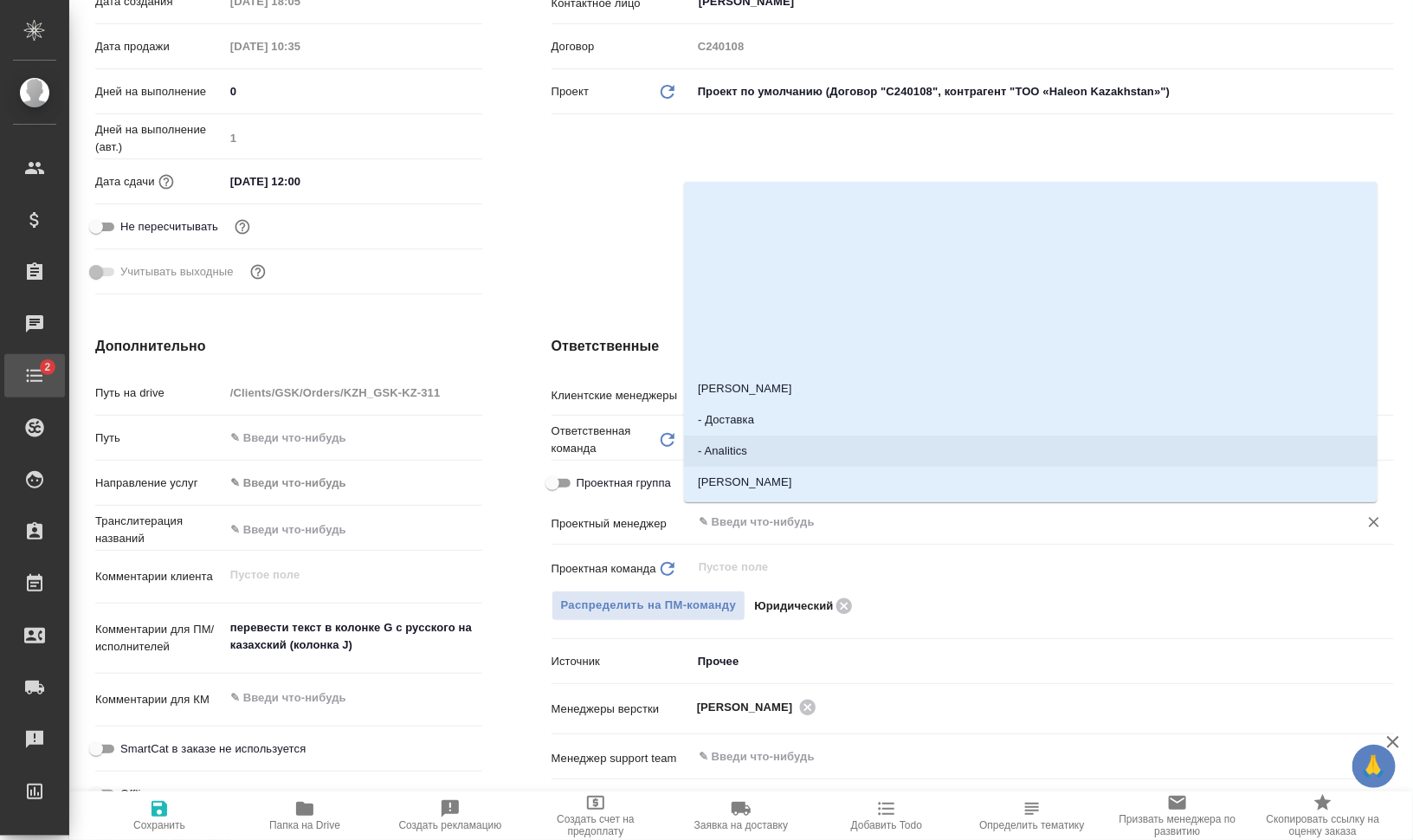
type textarea "x"
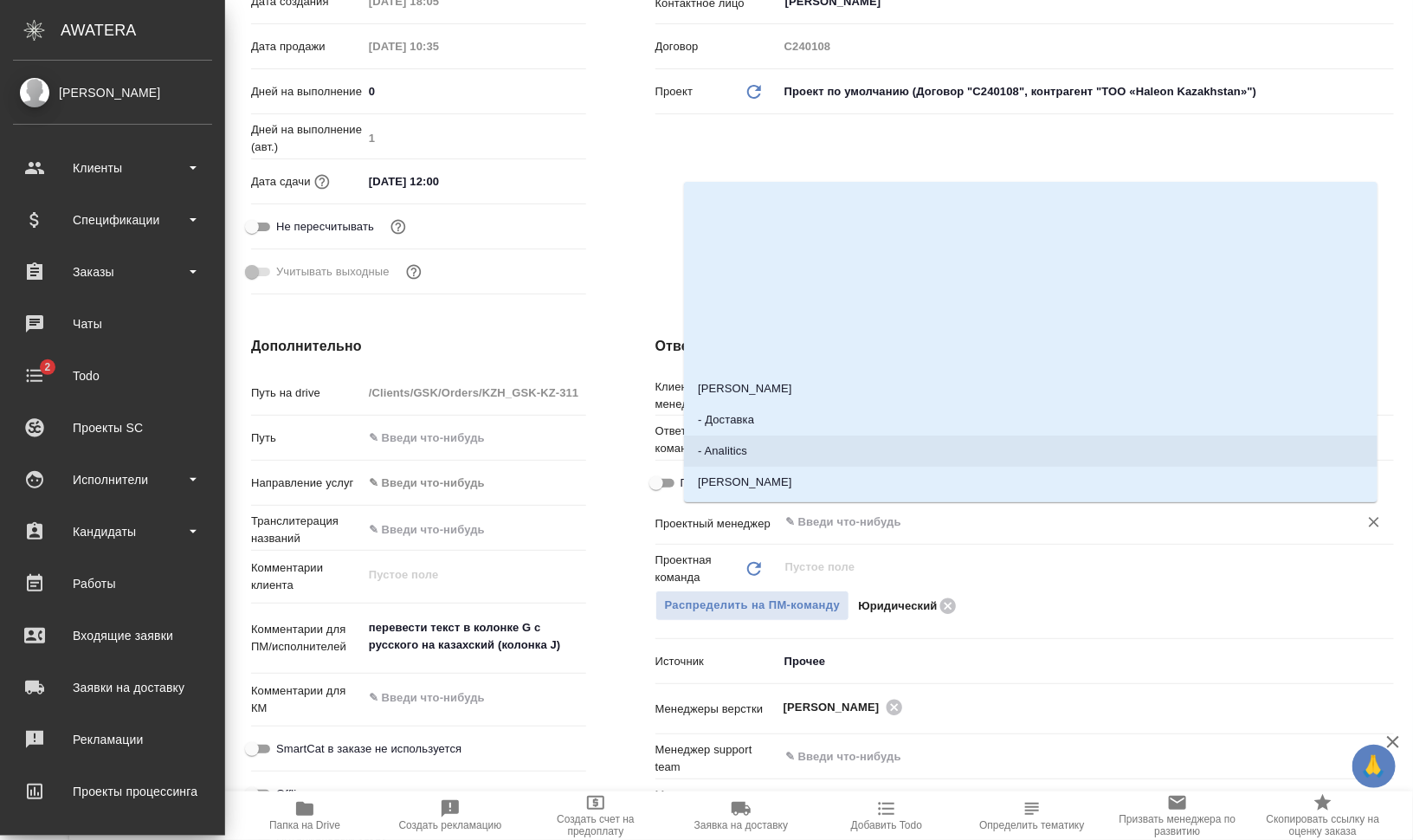
type textarea "x"
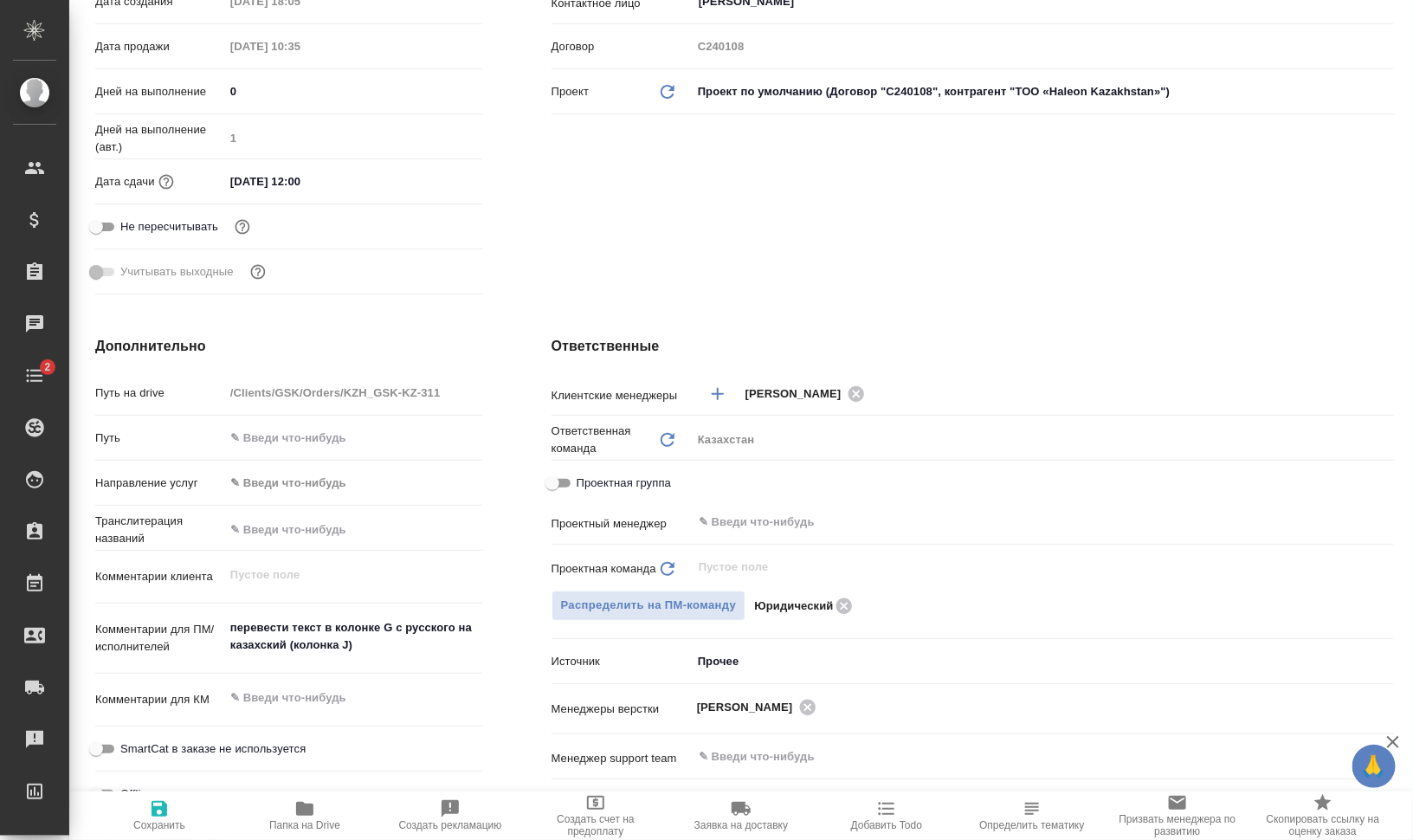
type textarea "x"
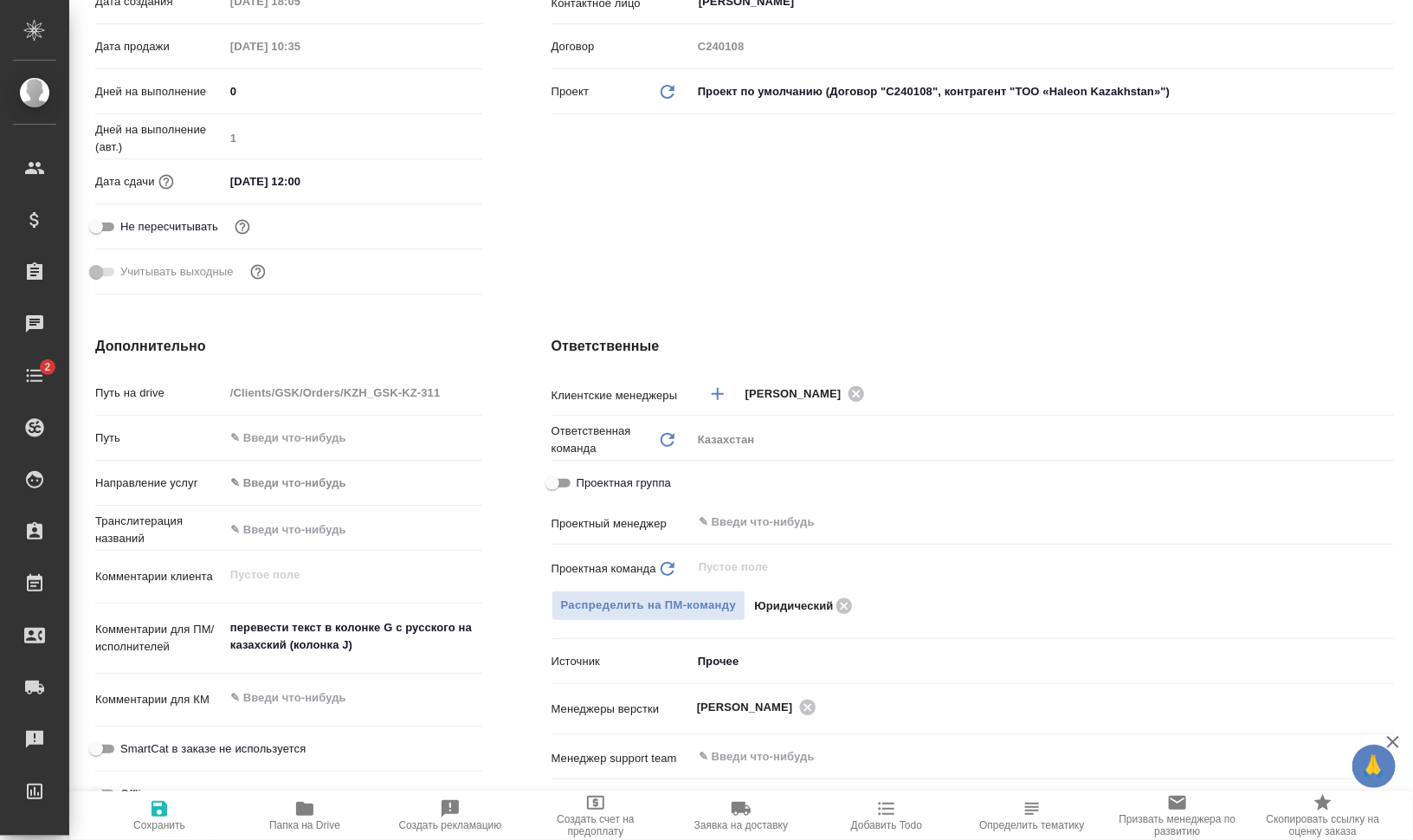
type textarea "x"
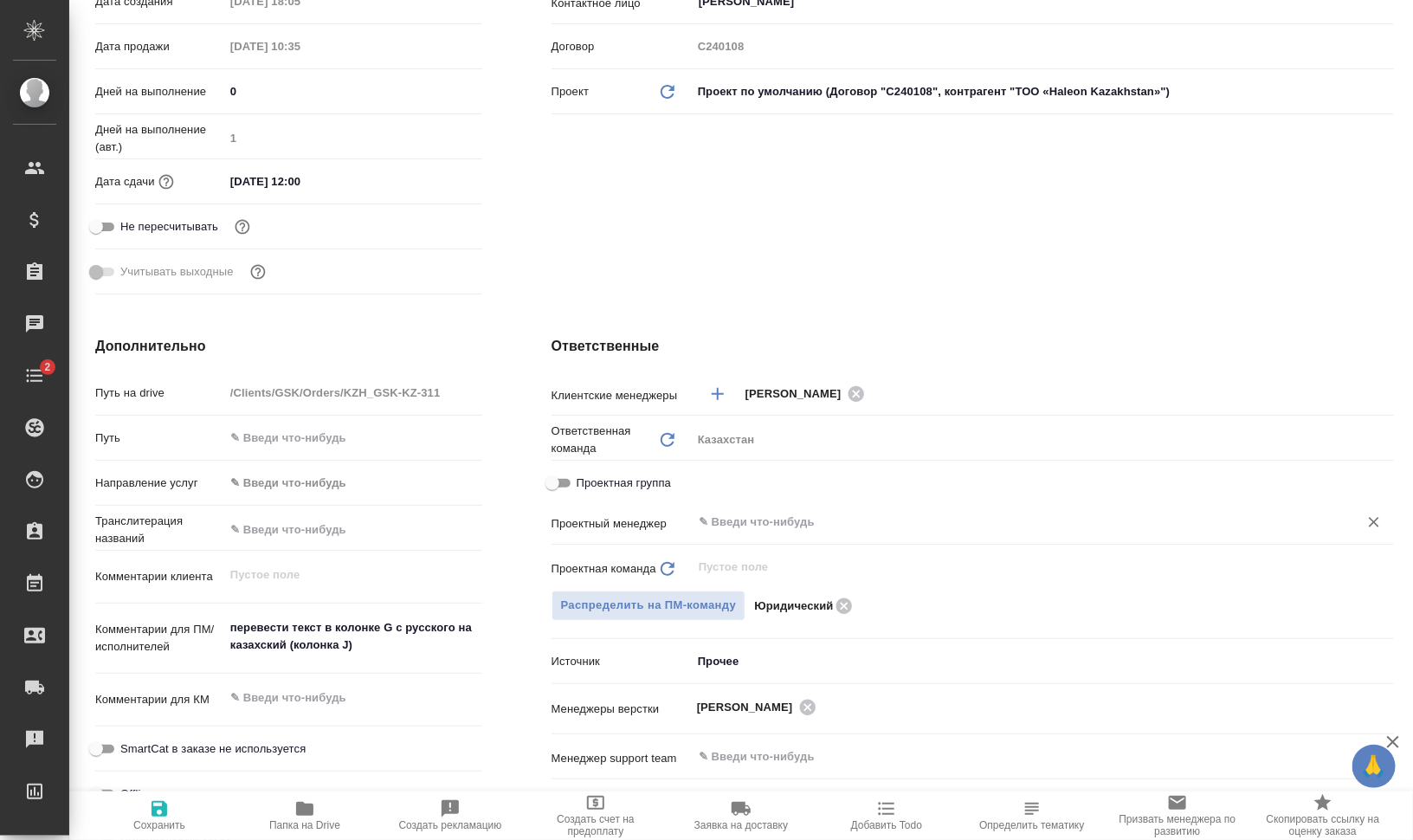
type textarea "x"
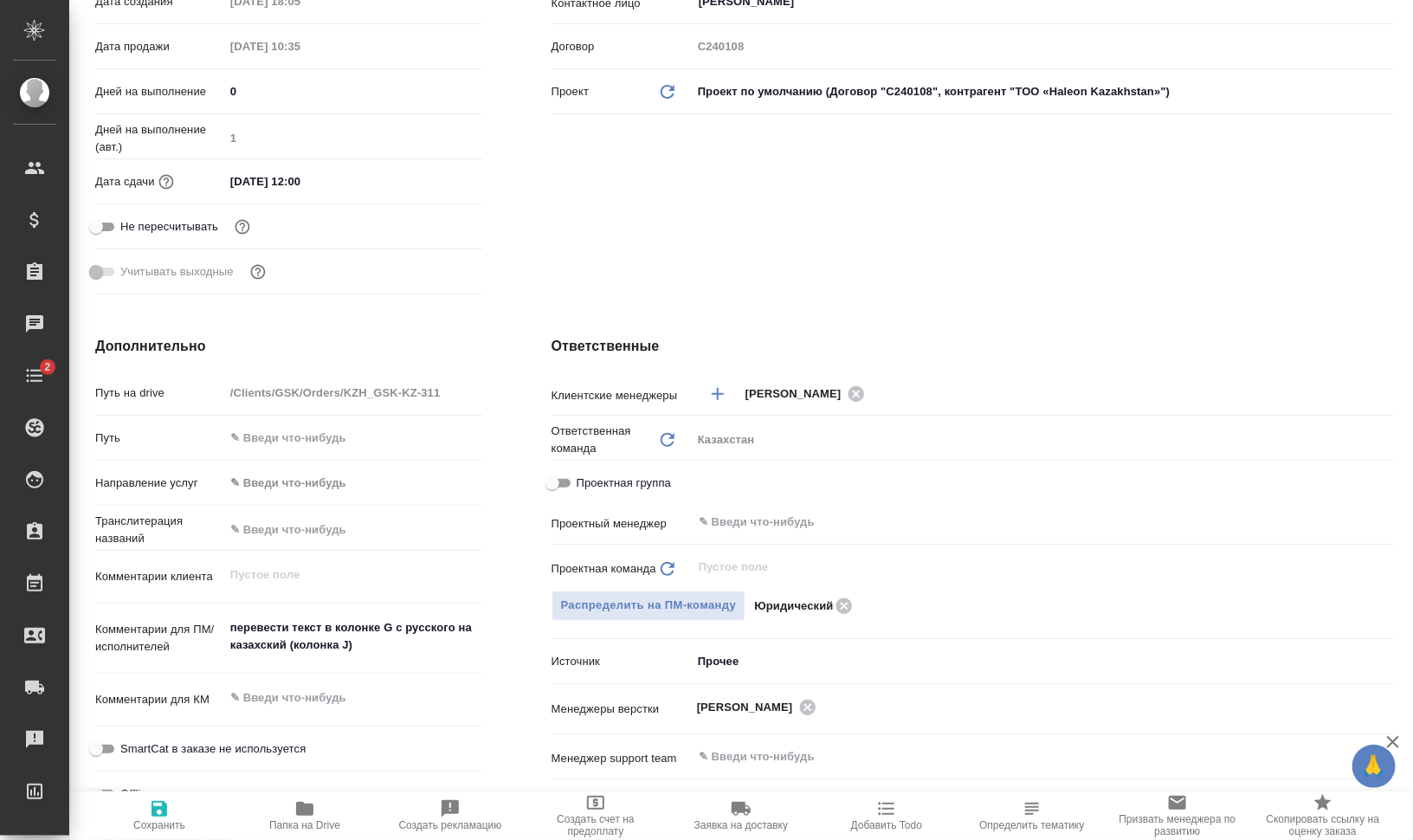
type textarea "x"
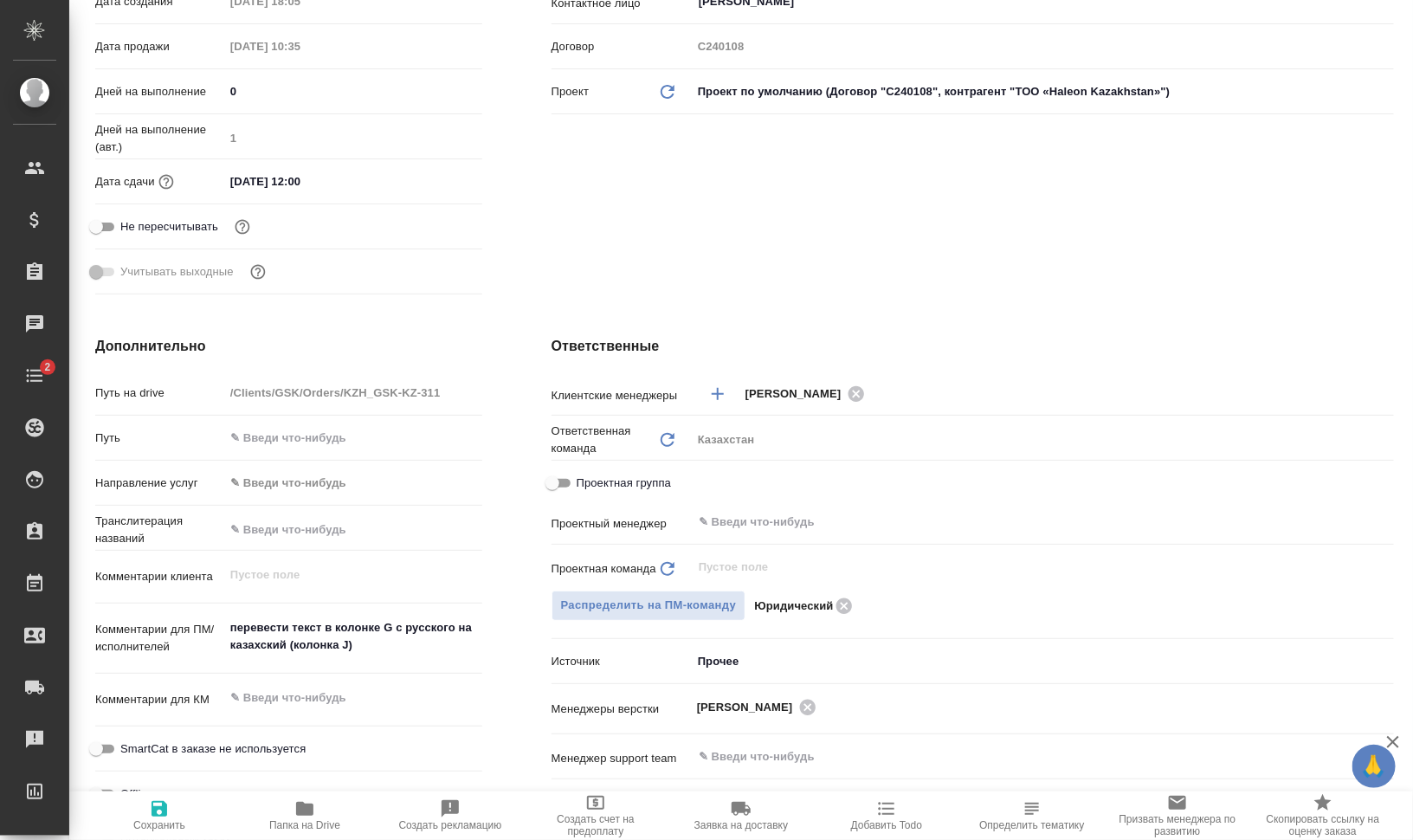
type textarea "x"
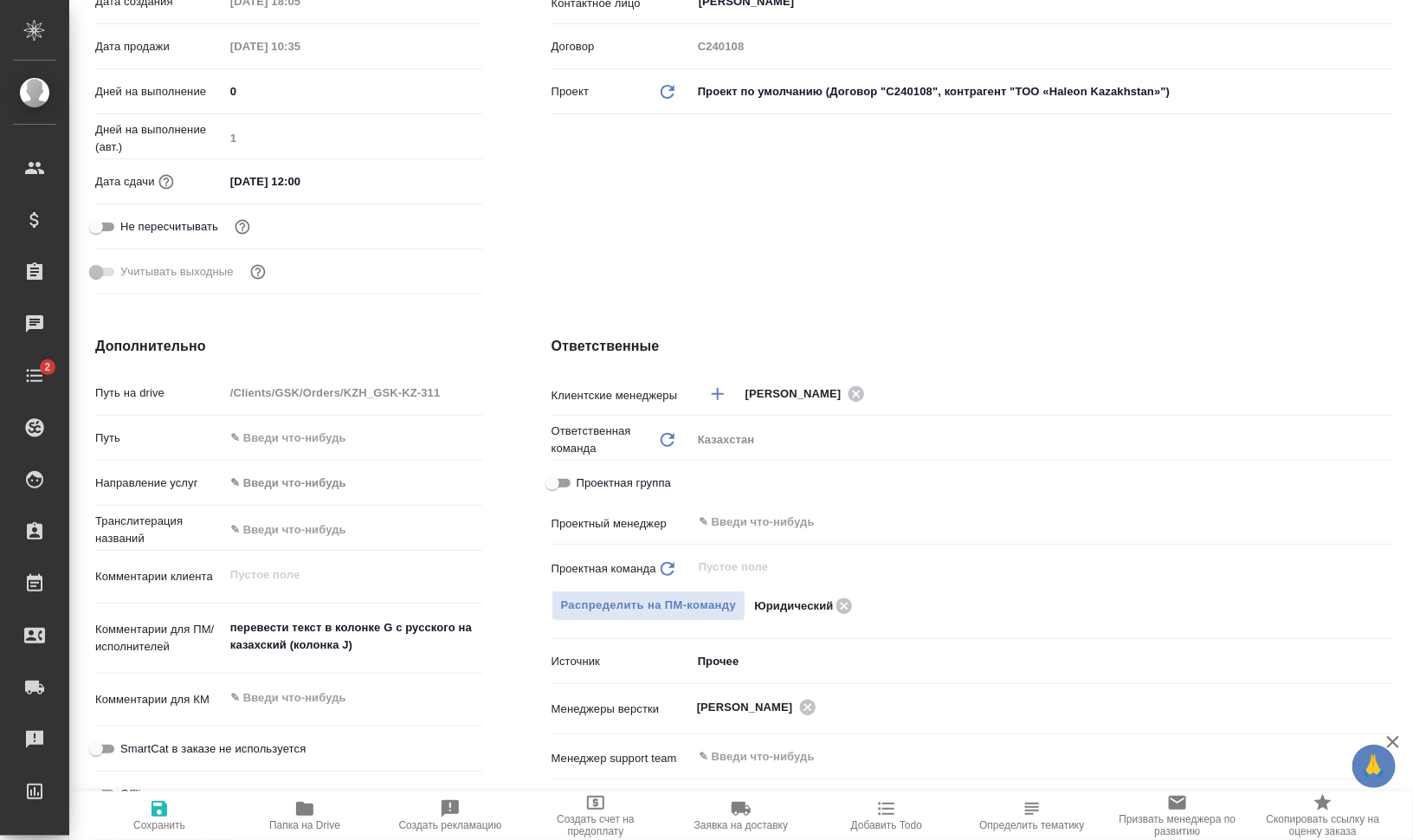
type textarea "x"
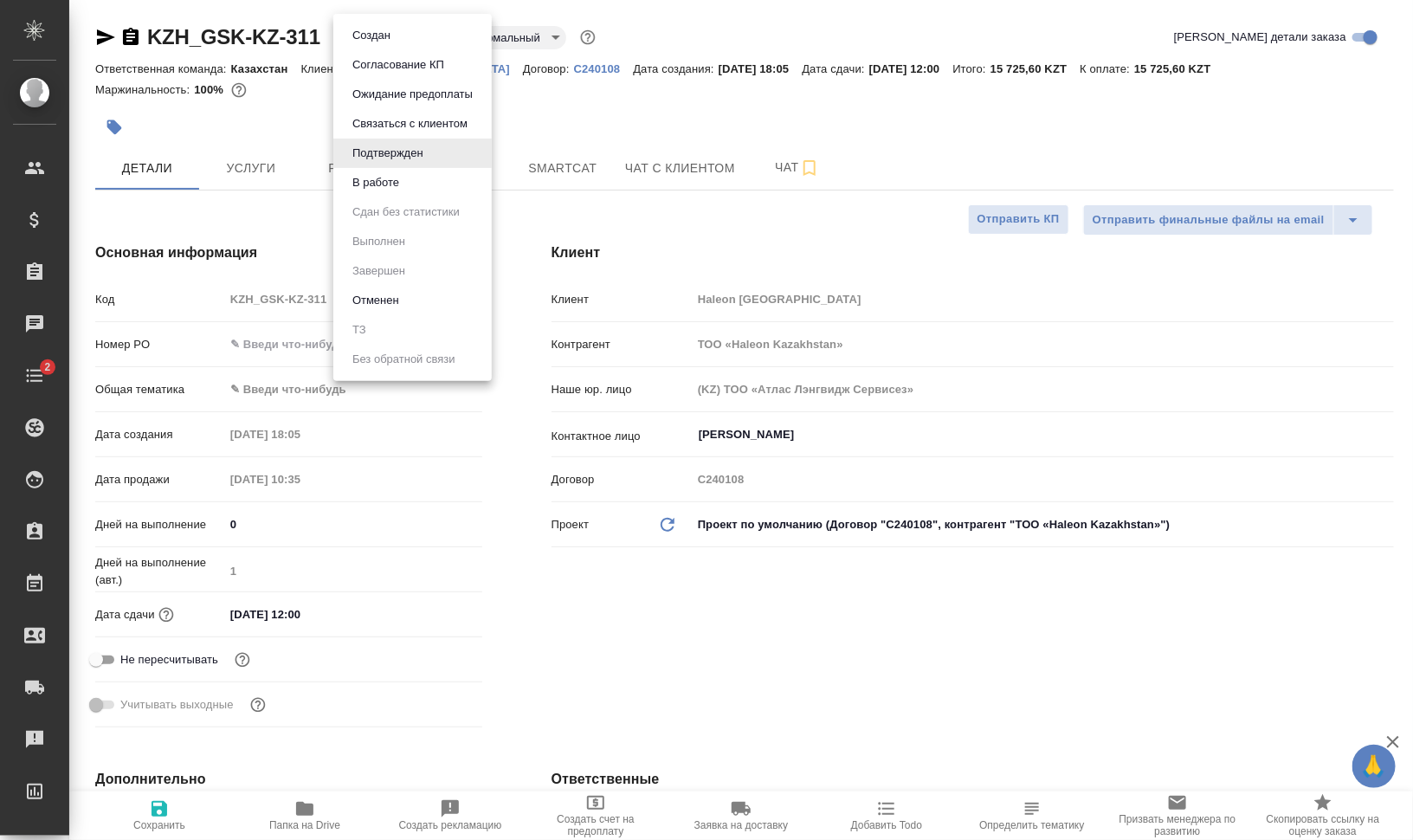
click at [430, 32] on body "🙏 .cls-1 fill:#fff; AWATERA [PERSON_NAME] Спецификации Заказы 0 Чаты 2 Todo Про…" at bounding box center [706, 420] width 1413 height 840
click at [411, 180] on li "В работе" at bounding box center [412, 183] width 158 height 30
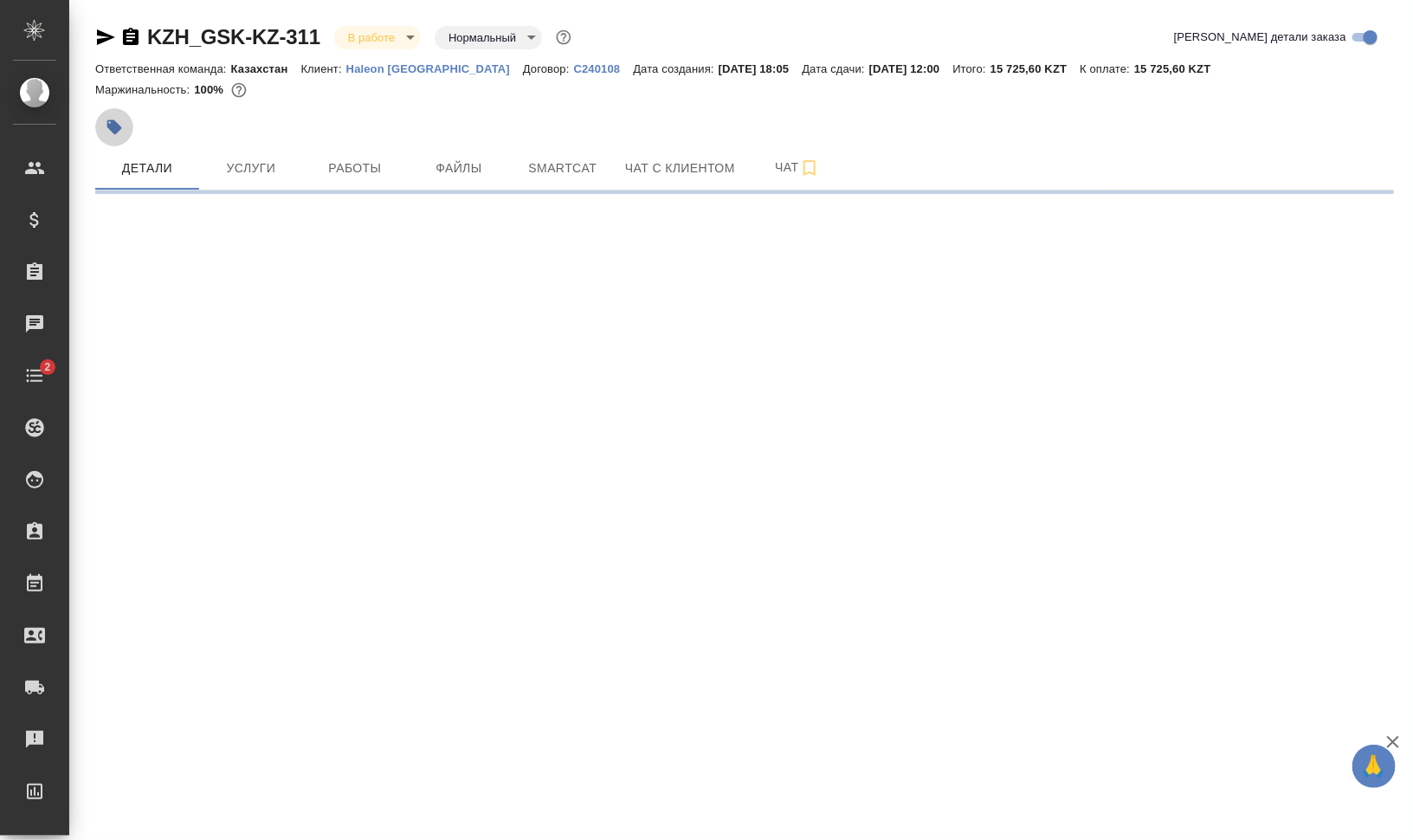
click at [113, 131] on icon "button" at bounding box center [114, 127] width 15 height 15
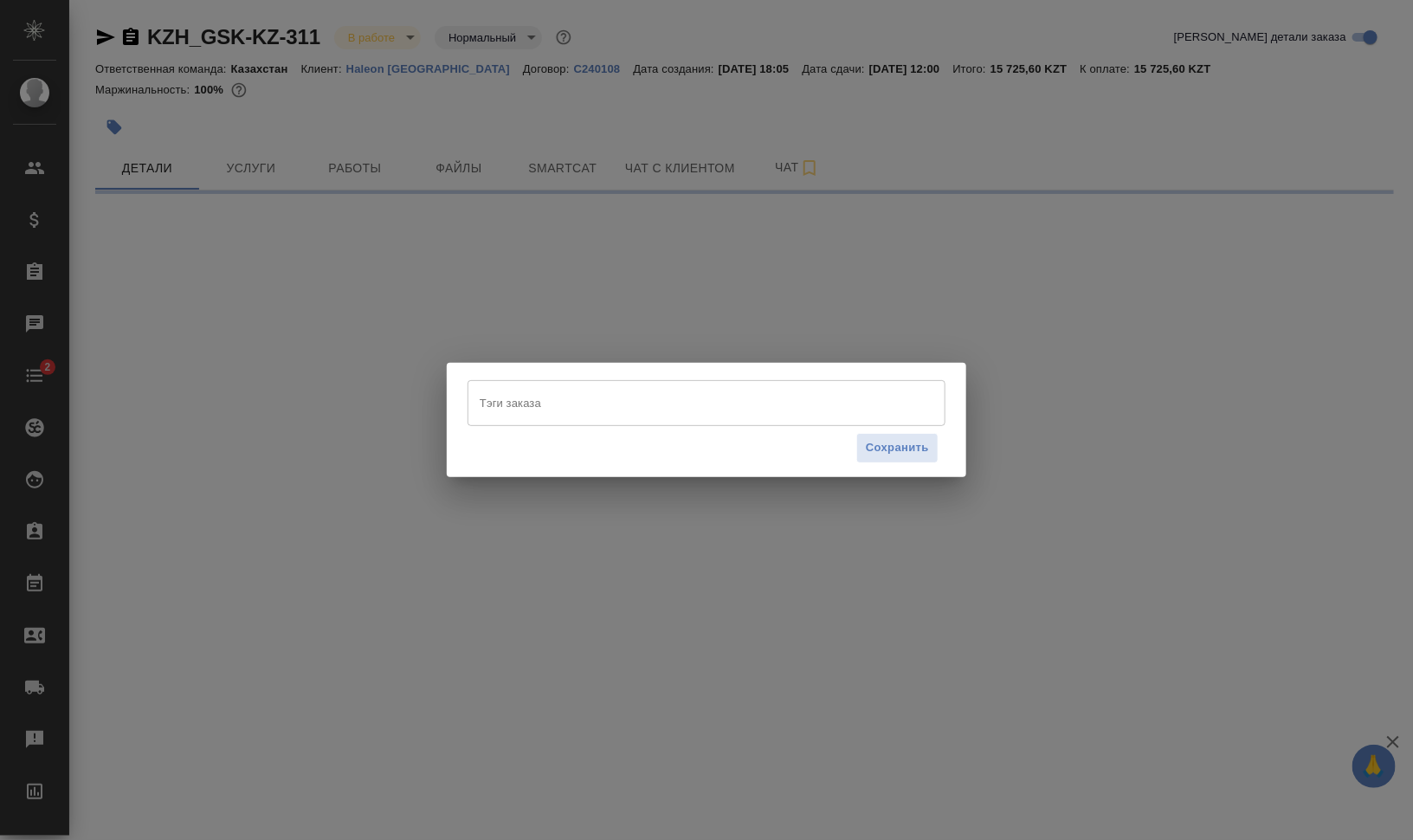
click at [541, 402] on input "Тэги заказа" at bounding box center [690, 403] width 430 height 30
select select "RU"
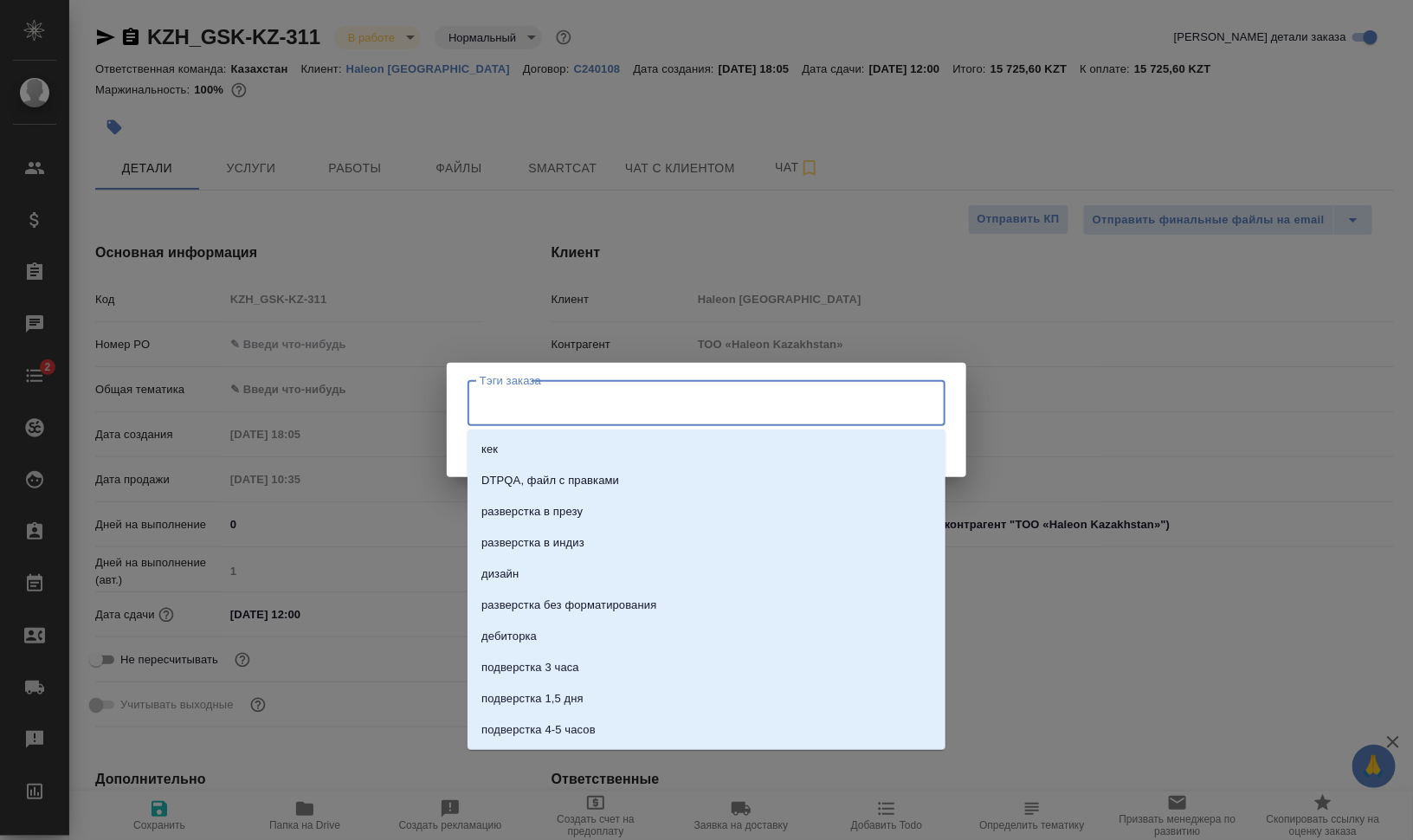
type textarea "x"
type input "раздаем"
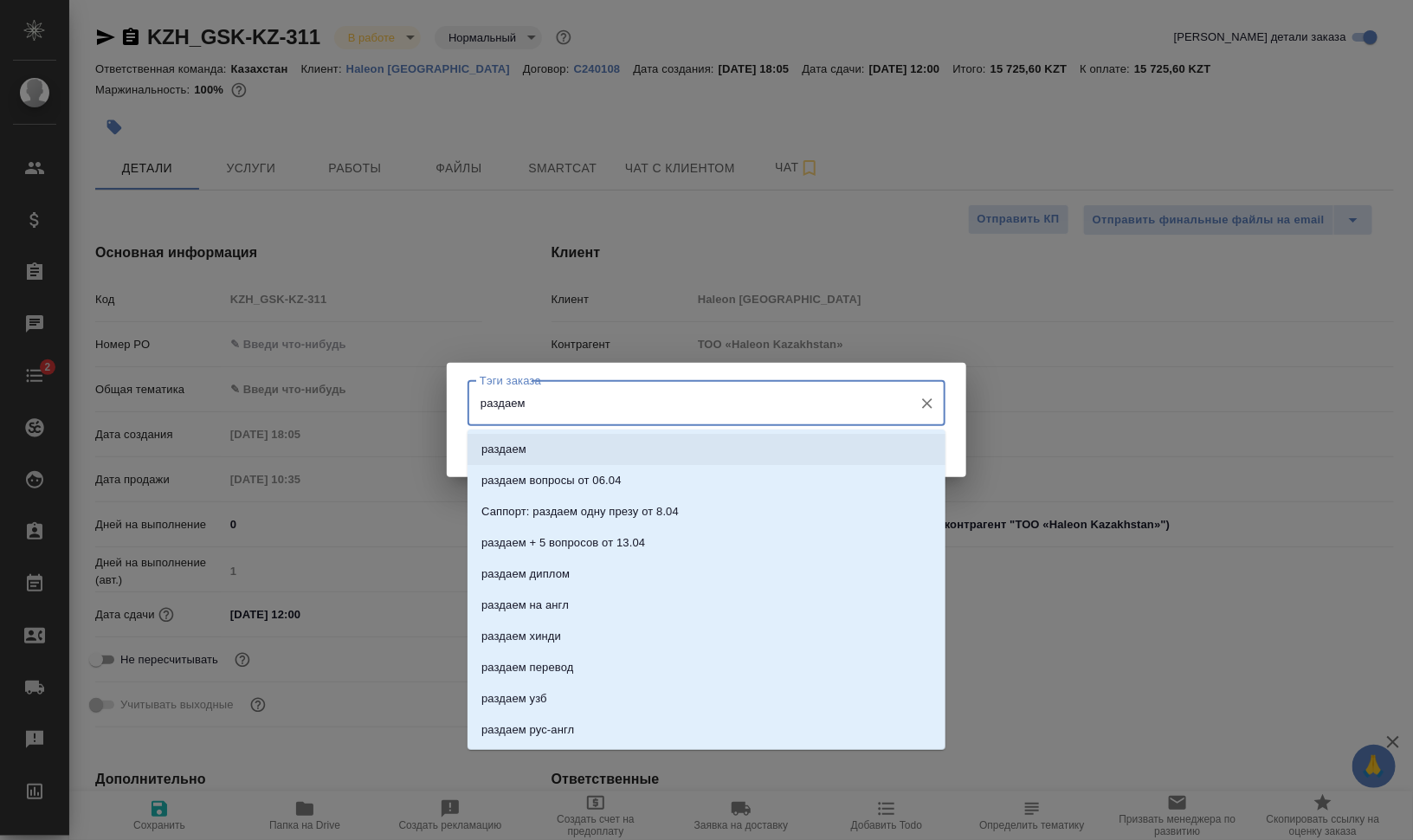
click at [600, 456] on li "раздаем" at bounding box center [707, 449] width 478 height 32
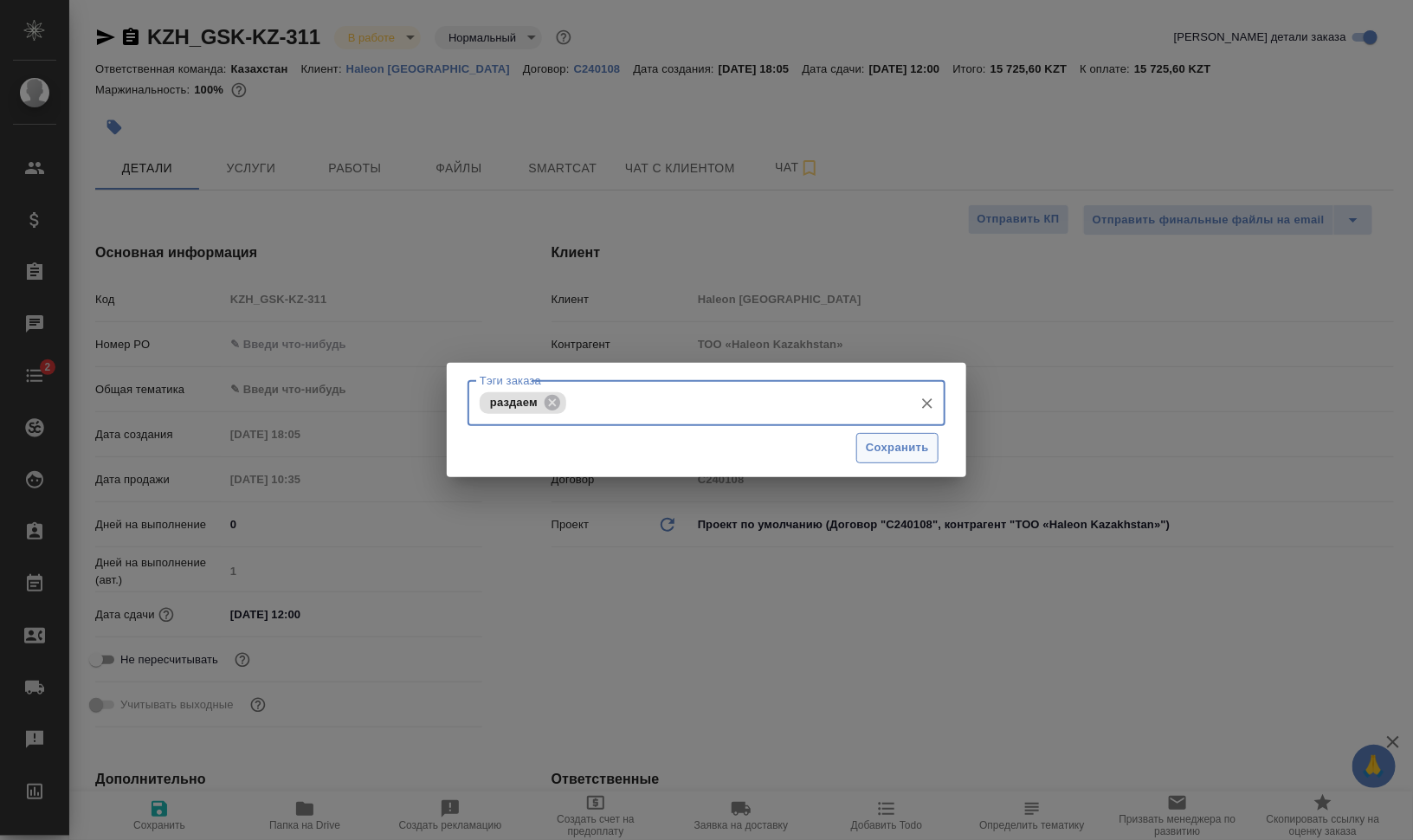
click at [908, 442] on span "Сохранить" at bounding box center [898, 447] width 63 height 20
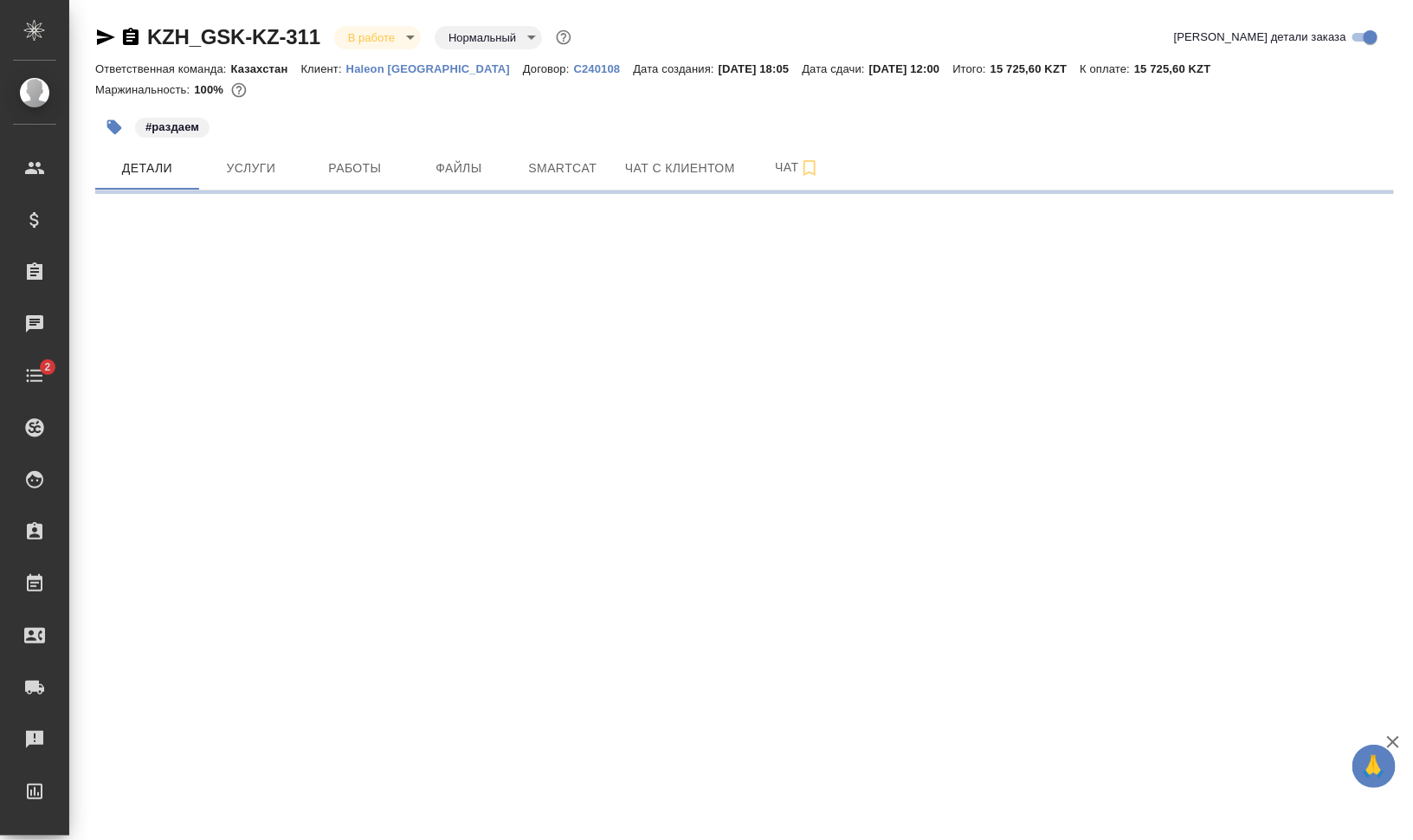
select select "RU"
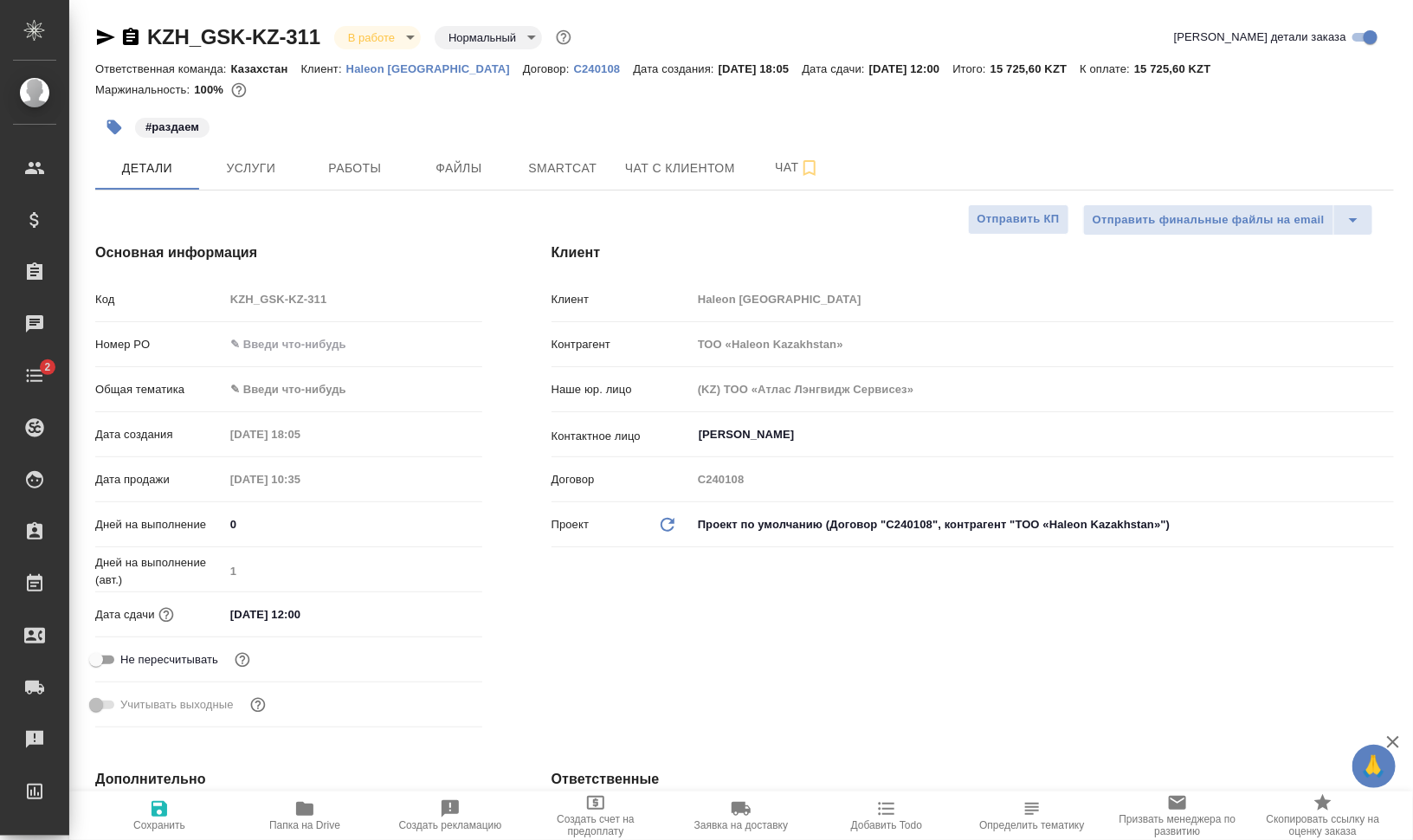
type textarea "x"
click at [809, 167] on icon "button" at bounding box center [809, 167] width 20 height 20
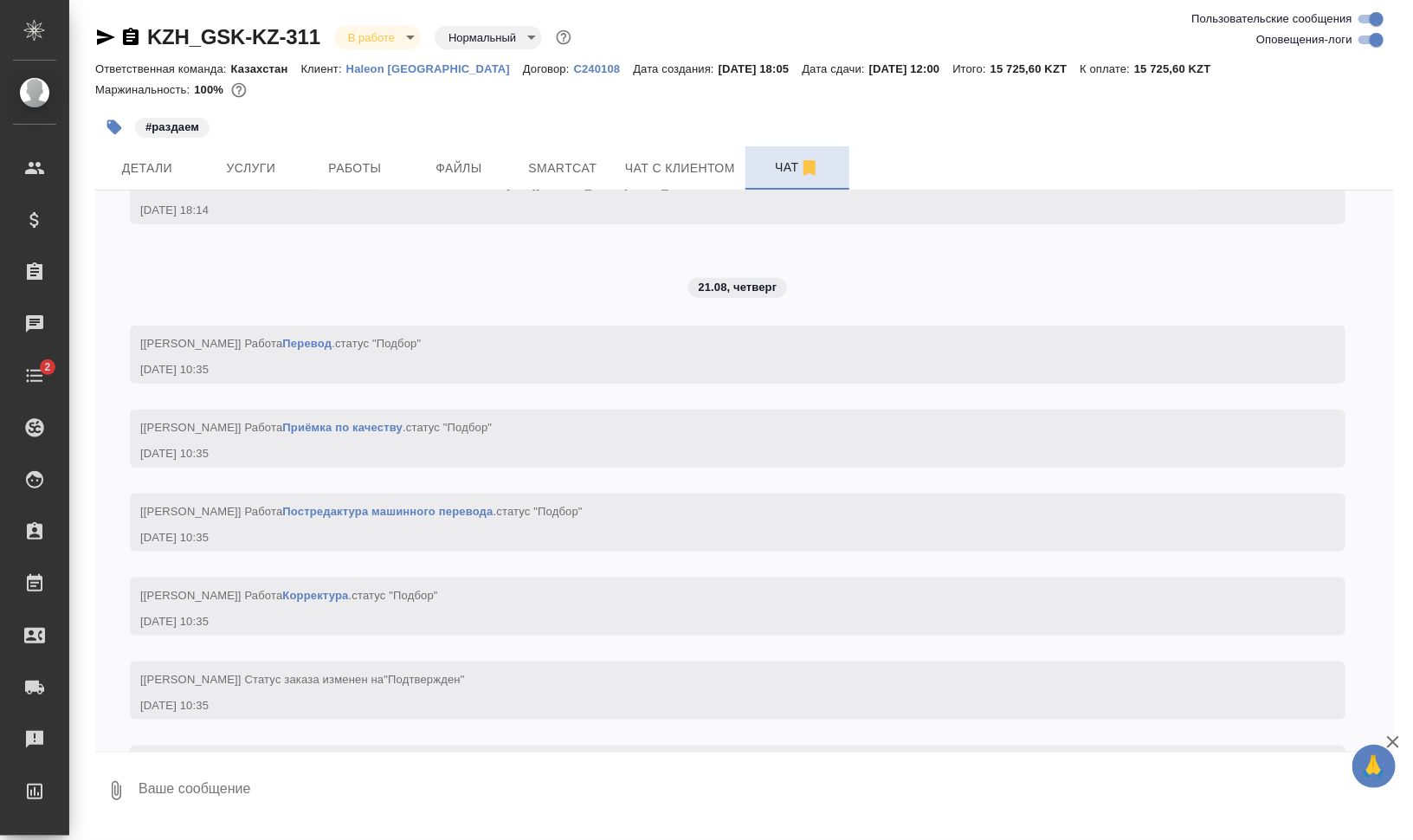
scroll to position [835, 0]
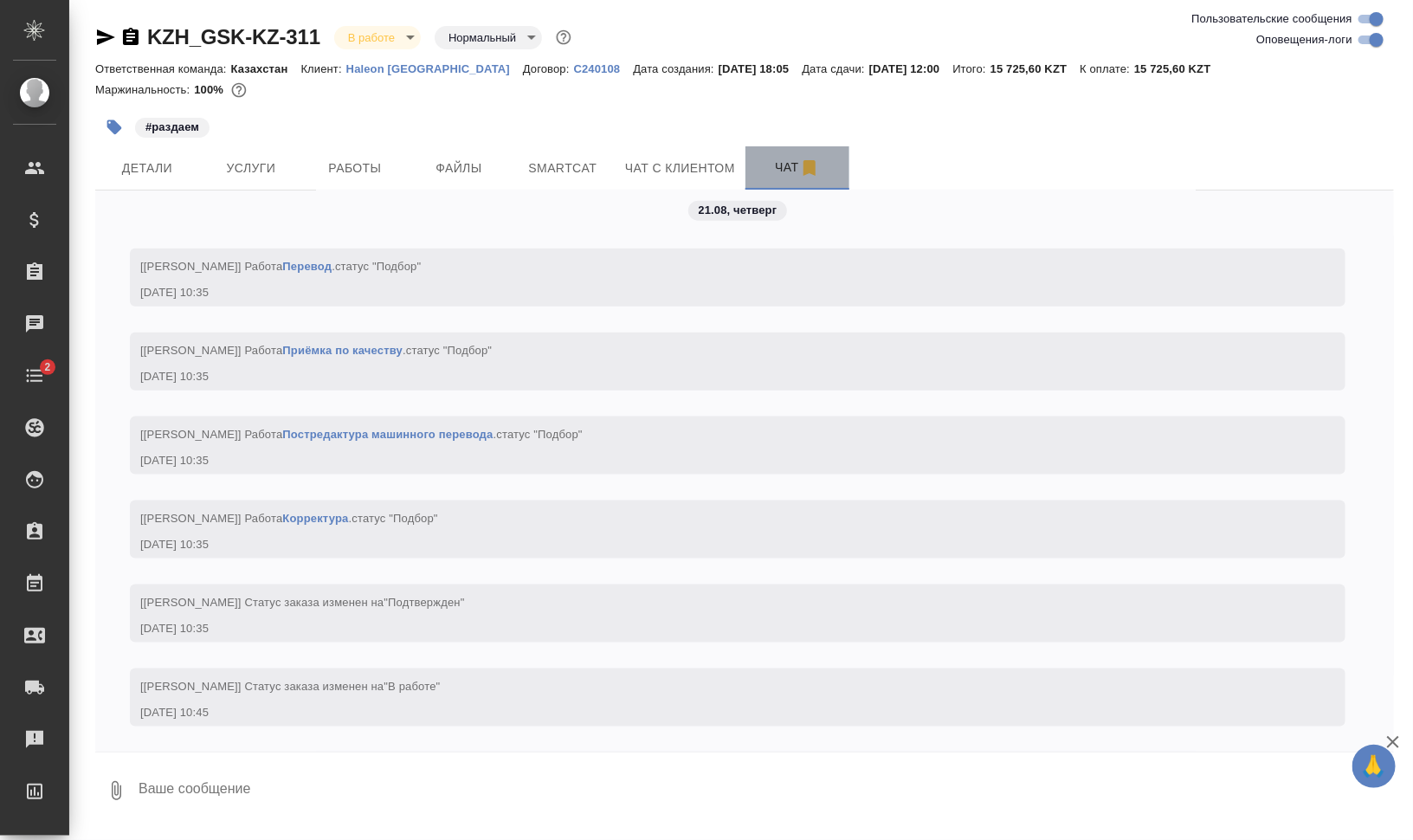
click at [778, 167] on span "Чат" at bounding box center [797, 167] width 83 height 21
drag, startPoint x: 1366, startPoint y: 35, endPoint x: 1365, endPoint y: 44, distance: 9.1
click at [1366, 39] on input "Оповещения-логи" at bounding box center [1377, 40] width 62 height 20
checkbox input "false"
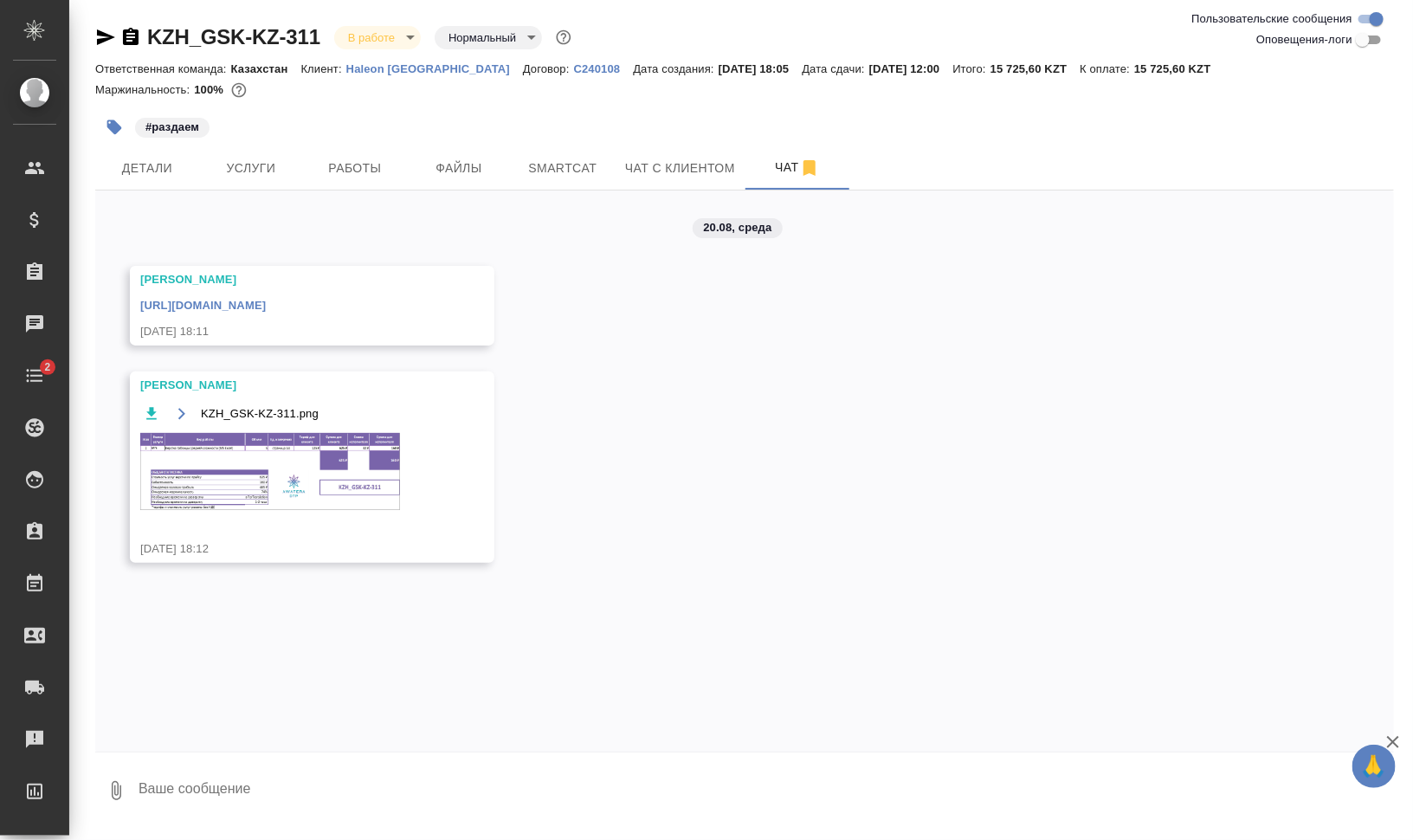
click at [276, 485] on img at bounding box center [270, 472] width 260 height 77
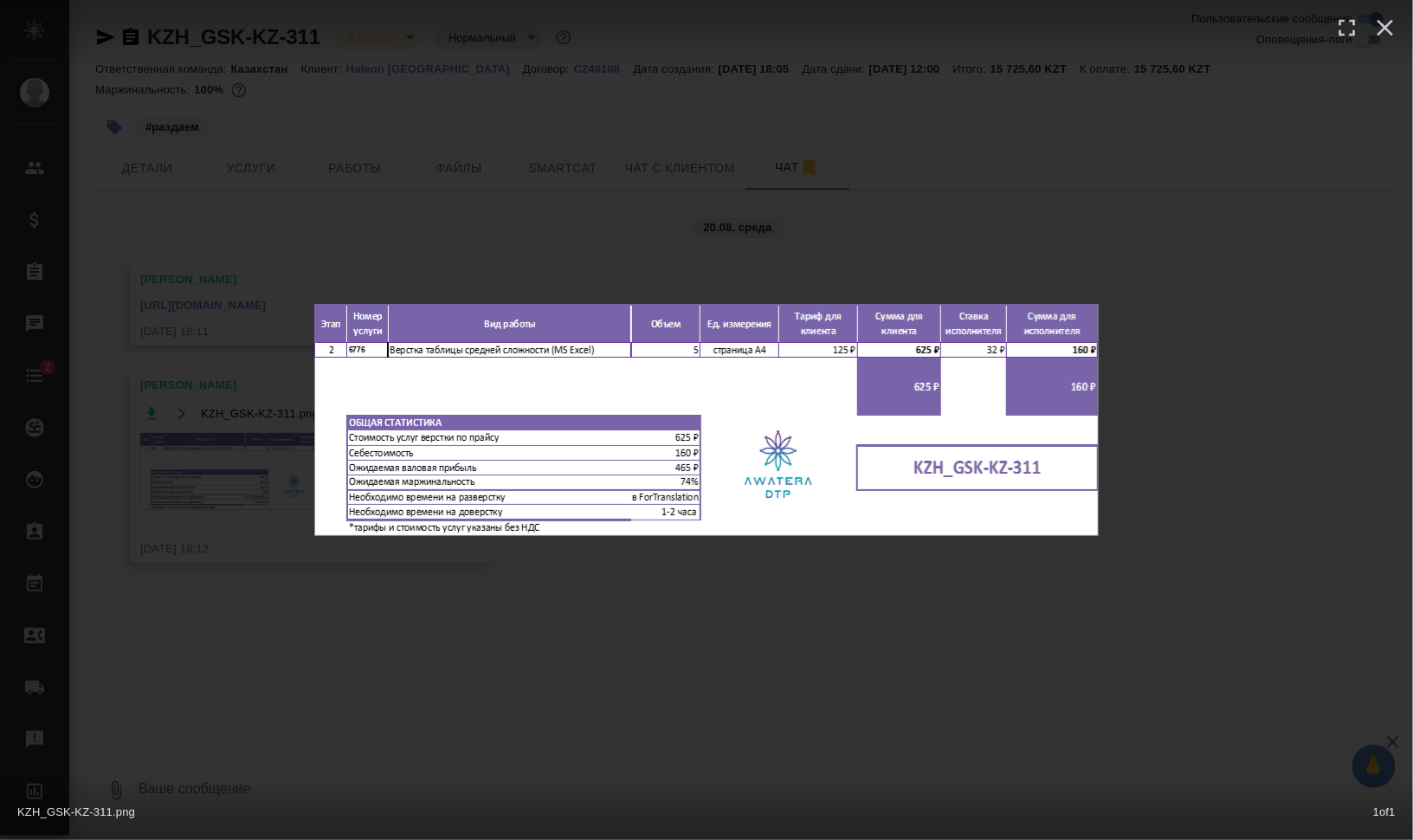
click at [729, 558] on div "KZH_GSK-KZ-311.png 1 of 1" at bounding box center [706, 420] width 1413 height 840
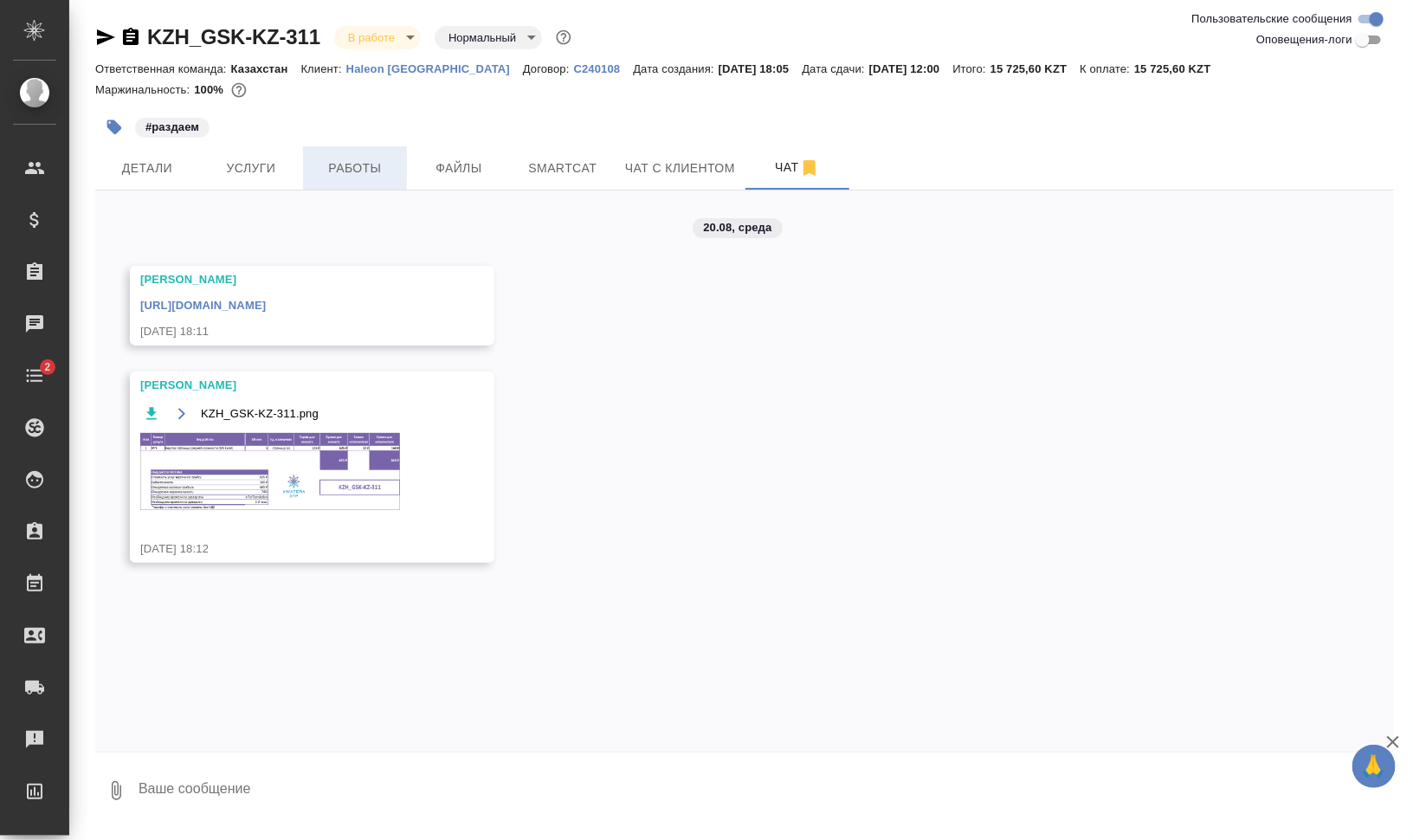
click at [349, 160] on span "Работы" at bounding box center [354, 167] width 83 height 21
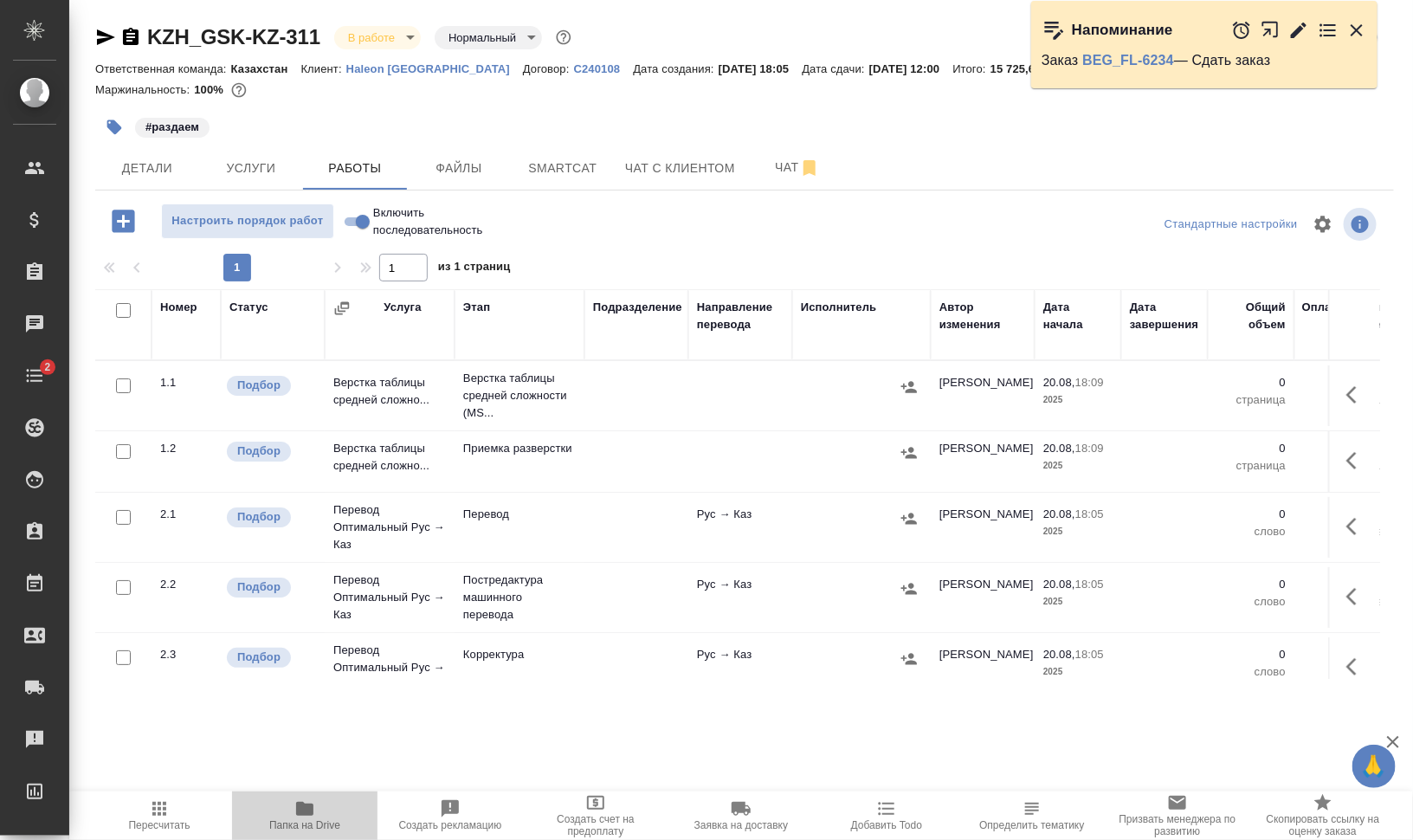
click at [308, 827] on span "Папка на Drive" at bounding box center [305, 825] width 71 height 12
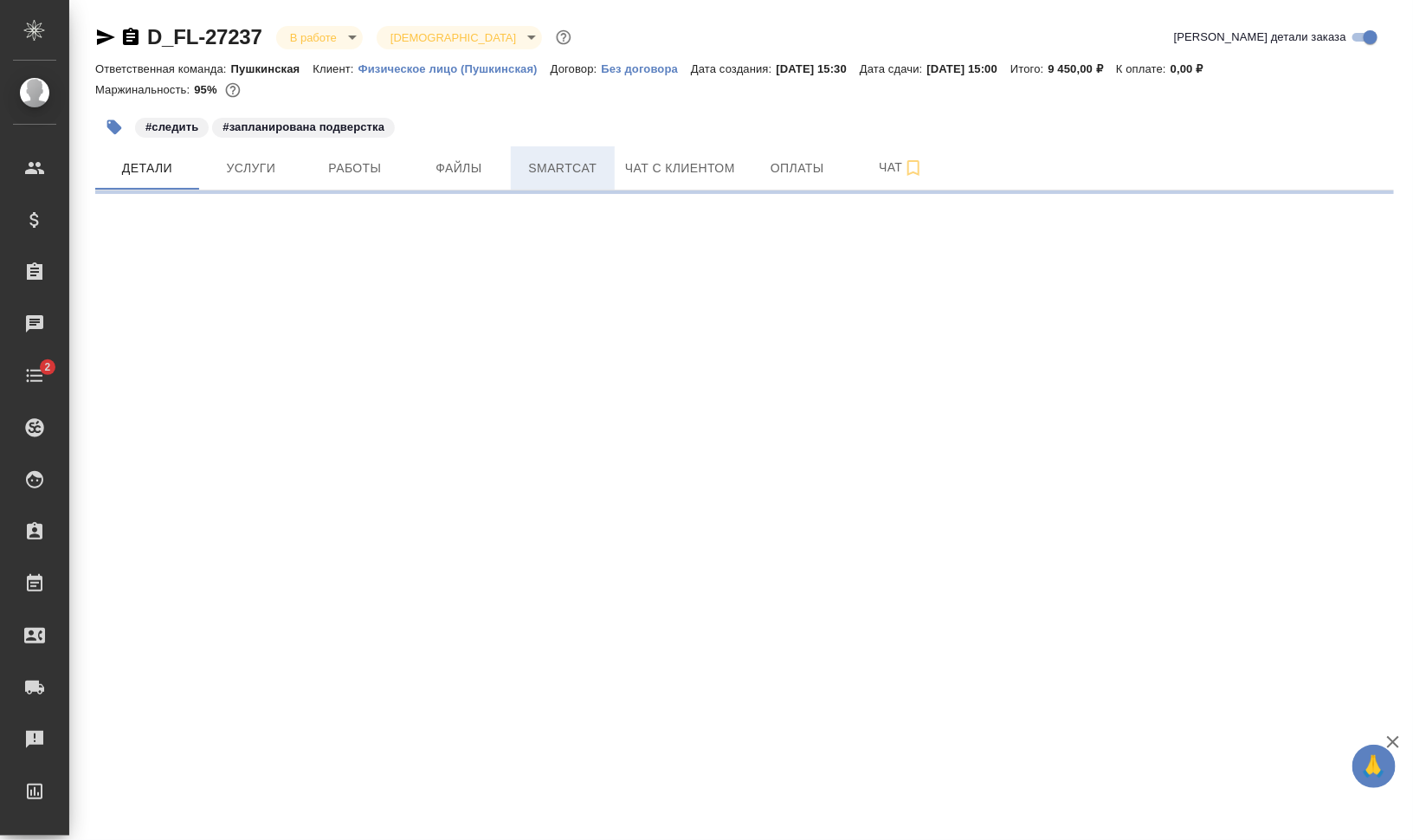
click at [582, 179] on button "Smartcat" at bounding box center [563, 167] width 104 height 44
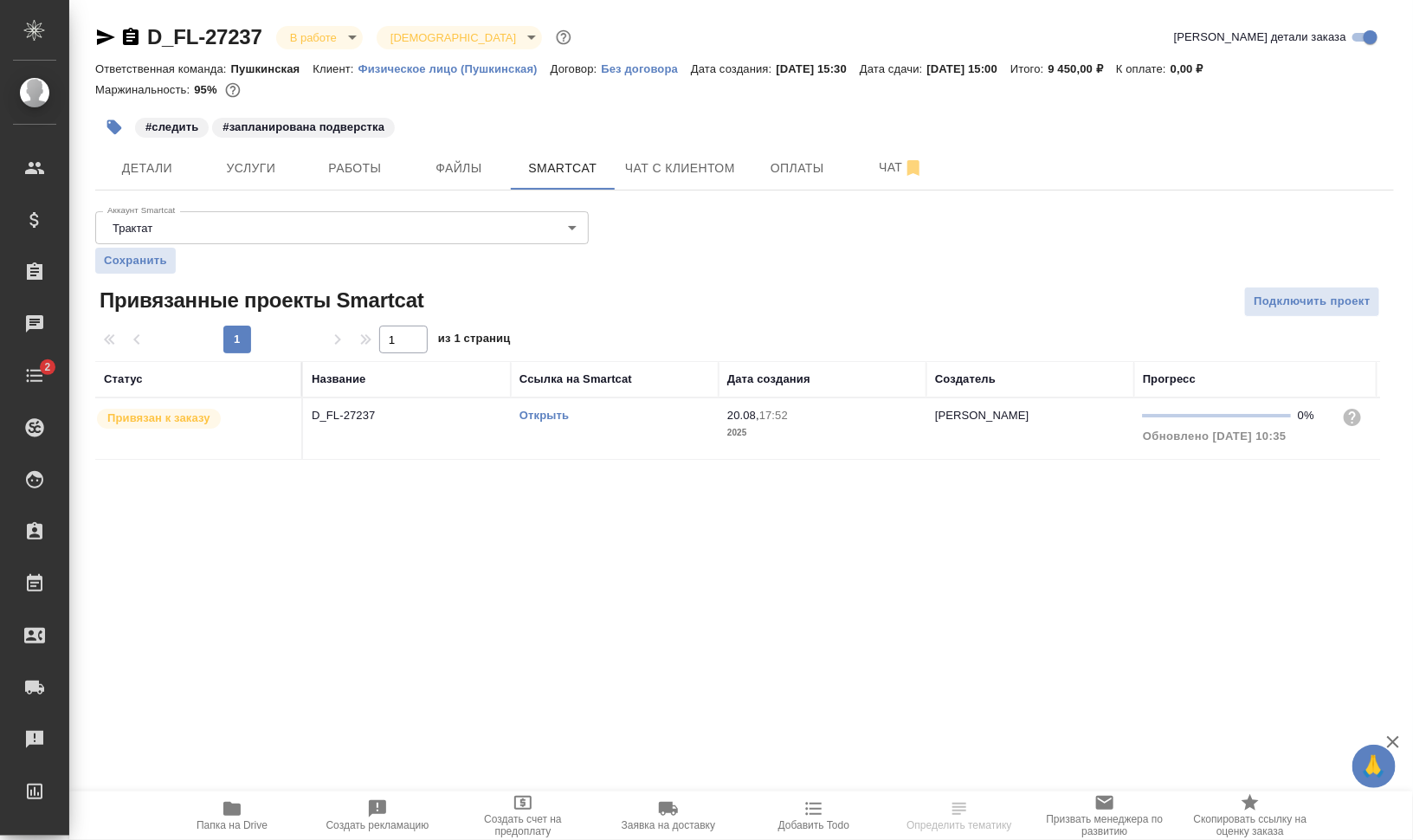
click at [564, 433] on td "Открыть" at bounding box center [614, 428] width 207 height 60
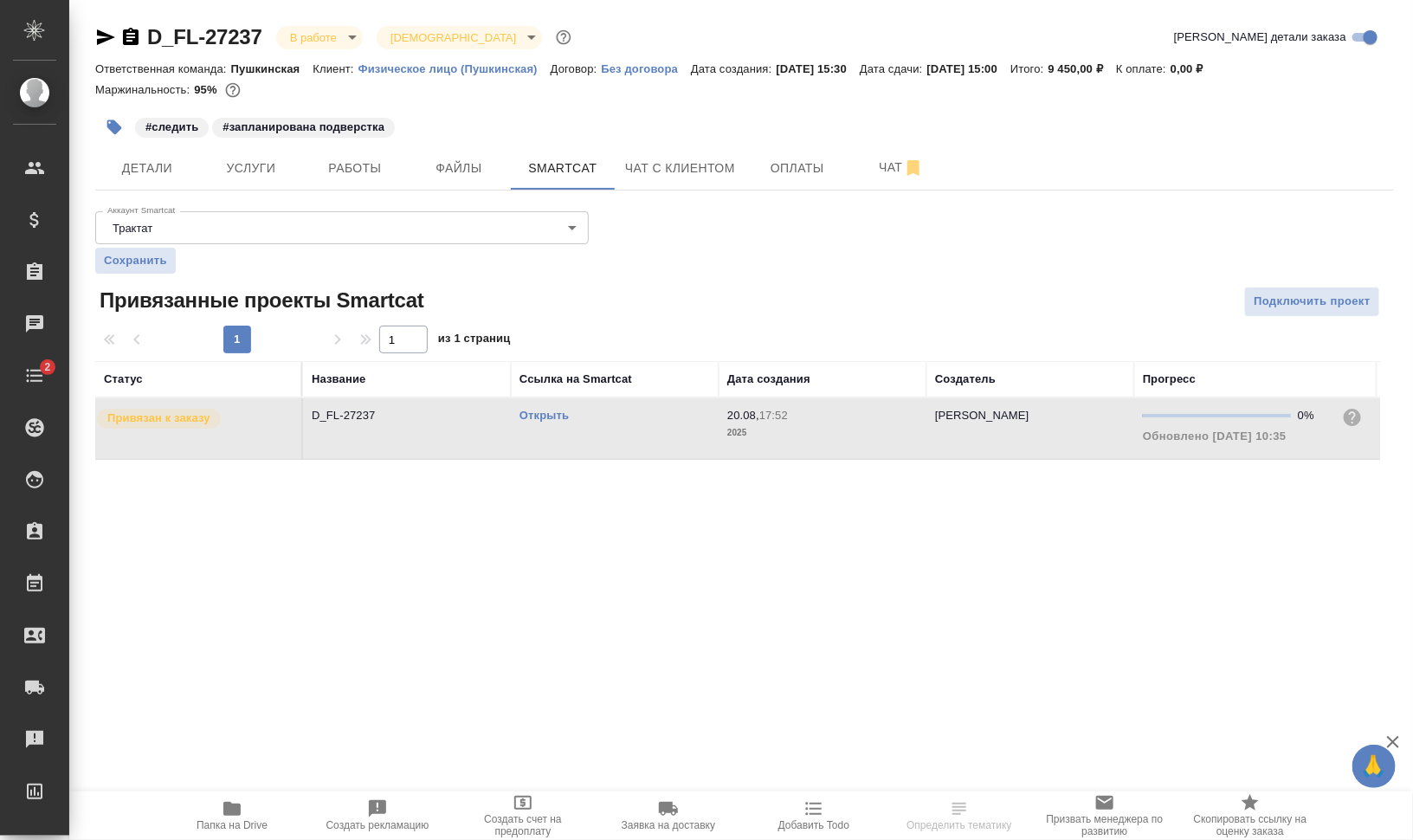
click at [564, 433] on td "Открыть" at bounding box center [614, 428] width 207 height 60
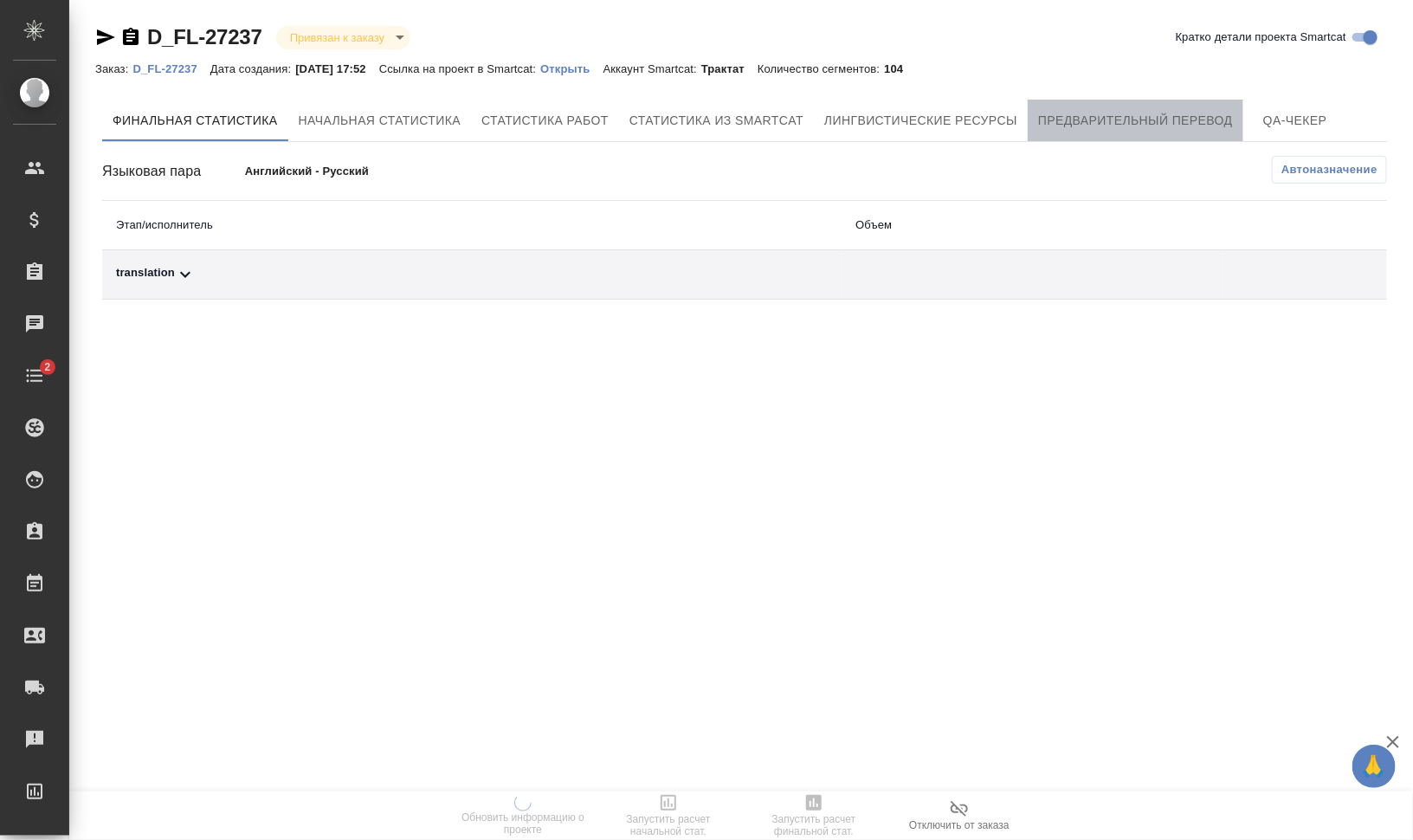
click at [1086, 123] on span "Предварительный перевод" at bounding box center [1135, 120] width 194 height 21
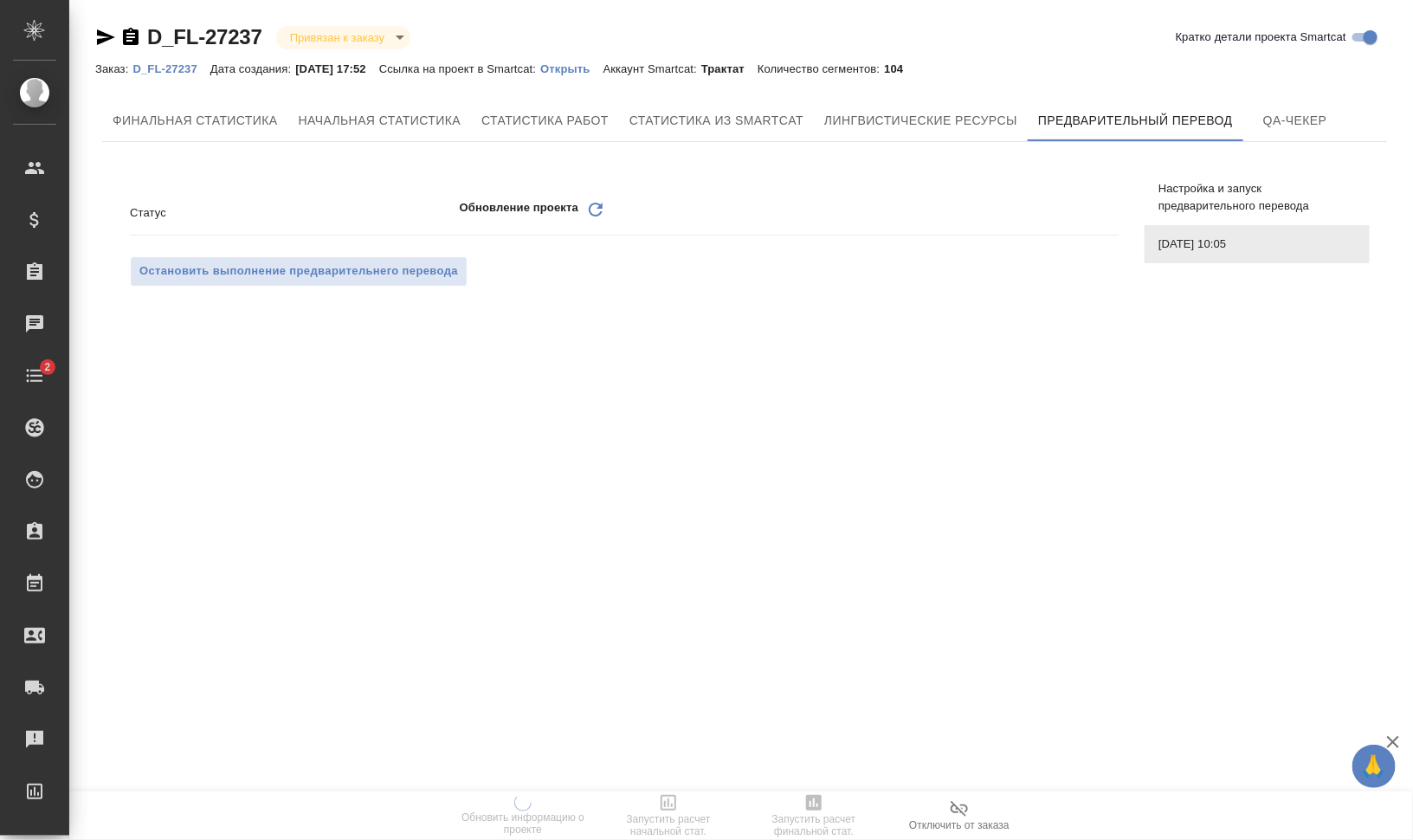
click at [596, 212] on icon "Обновить" at bounding box center [595, 209] width 20 height 20
click at [603, 70] on p "Открыть" at bounding box center [571, 69] width 62 height 13
